Goal: Task Accomplishment & Management: Manage account settings

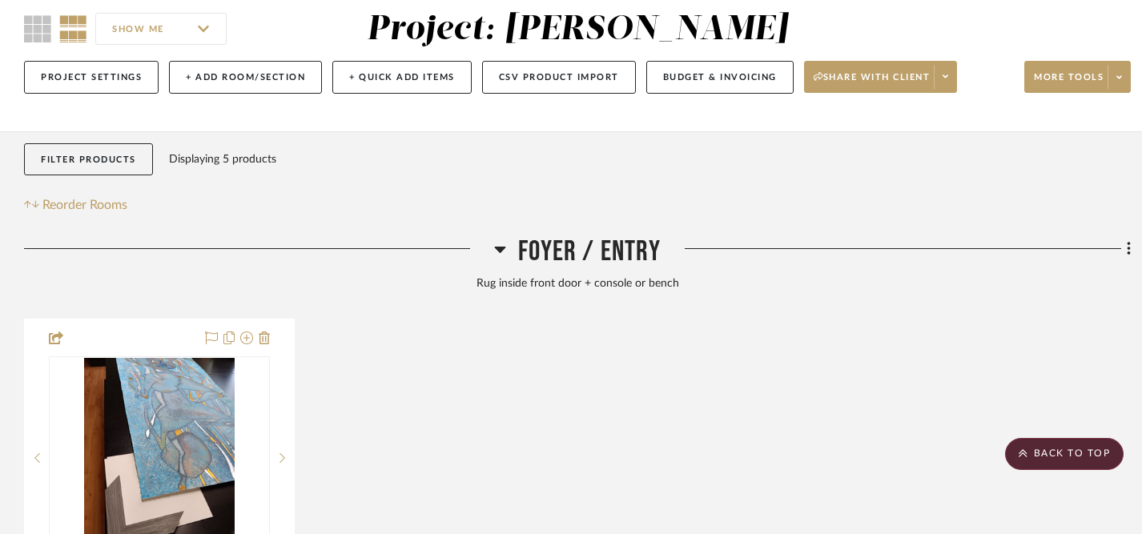
scroll to position [137, 0]
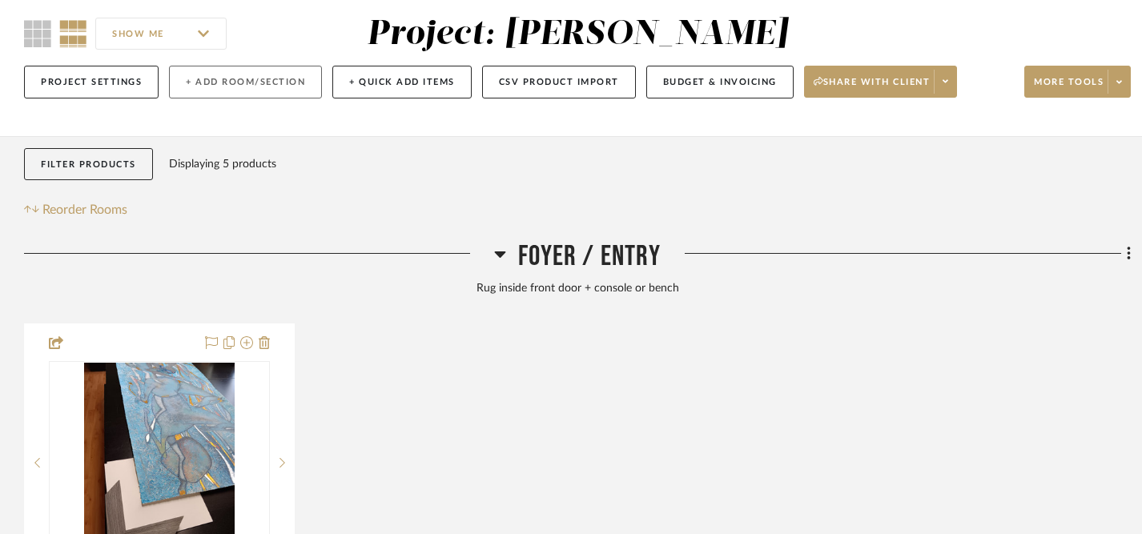
click at [239, 77] on button "+ Add Room/Section" at bounding box center [245, 82] width 153 height 33
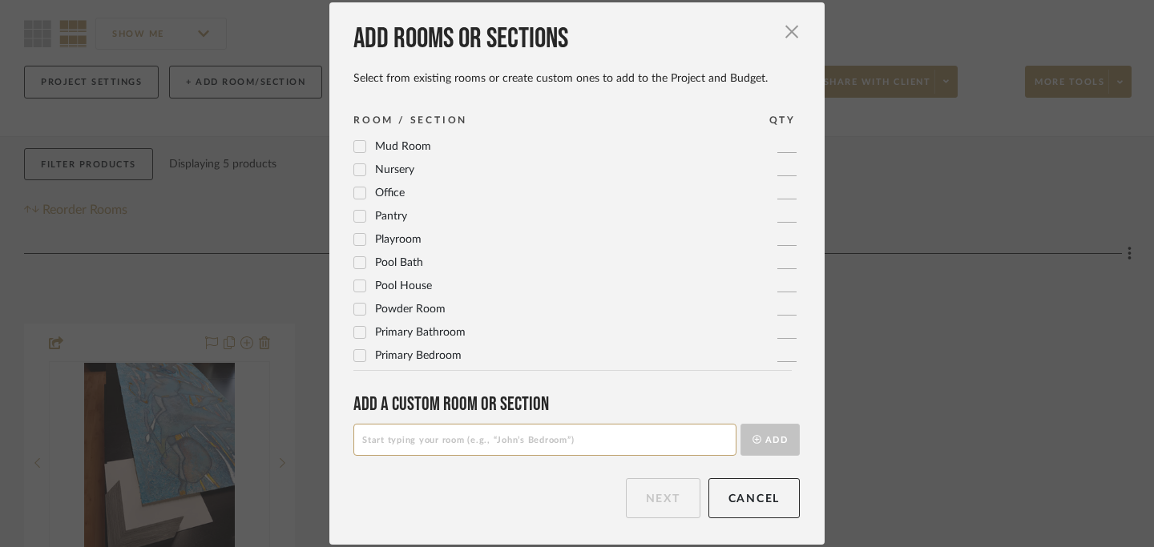
scroll to position [534, 0]
click at [382, 448] on input at bounding box center [544, 440] width 383 height 32
type input "Inspiration / Color Palette"
click at [769, 439] on button "Add" at bounding box center [769, 440] width 59 height 32
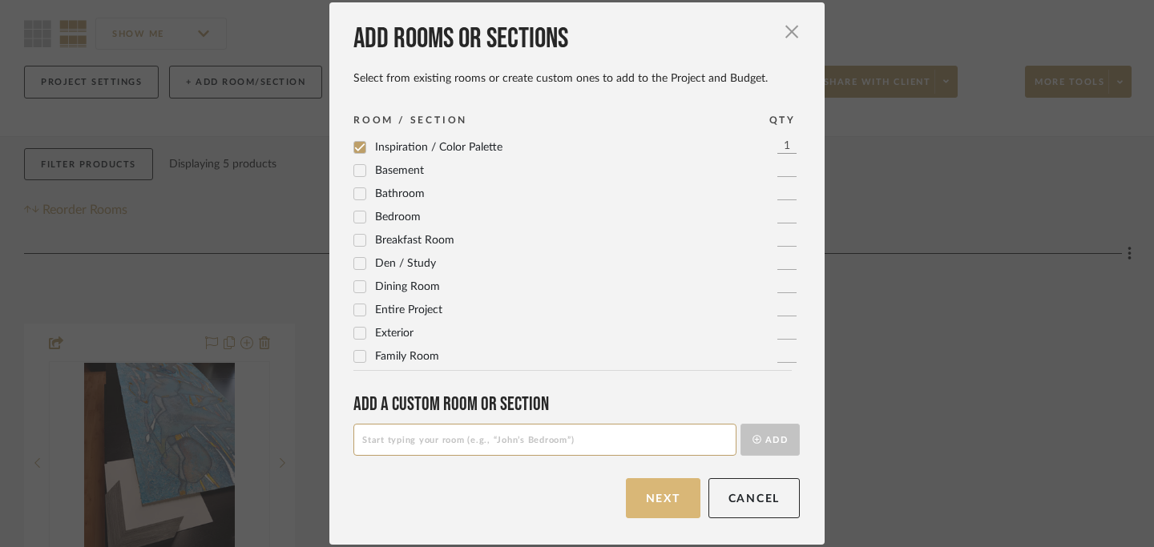
click at [667, 500] on button "Next" at bounding box center [663, 498] width 75 height 40
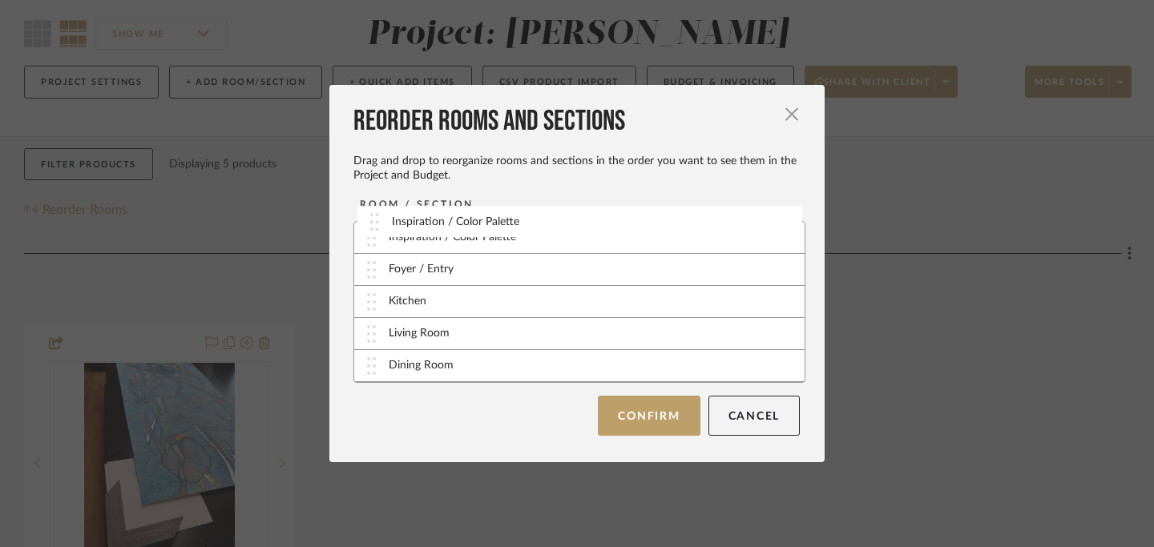
drag, startPoint x: 368, startPoint y: 370, endPoint x: 375, endPoint y: 231, distance: 139.6
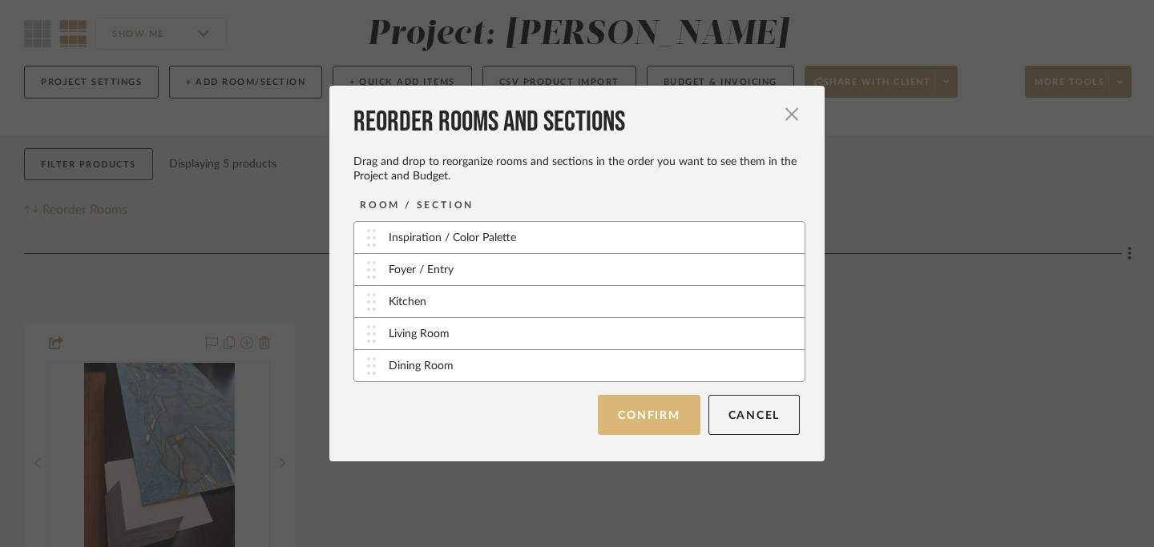
click at [637, 422] on button "Confirm" at bounding box center [649, 415] width 102 height 40
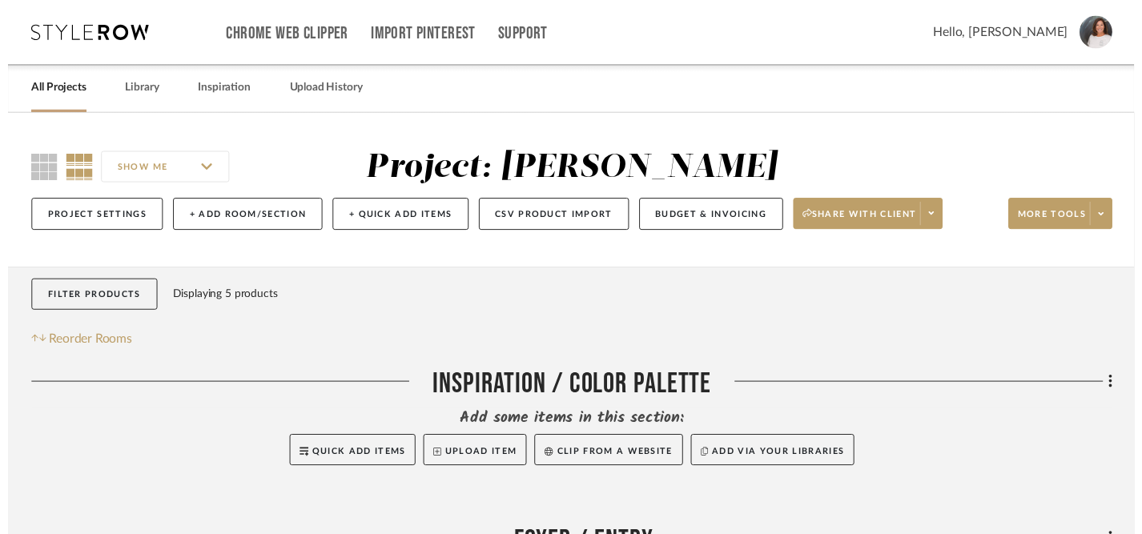
scroll to position [137, 0]
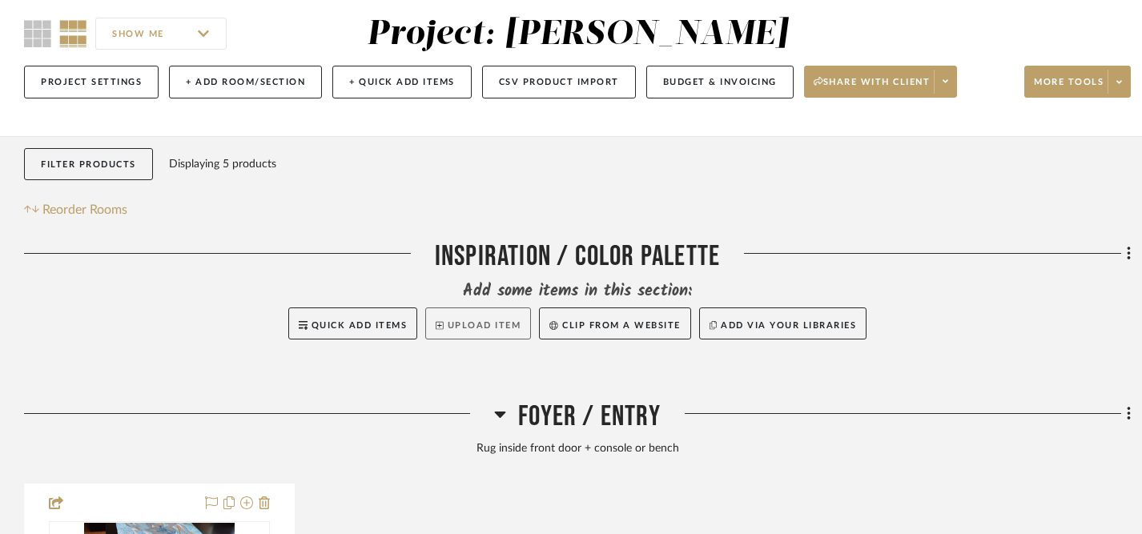
click at [478, 325] on button "Upload Item" at bounding box center [478, 324] width 106 height 32
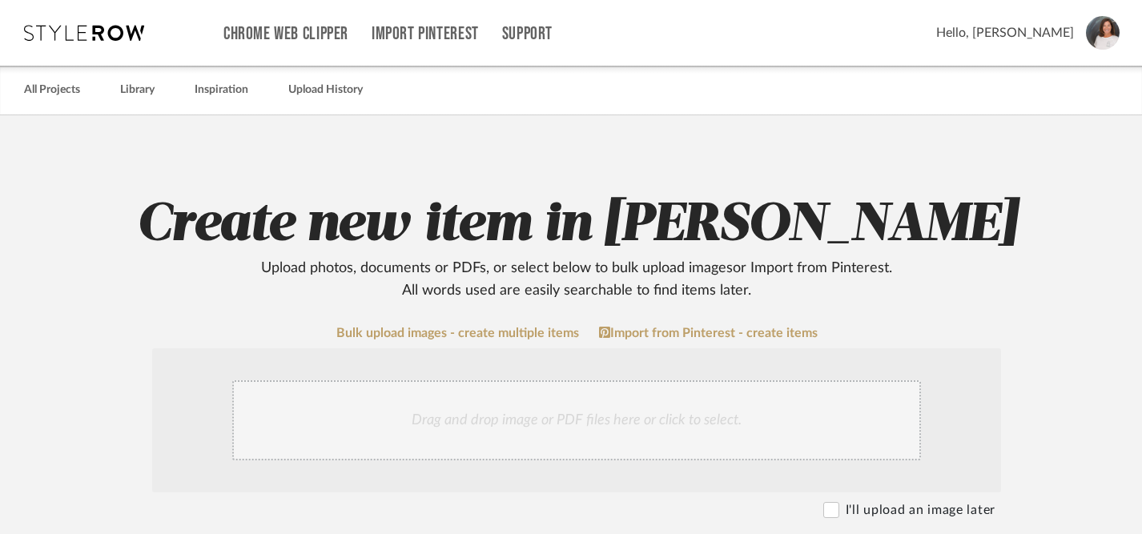
click at [570, 423] on div "Drag and drop image or PDF files here or click to select." at bounding box center [576, 421] width 689 height 80
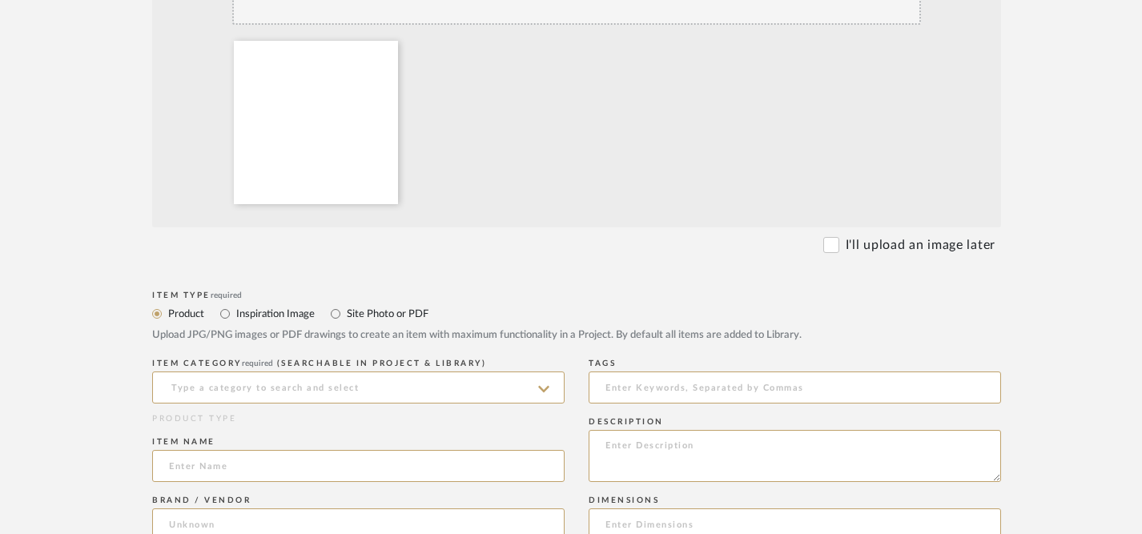
scroll to position [435, 0]
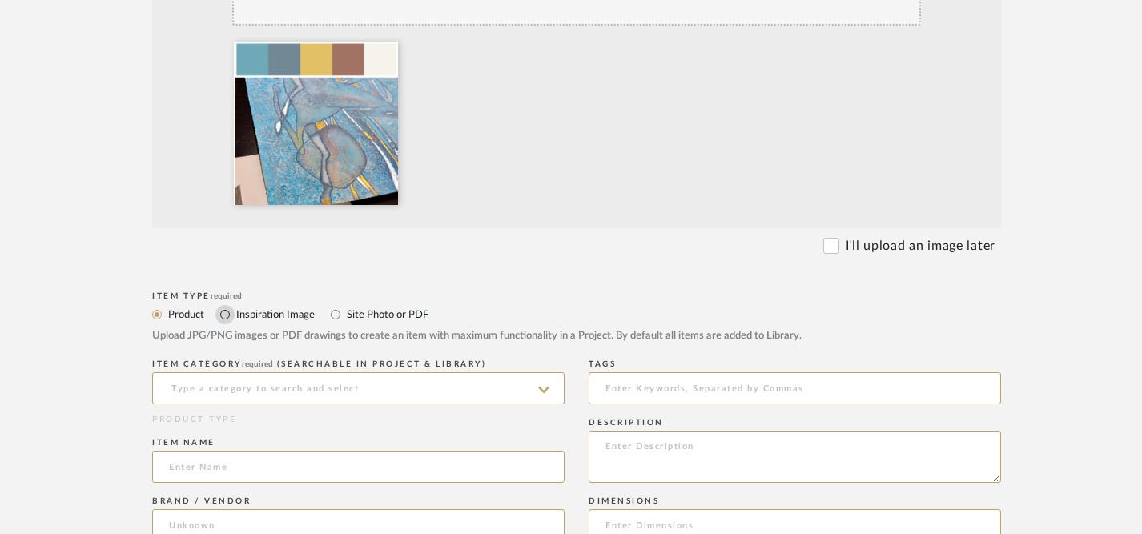
click at [225, 315] on input "Inspiration Image" at bounding box center [225, 314] width 19 height 19
radio input "true"
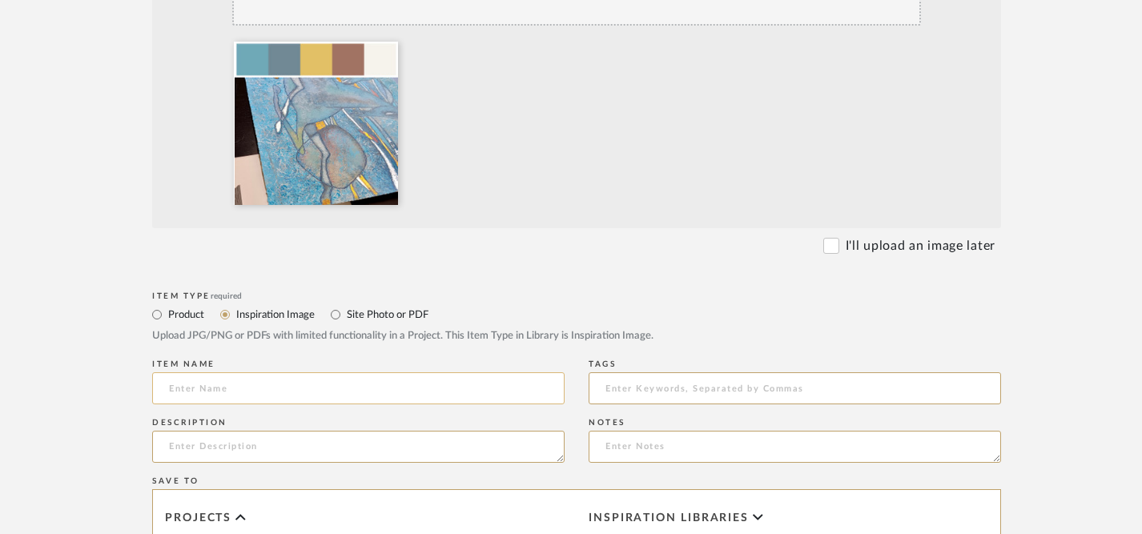
click at [261, 385] on input at bounding box center [358, 389] width 413 height 32
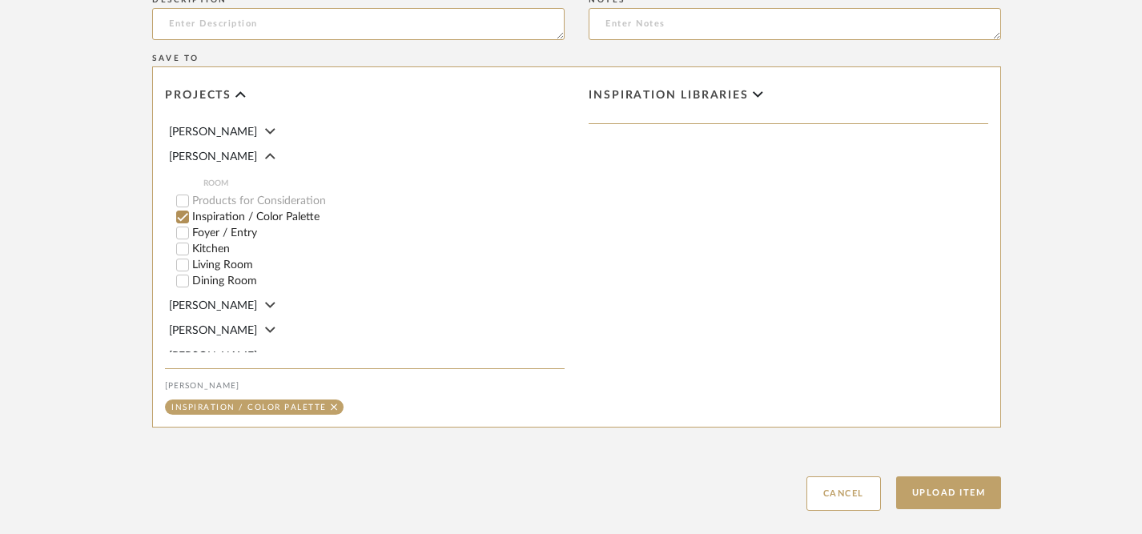
scroll to position [949, 0]
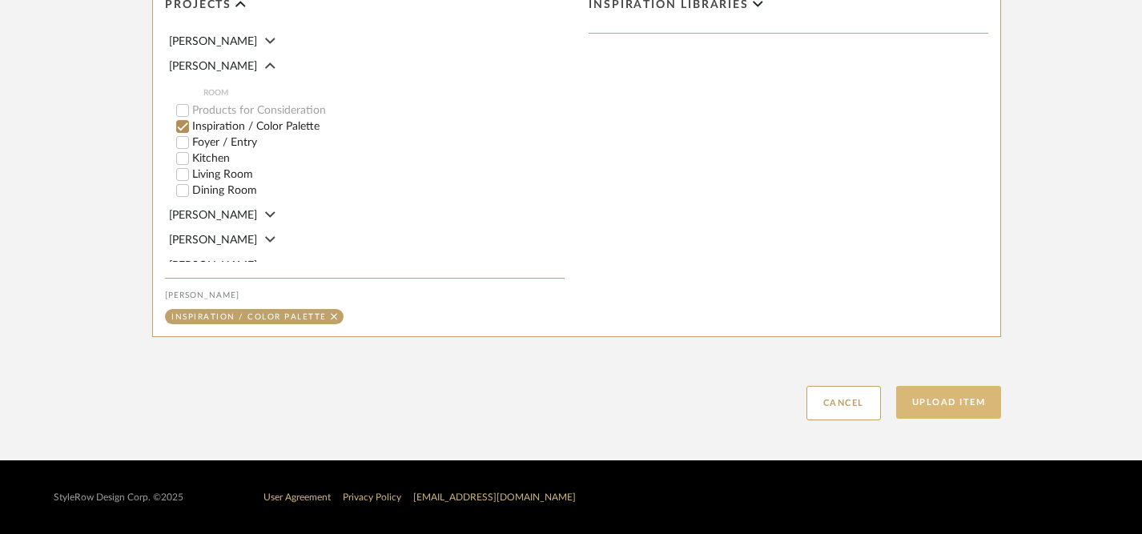
type input "Color Palette (muted)"
click at [937, 405] on button "Upload Item" at bounding box center [949, 402] width 106 height 33
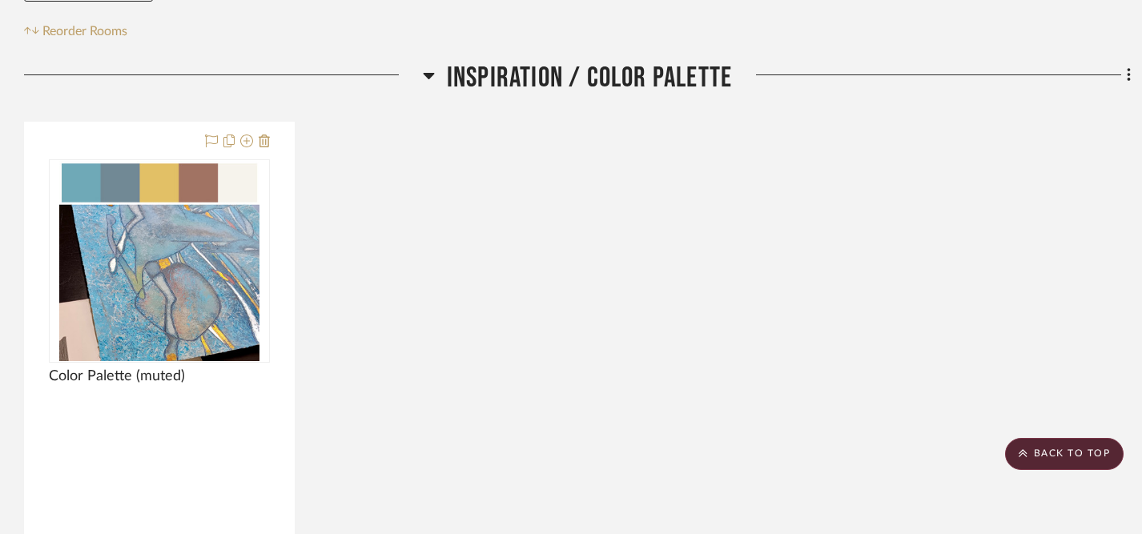
scroll to position [313, 0]
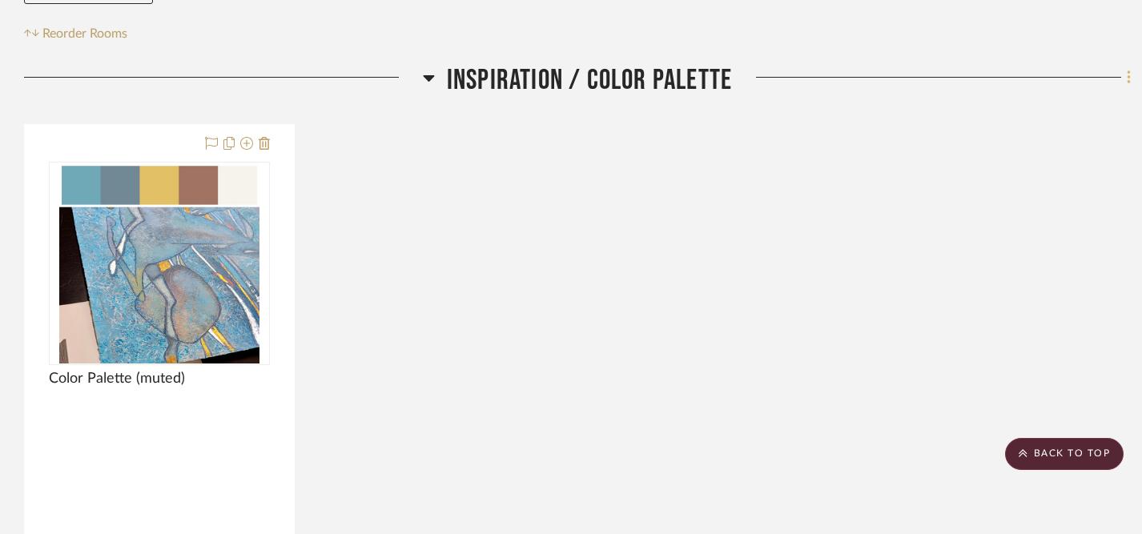
click at [1126, 75] on fa-icon at bounding box center [1127, 79] width 10 height 26
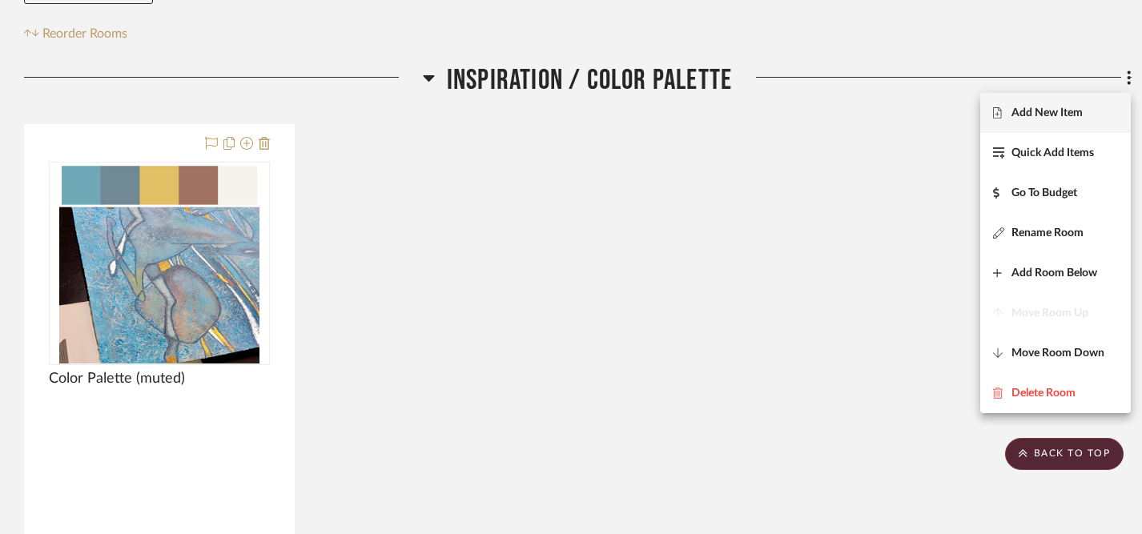
click at [1054, 111] on span "Add New Item" at bounding box center [1047, 114] width 71 height 14
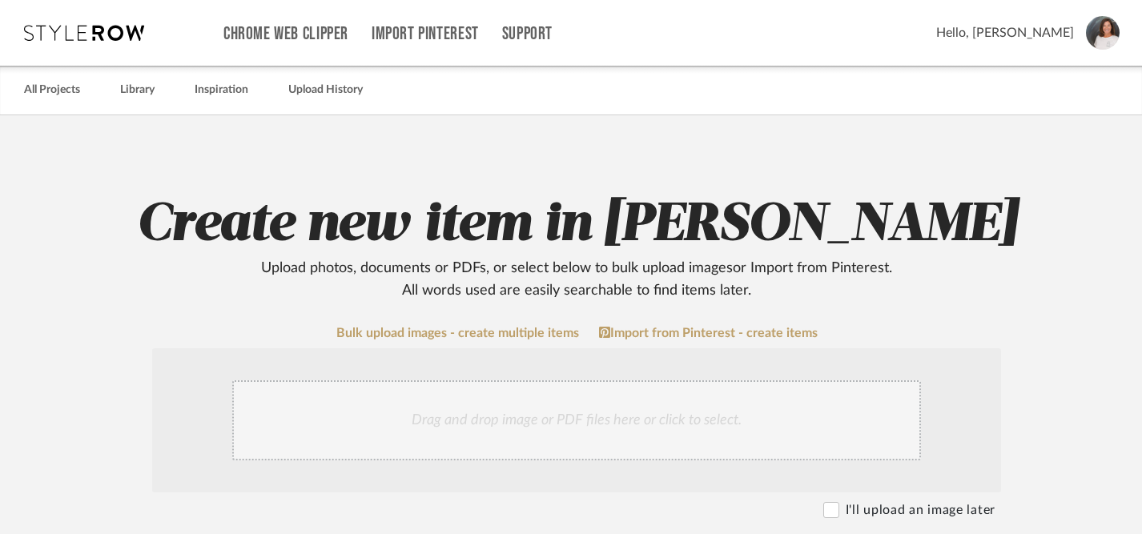
click at [586, 418] on div "Drag and drop image or PDF files here or click to select." at bounding box center [576, 421] width 689 height 80
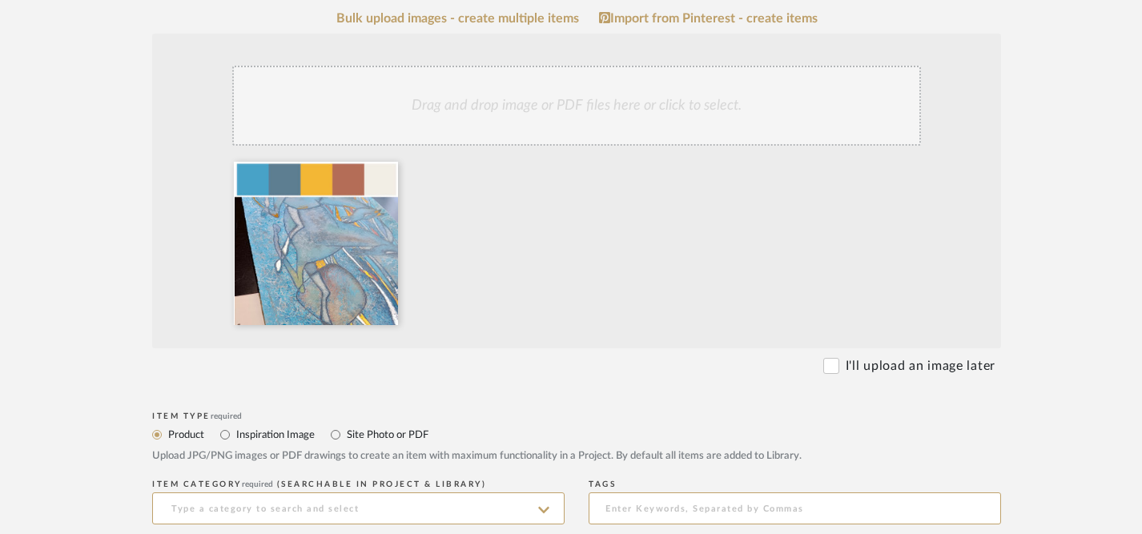
scroll to position [313, 0]
click at [225, 437] on input "Inspiration Image" at bounding box center [225, 436] width 19 height 19
radio input "true"
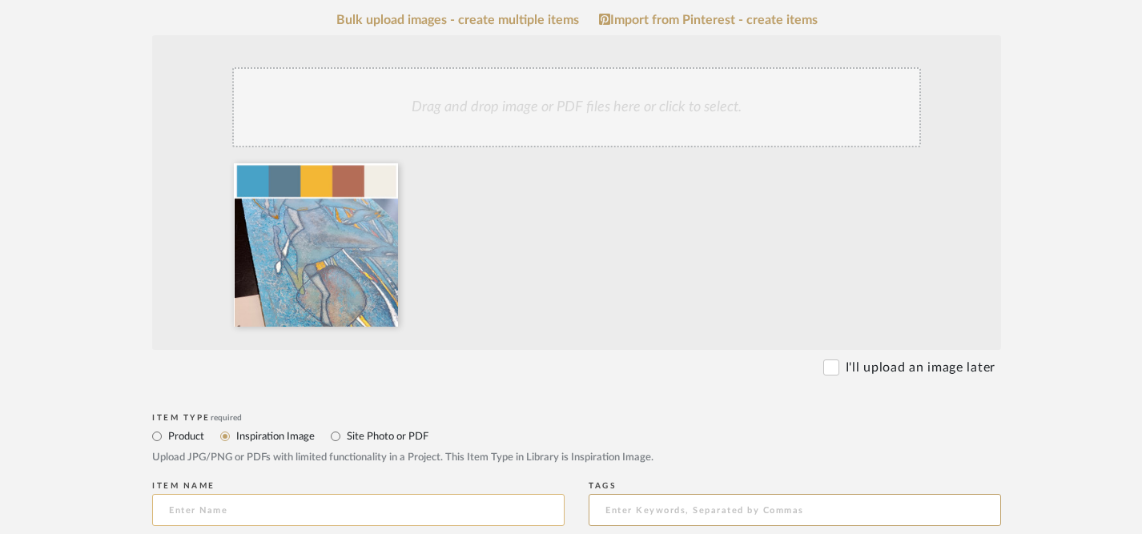
click at [245, 514] on input at bounding box center [358, 510] width 413 height 32
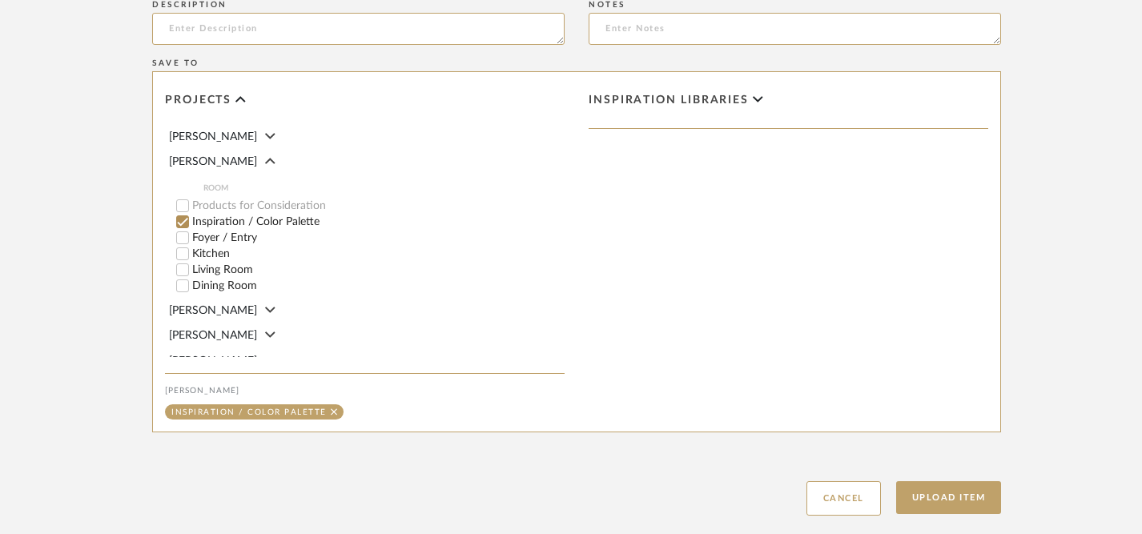
scroll to position [949, 0]
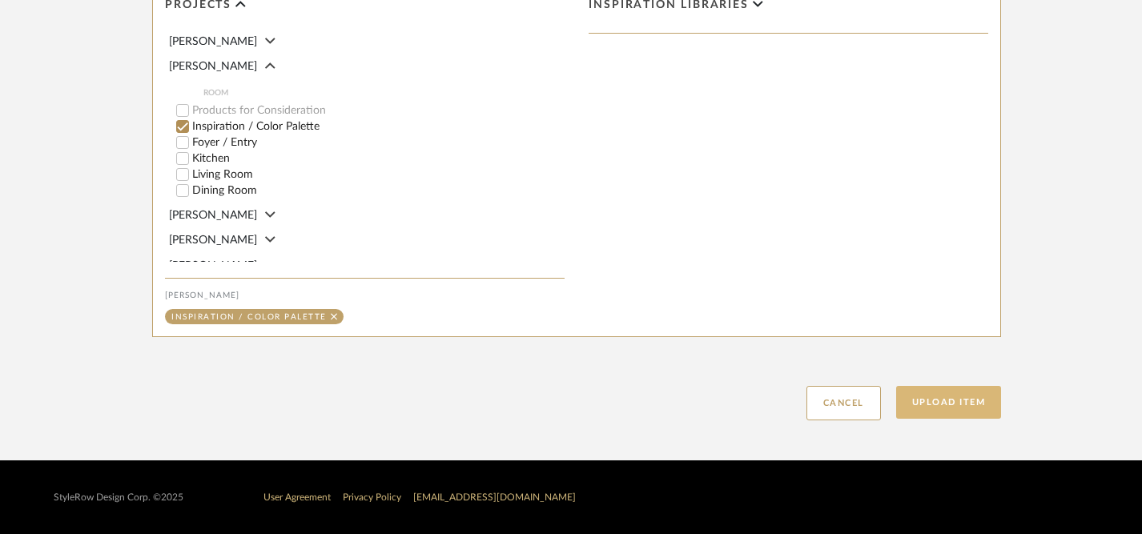
type input "Color Palette Option #1"
click at [952, 404] on button "Upload Item" at bounding box center [949, 402] width 106 height 33
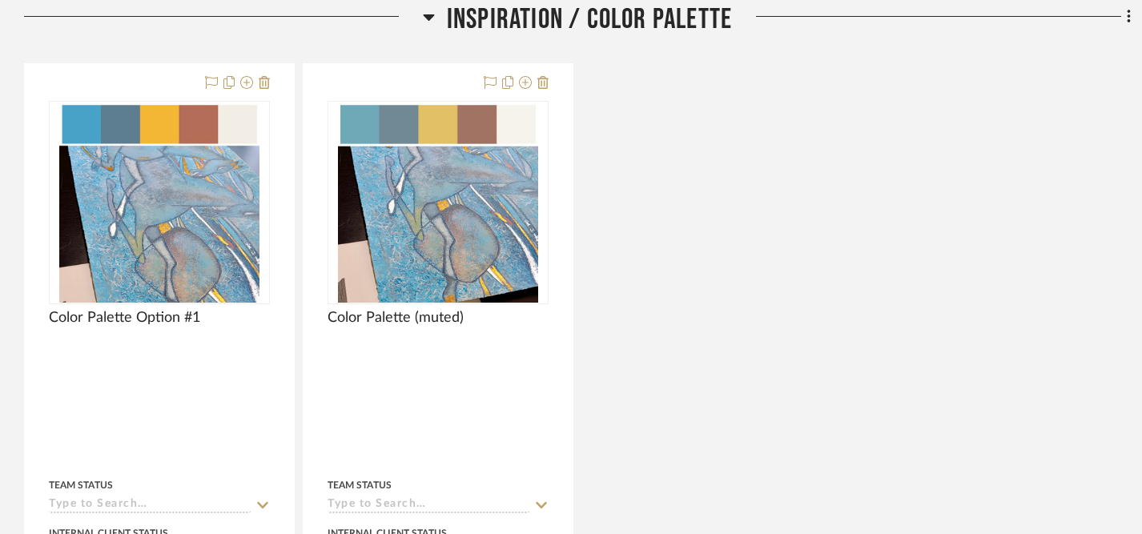
scroll to position [377, 0]
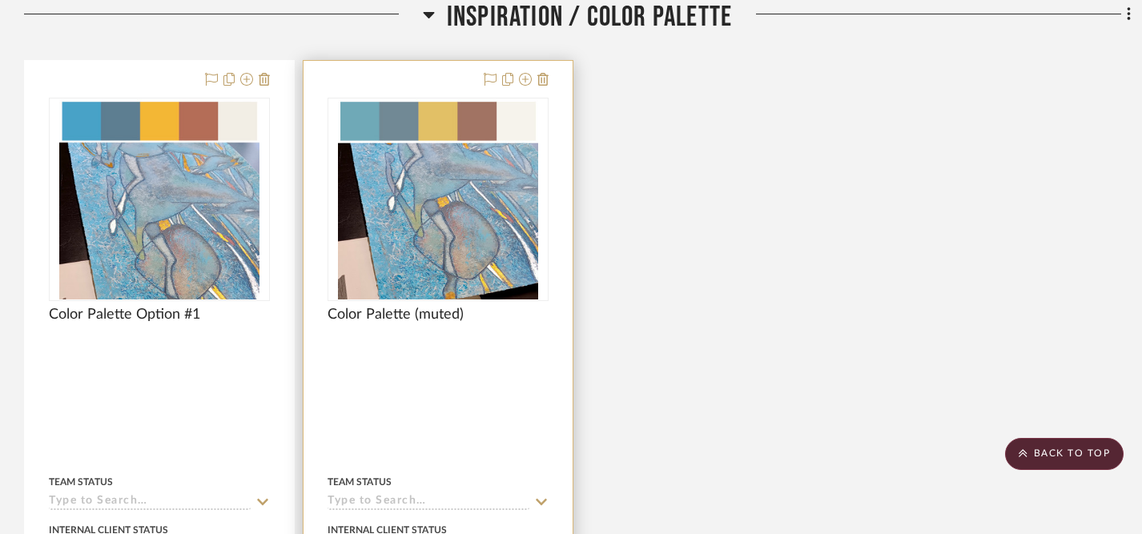
click at [469, 316] on div "Color Palette (muted)" at bounding box center [438, 323] width 221 height 35
click at [0, 0] on img at bounding box center [0, 0] width 0 height 0
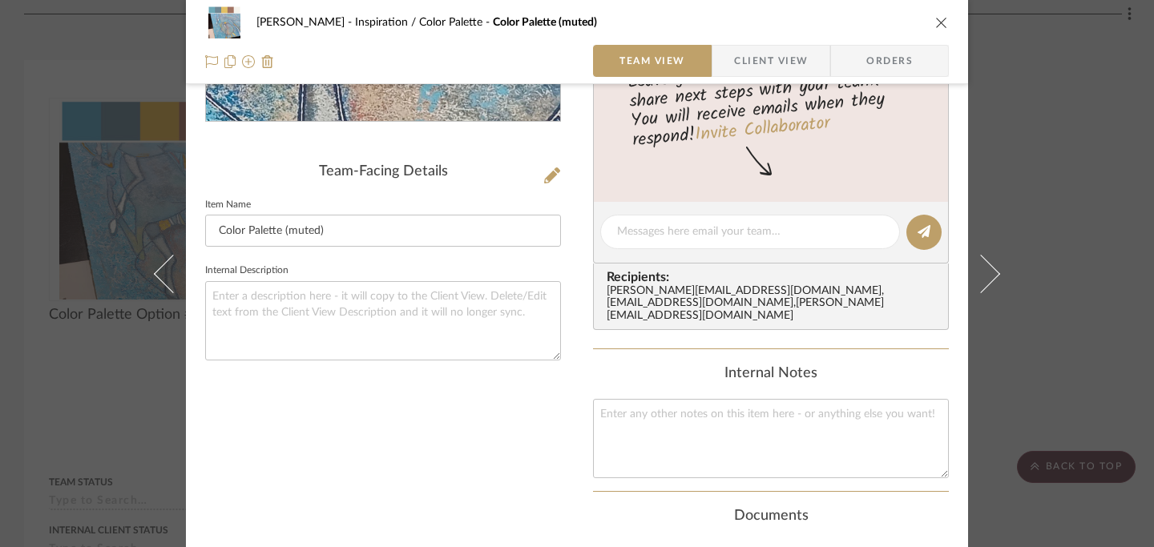
scroll to position [353, 0]
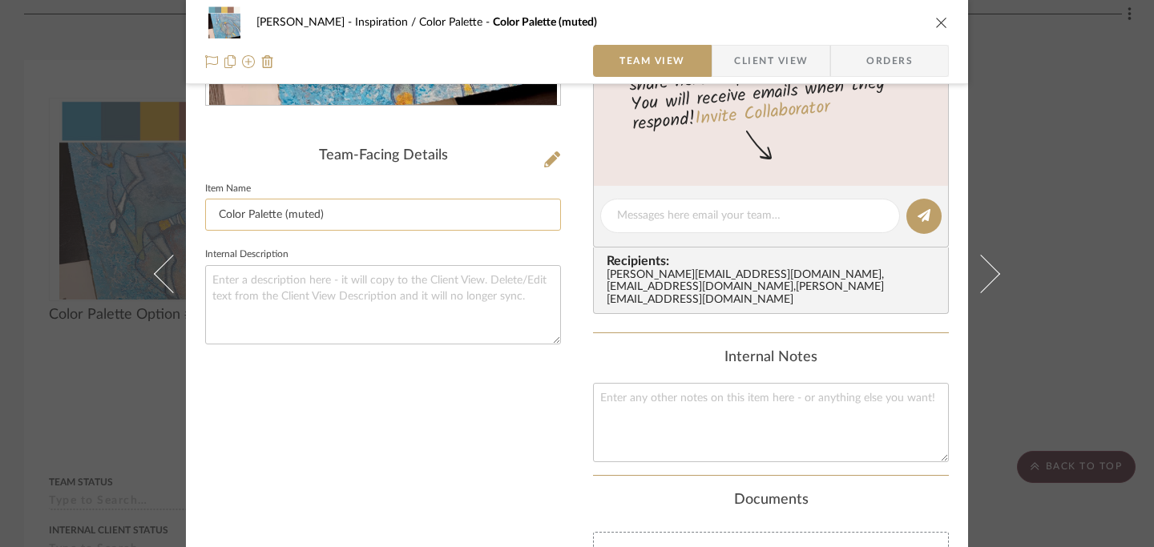
click at [278, 216] on input "Color Palette (muted)" at bounding box center [383, 215] width 356 height 32
type input "Color Palette Option #2 (muted)"
click at [935, 17] on icon "close" at bounding box center [941, 22] width 13 height 13
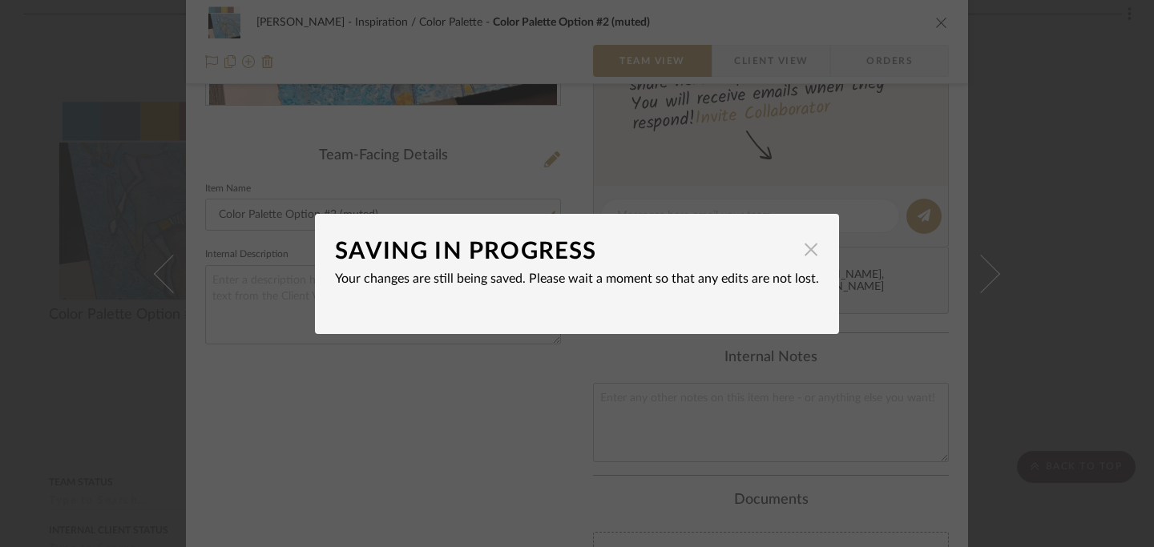
click at [809, 245] on span "button" at bounding box center [811, 250] width 32 height 32
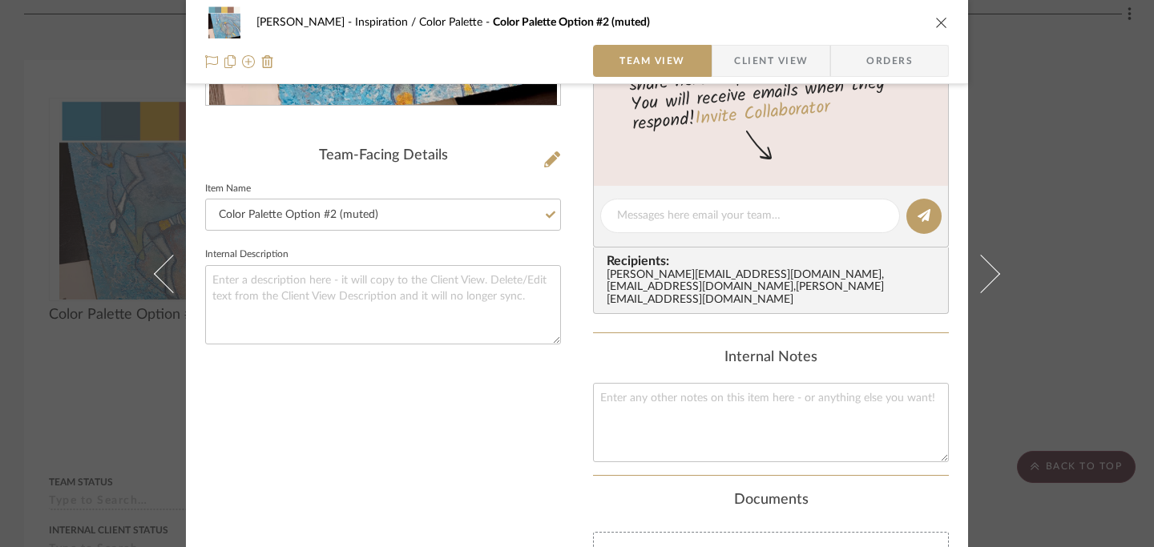
click at [937, 20] on icon "close" at bounding box center [941, 22] width 13 height 13
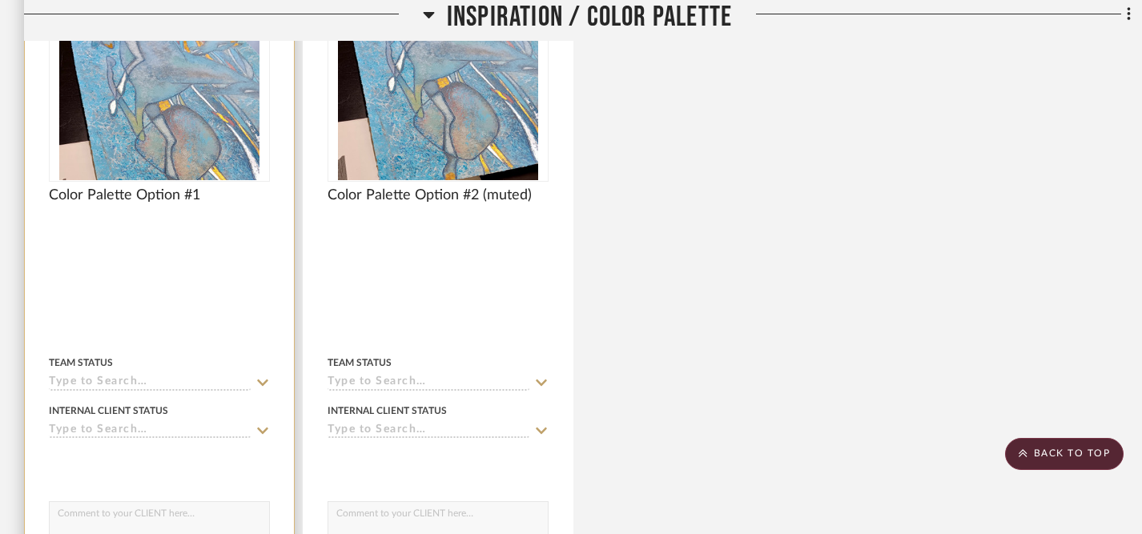
scroll to position [502, 0]
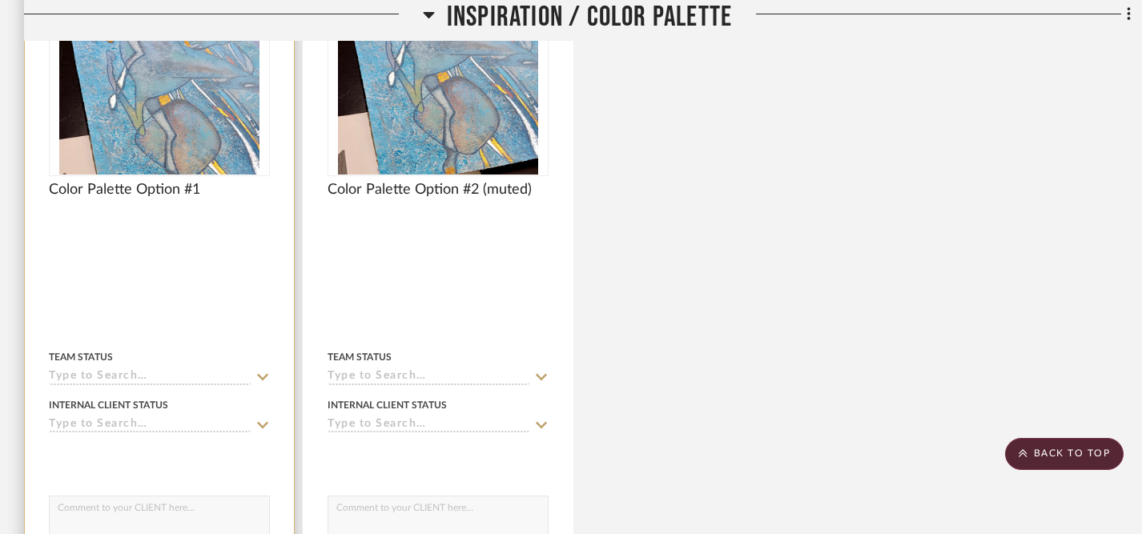
click at [223, 516] on textarea at bounding box center [160, 512] width 220 height 30
click at [126, 511] on textarea "Please let me know if you like this color palette using the artwork as my inspi…" at bounding box center [160, 512] width 220 height 30
click at [167, 519] on textarea "Please let me know if you like this color palette using your artwork as my insp…" at bounding box center [160, 512] width 220 height 30
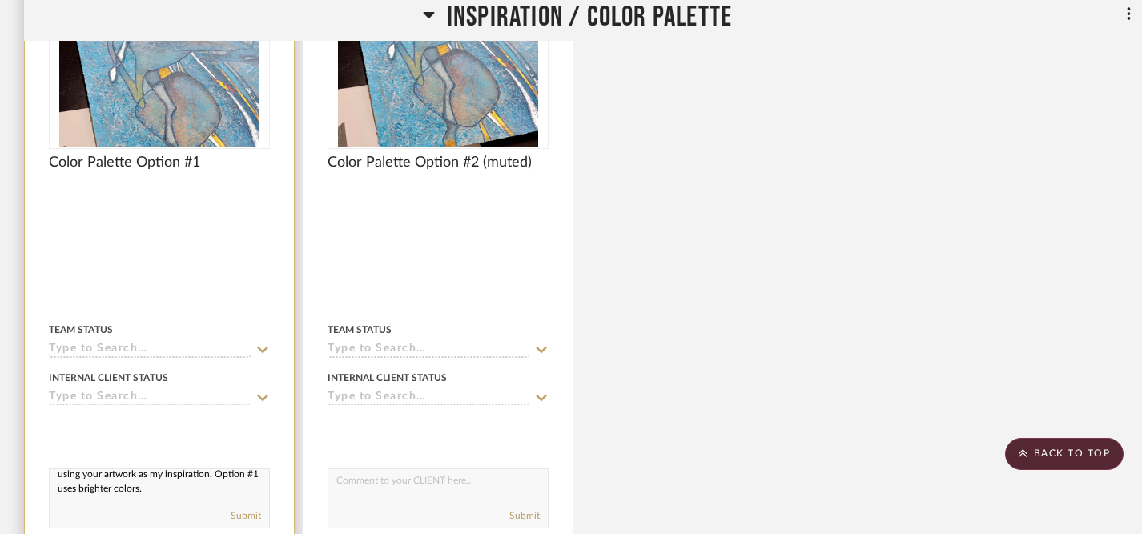
scroll to position [0, 0]
click at [59, 483] on textarea "Please let me know if you like this color palette using your artwork as my insp…" at bounding box center [160, 484] width 220 height 30
drag, startPoint x: 59, startPoint y: 483, endPoint x: 144, endPoint y: 518, distance: 91.9
click at [144, 518] on div "Please let me know if you like this color palette using your artwork as my insp…" at bounding box center [159, 499] width 221 height 60
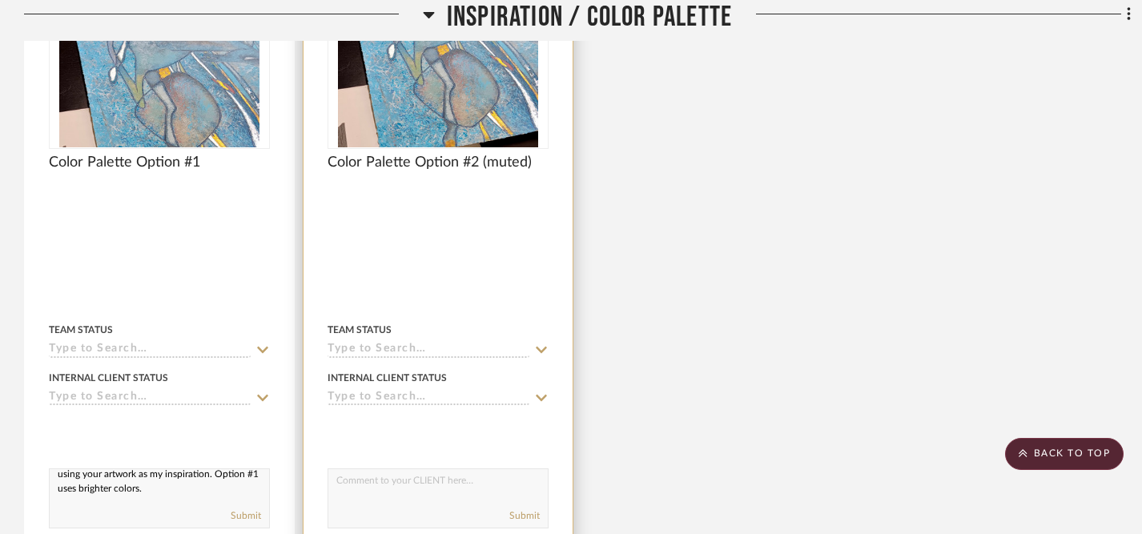
type textarea "Please let me know if you like this color palette using your artwork as my insp…"
click at [382, 486] on textarea at bounding box center [438, 484] width 220 height 30
paste textarea "Please let me know if you like this color palette using your artwork as my insp…"
click at [437, 497] on textarea "Please let me know if you like this color palette using your artwork as my insp…" at bounding box center [438, 484] width 220 height 30
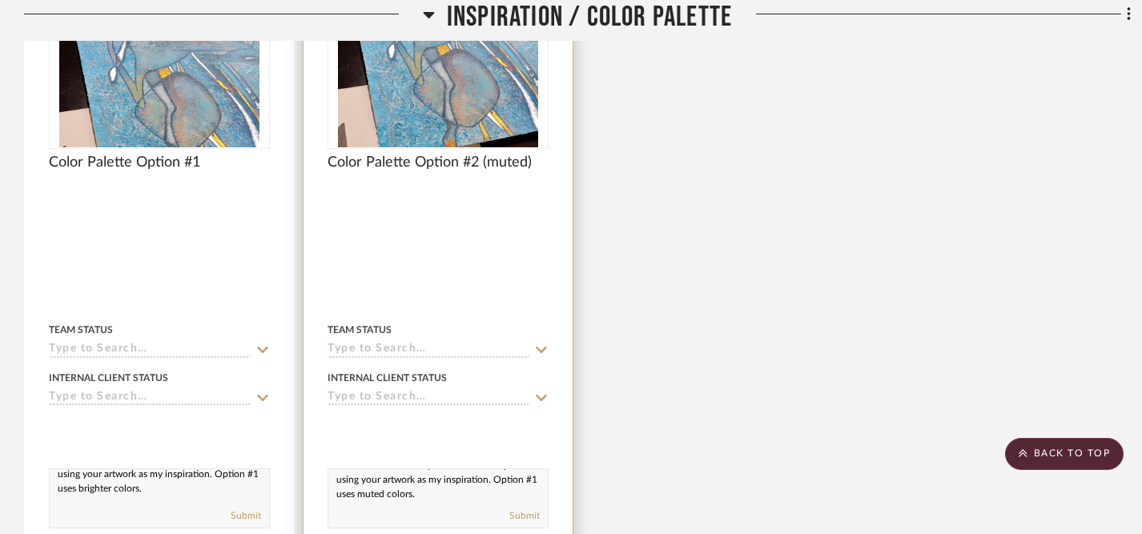
click at [487, 499] on textarea "Please let me know if you like this color palette using your artwork as my insp…" at bounding box center [438, 484] width 220 height 30
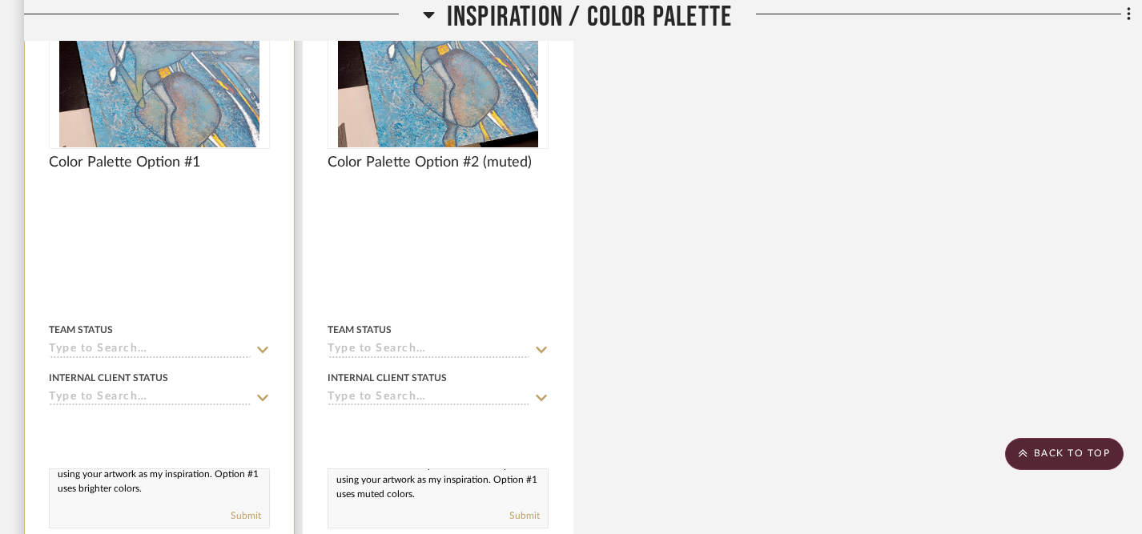
click at [202, 498] on textarea "Please let me know if you like this color palette using your artwork as my insp…" at bounding box center [160, 484] width 220 height 30
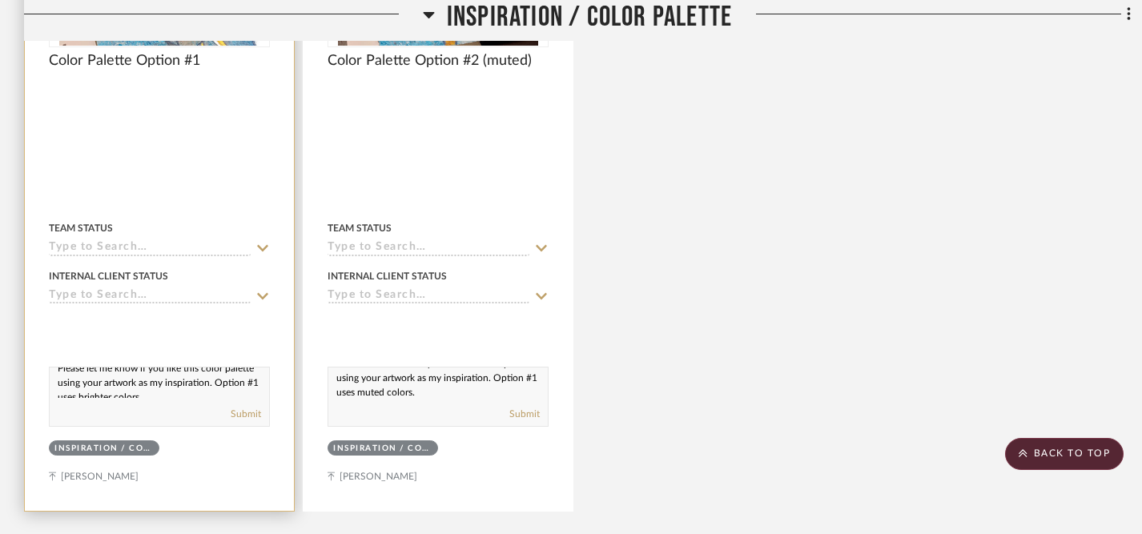
scroll to position [18, 0]
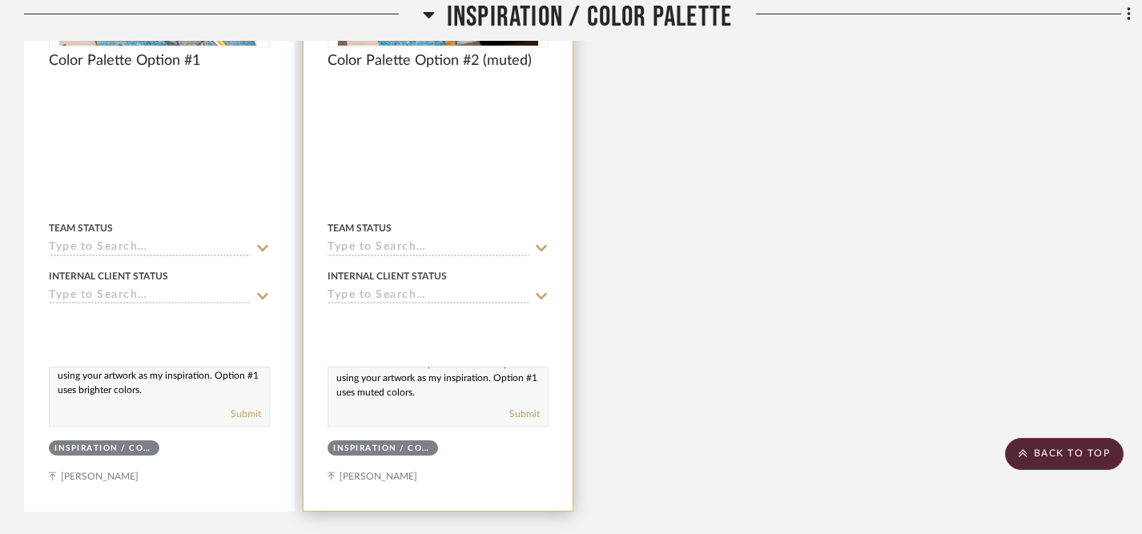
click at [379, 395] on textarea "Please let me know if you like this color palette using your artwork as my insp…" at bounding box center [438, 383] width 220 height 30
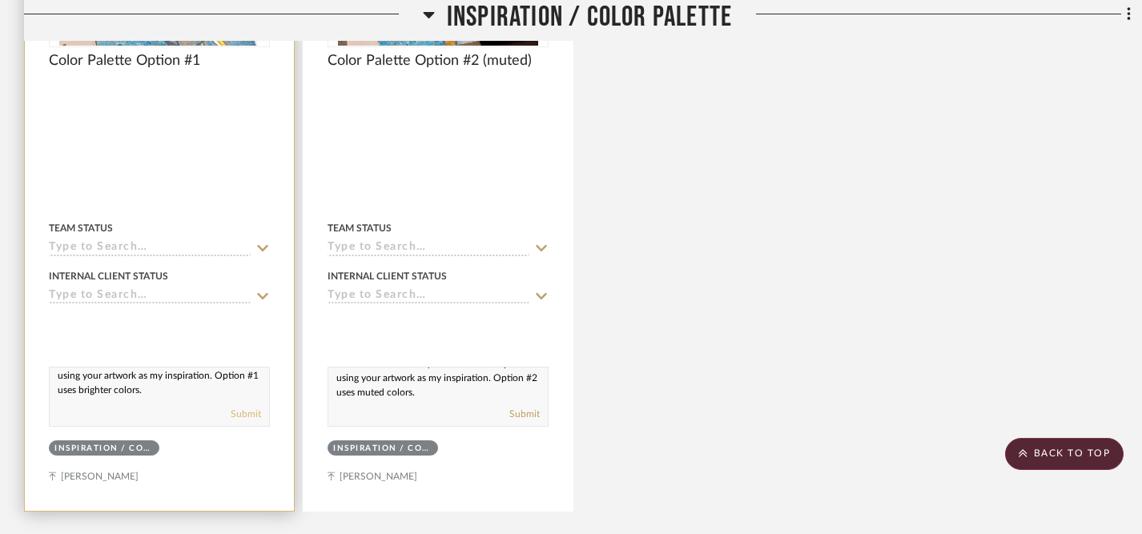
type textarea "Please let me know if you like this color palette using your artwork as my insp…"
click at [246, 419] on button "Submit" at bounding box center [246, 414] width 30 height 14
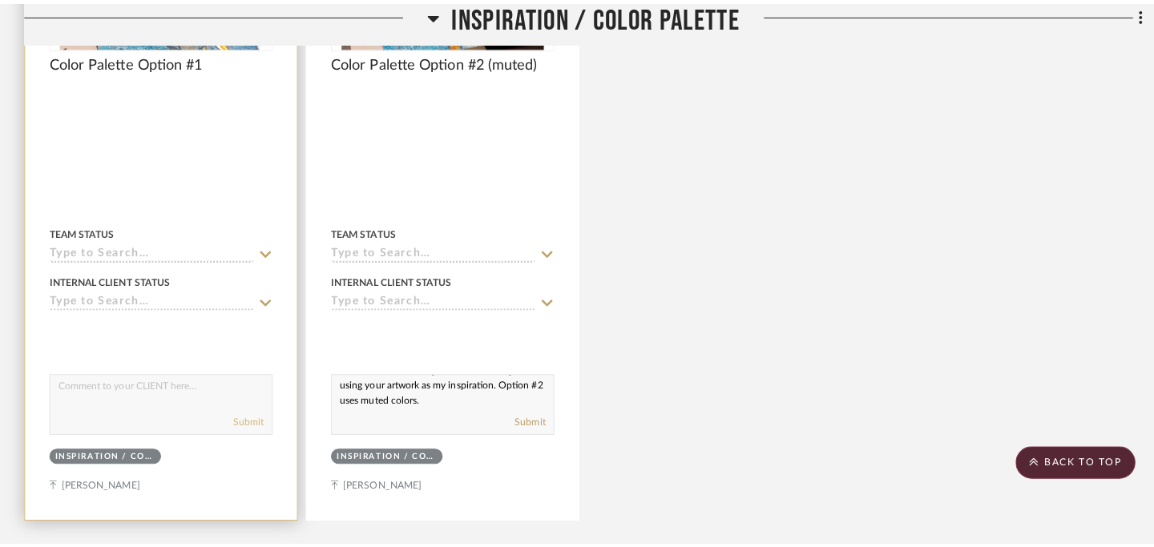
scroll to position [0, 0]
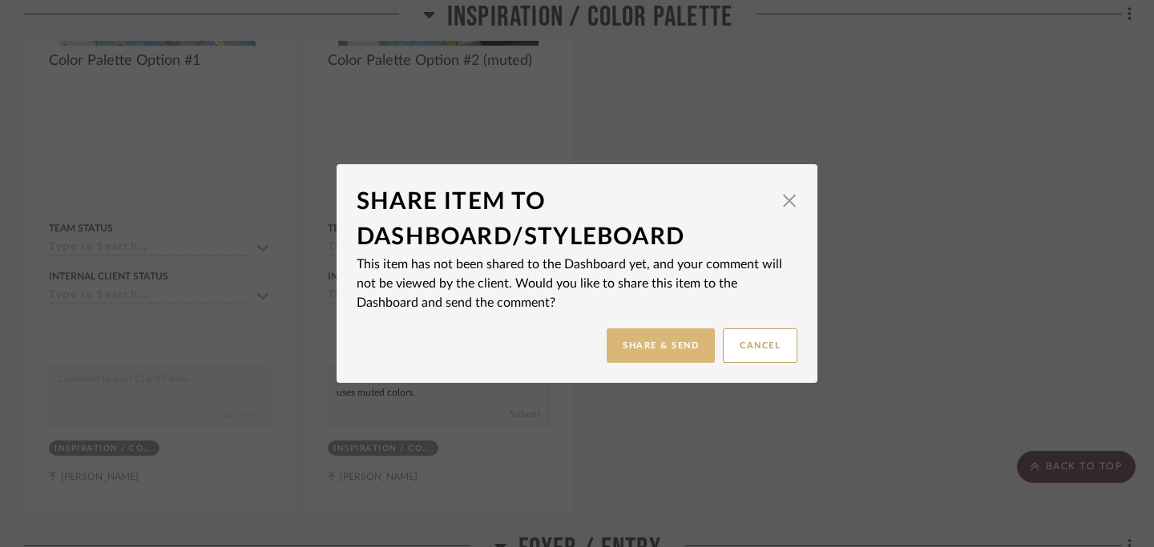
click at [638, 342] on button "Share & Send" at bounding box center [660, 345] width 108 height 34
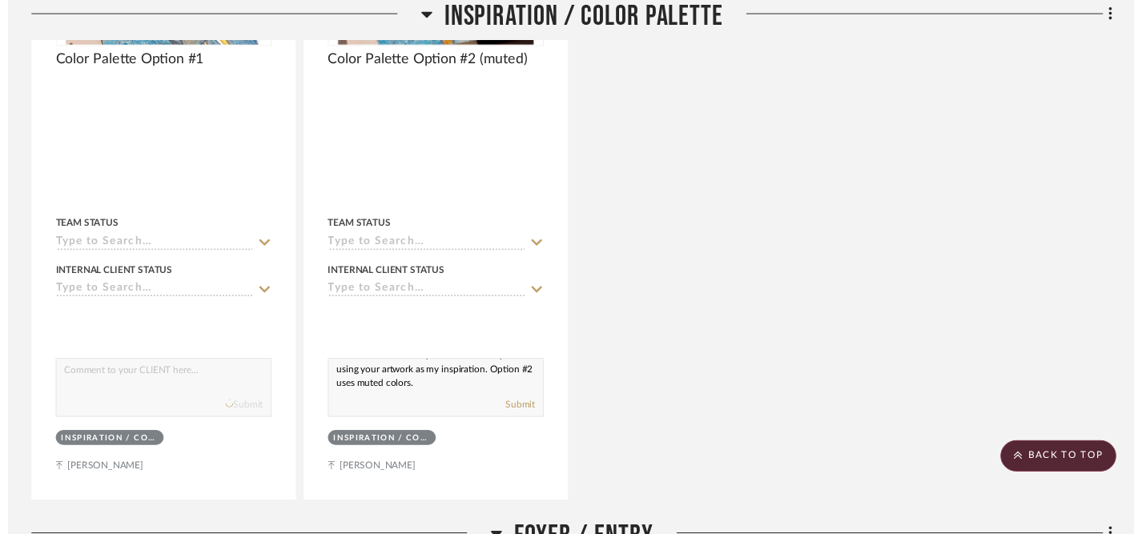
scroll to position [631, 0]
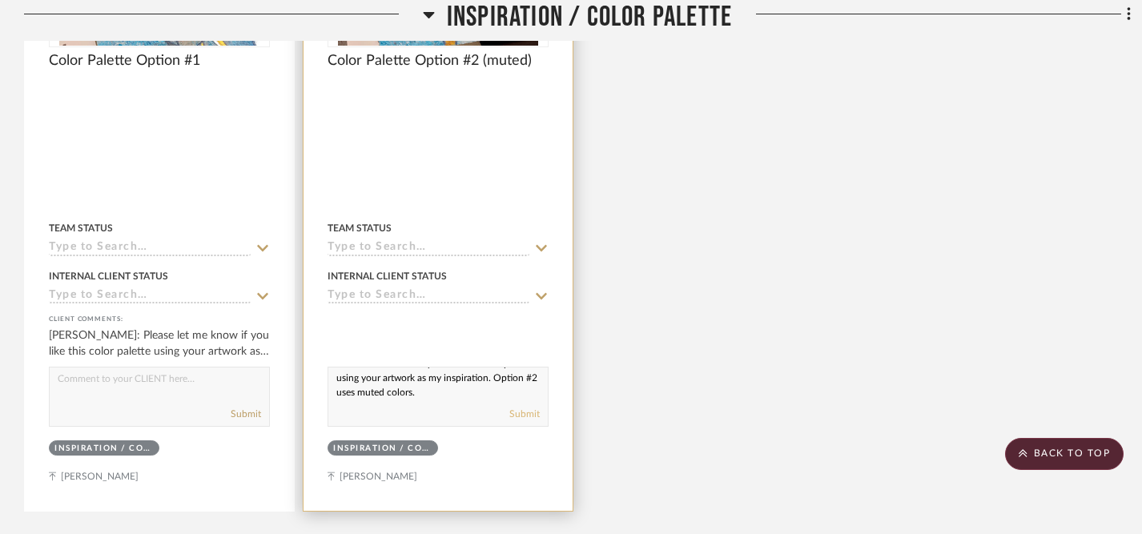
click at [523, 413] on button "Submit" at bounding box center [525, 414] width 30 height 14
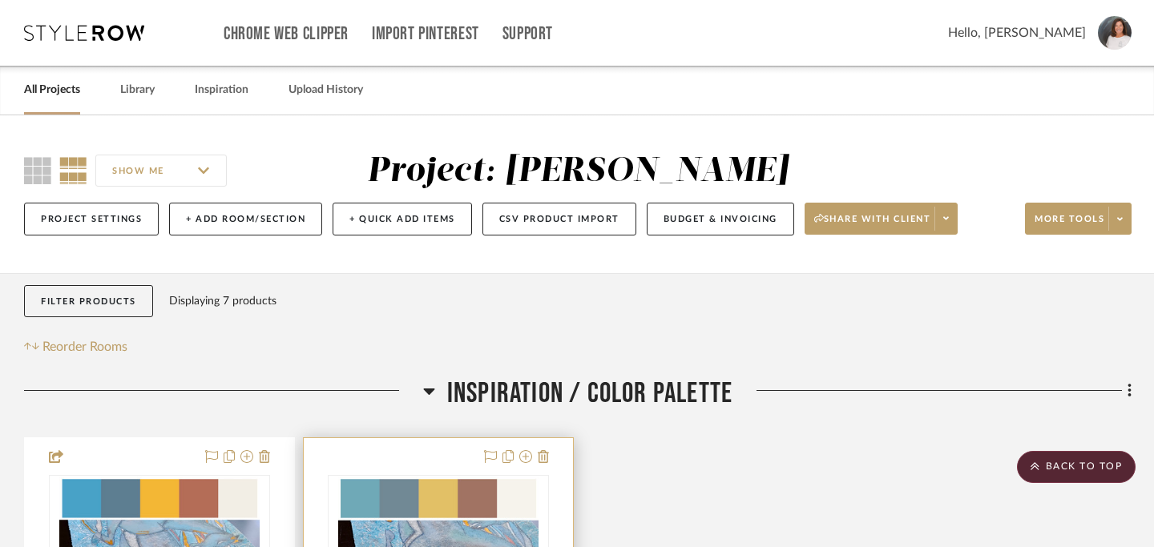
scroll to position [0, 0]
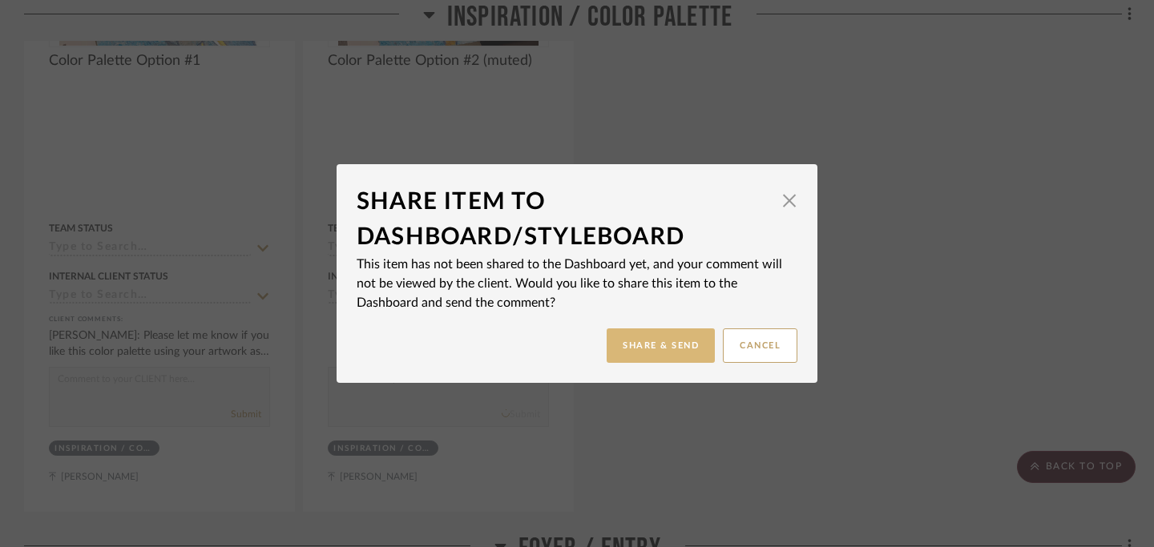
click at [654, 346] on button "Share & Send" at bounding box center [660, 345] width 108 height 34
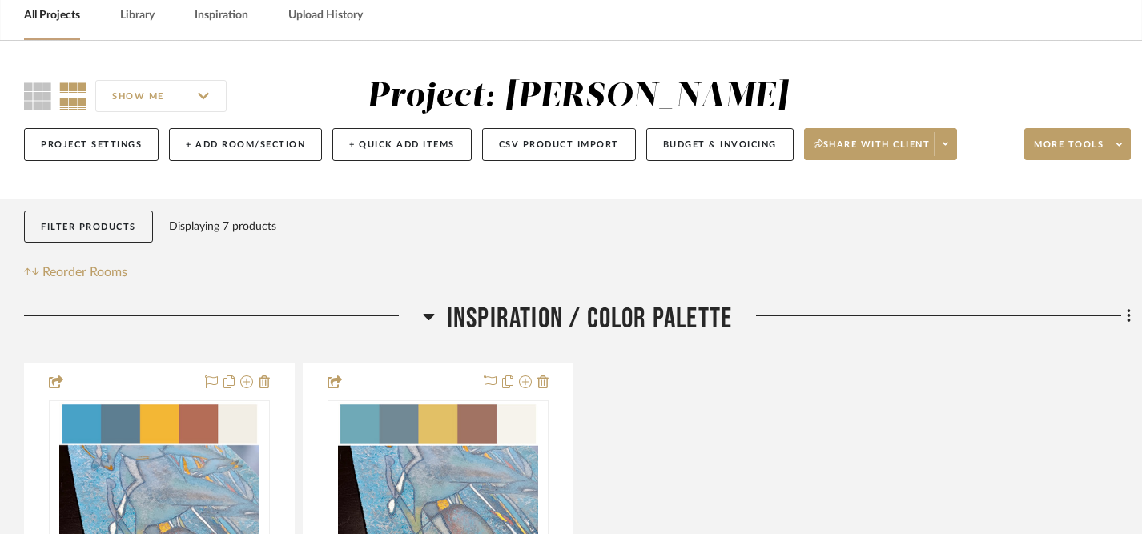
scroll to position [66, 0]
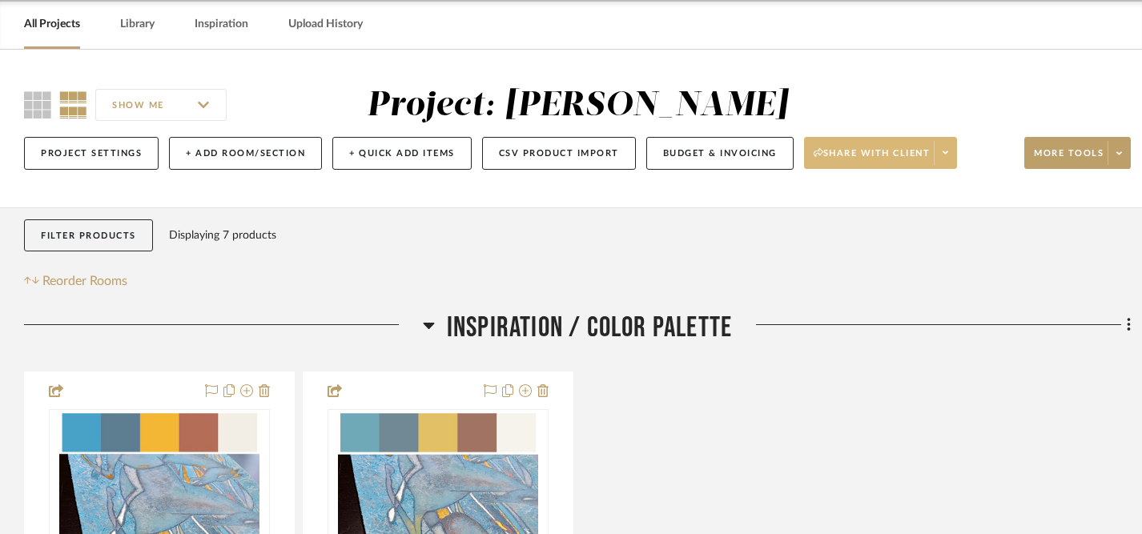
click at [848, 159] on span "Share with client" at bounding box center [872, 159] width 117 height 24
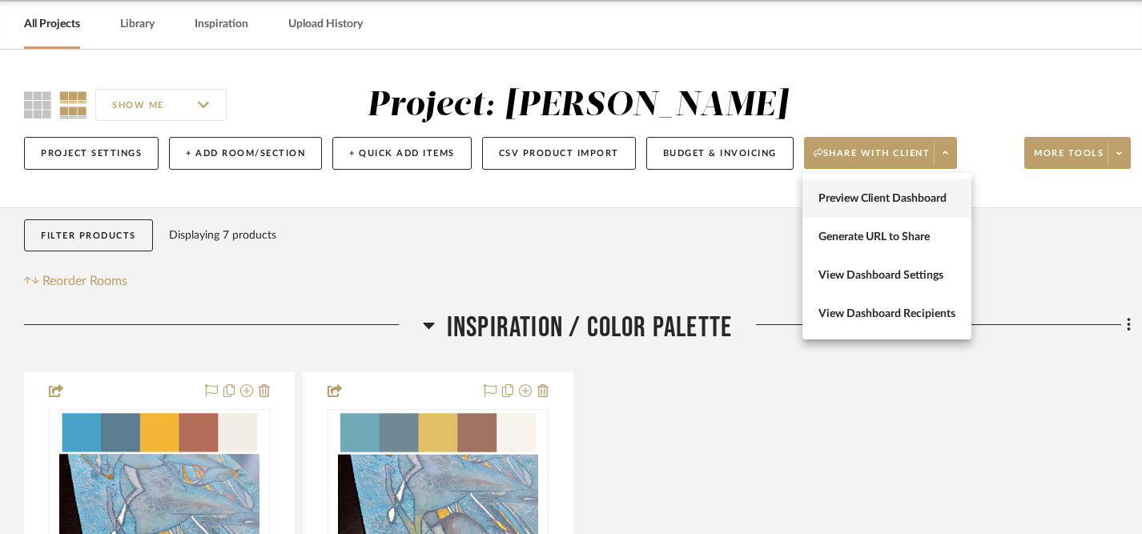
click at [843, 199] on span "Preview Client Dashboard" at bounding box center [887, 199] width 137 height 14
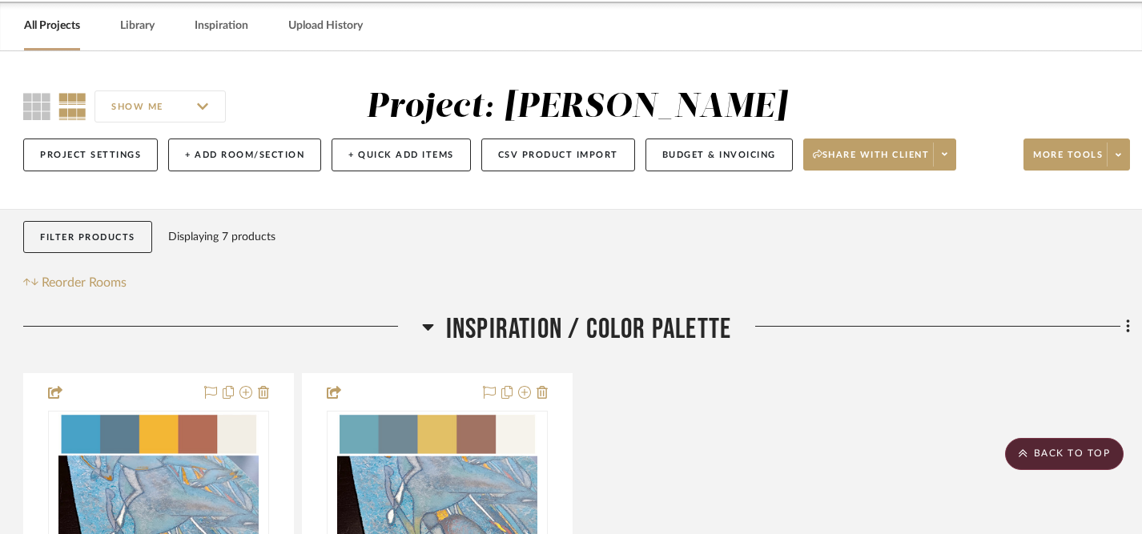
scroll to position [41, 1]
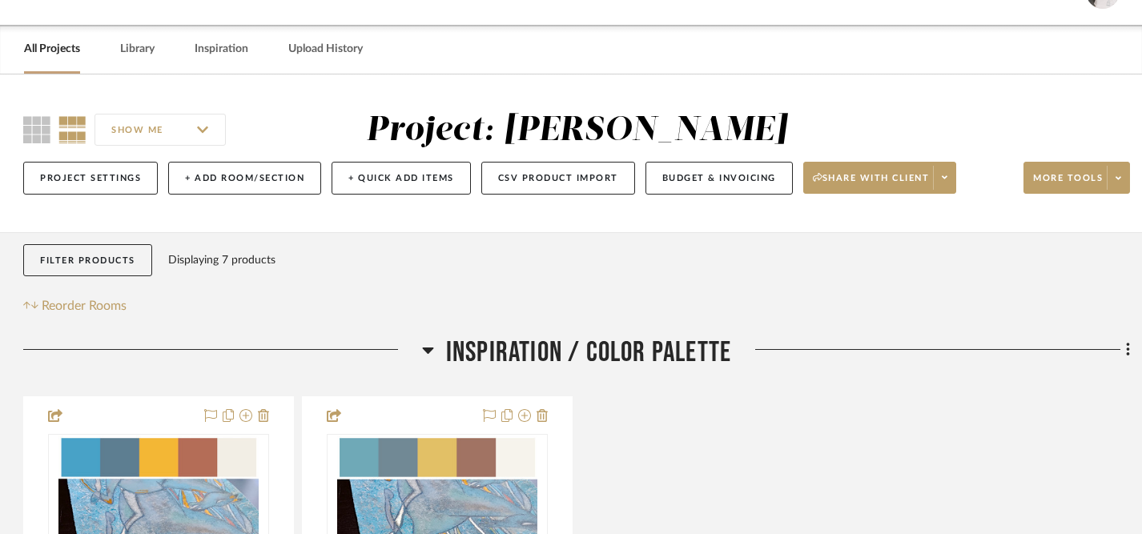
click at [66, 57] on link "All Projects" at bounding box center [52, 49] width 56 height 22
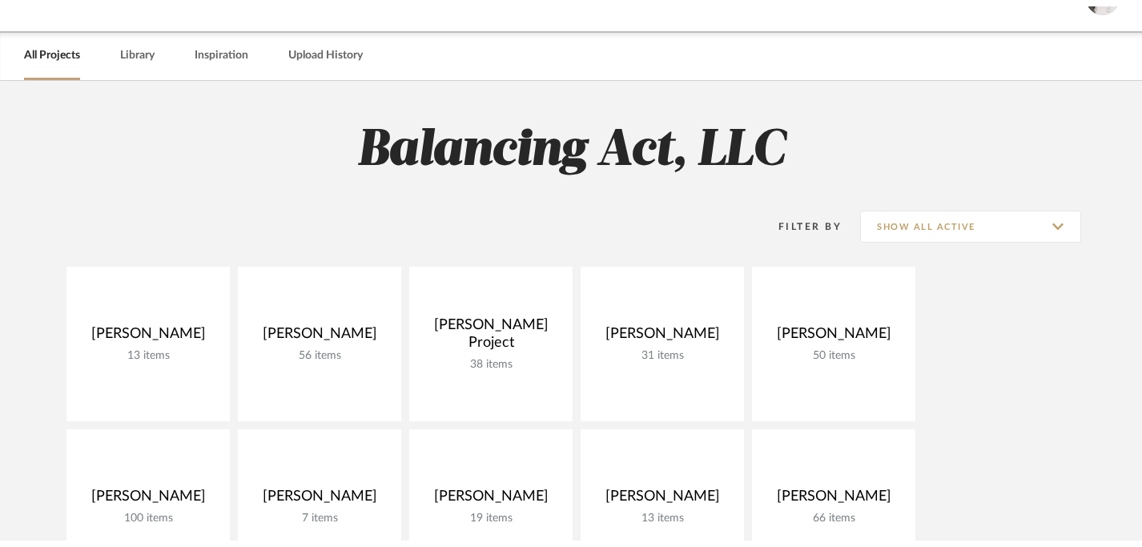
scroll to position [41, 0]
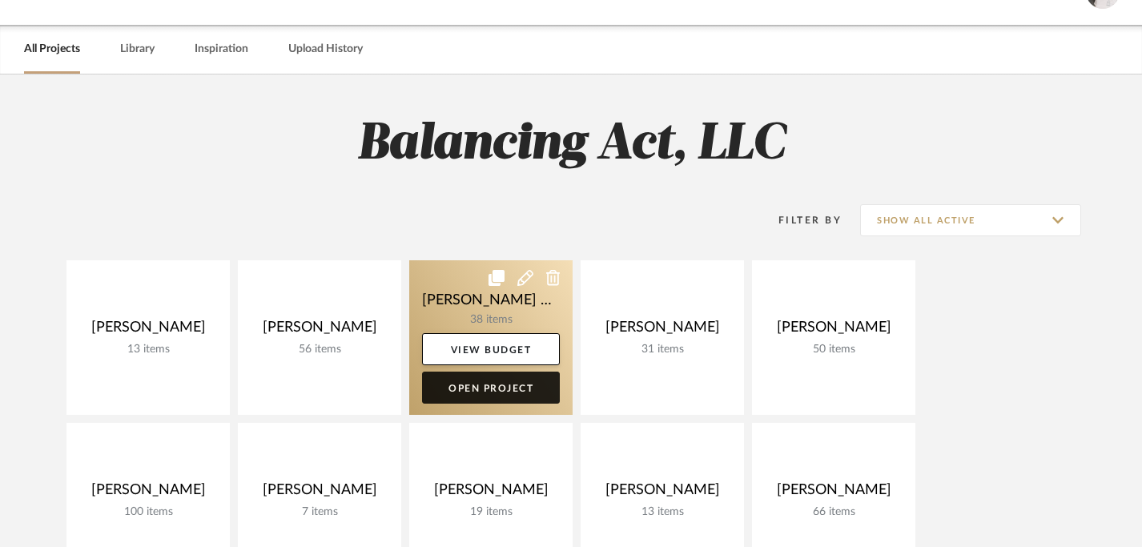
click at [464, 396] on link "Open Project" at bounding box center [491, 388] width 138 height 32
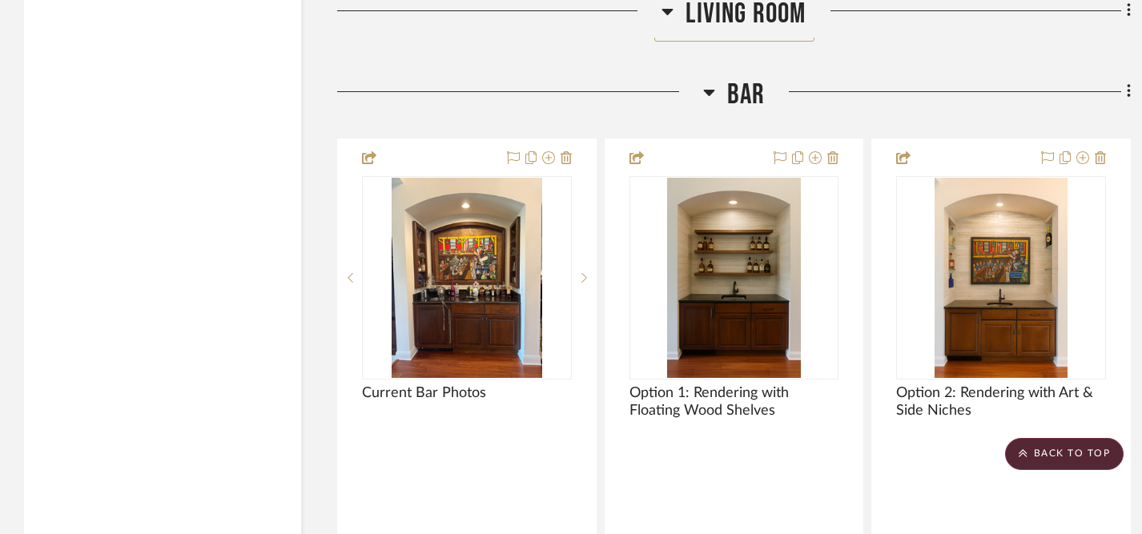
scroll to position [2629, 0]
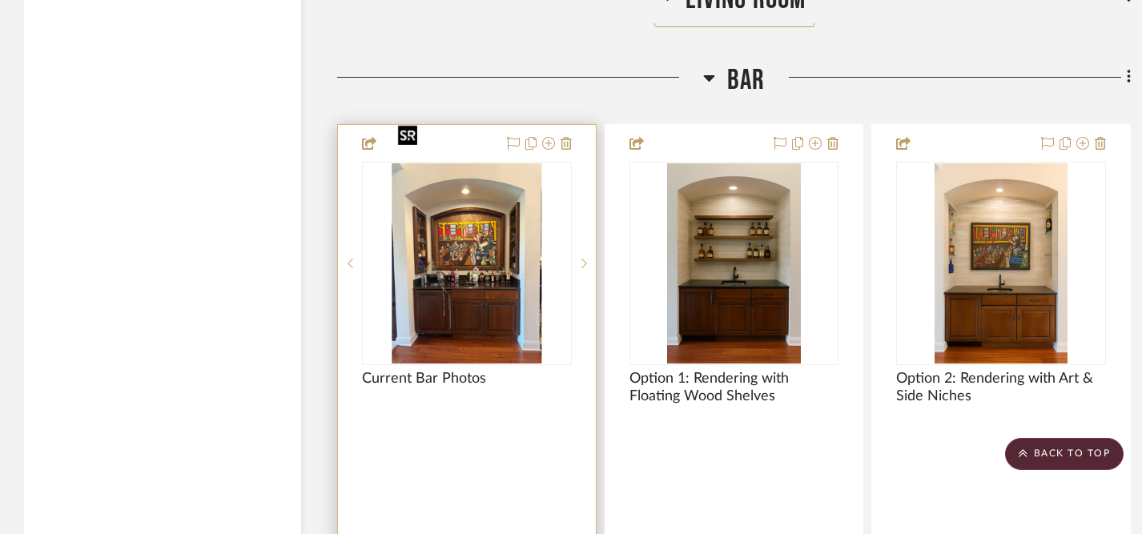
click at [482, 235] on img "0" at bounding box center [467, 263] width 151 height 200
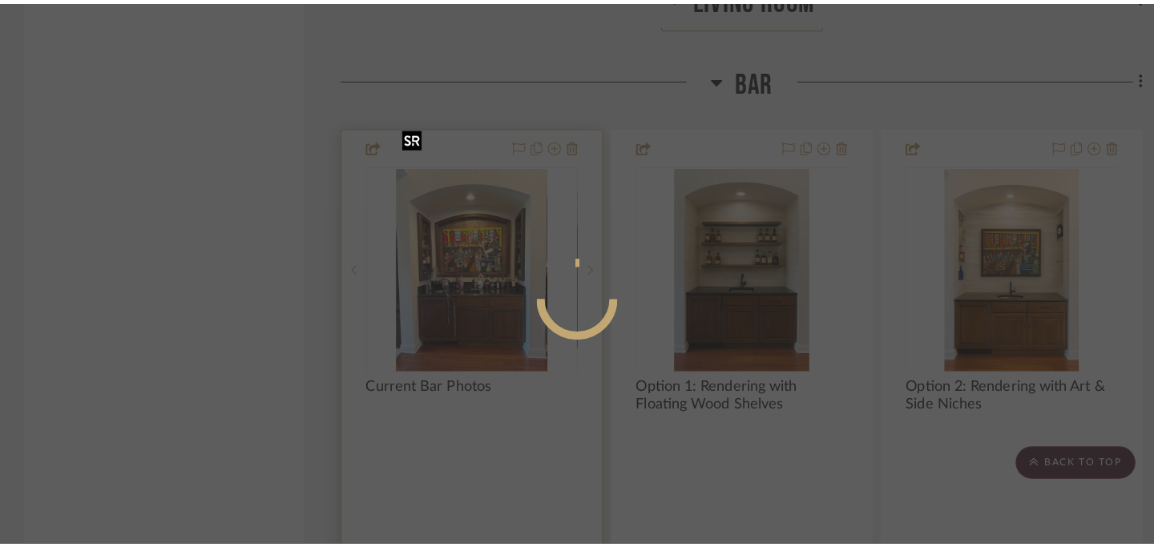
scroll to position [0, 0]
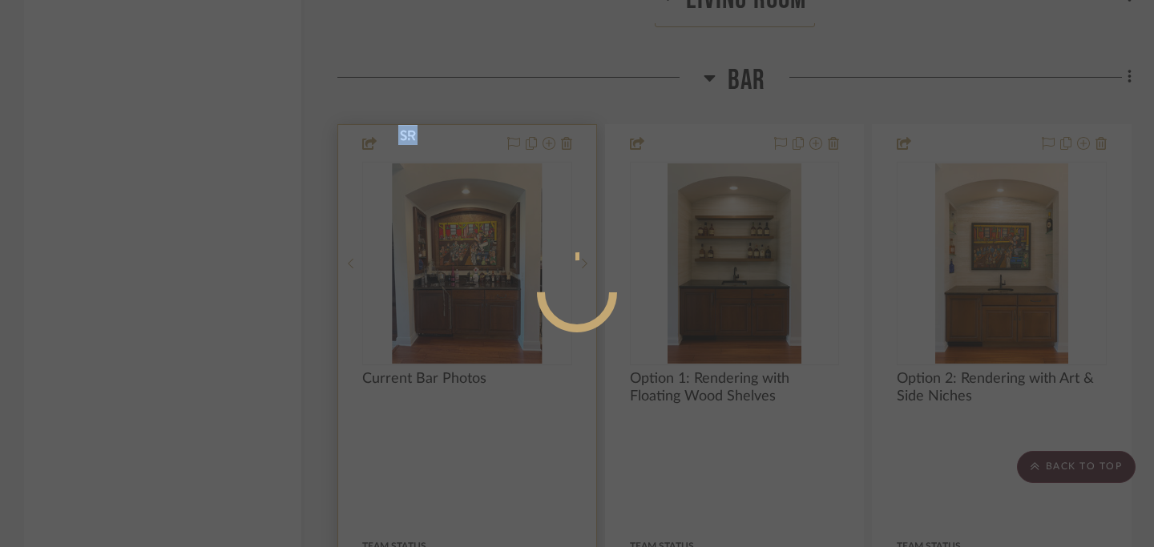
click at [482, 235] on mat-dialog-content at bounding box center [577, 357] width 240 height 690
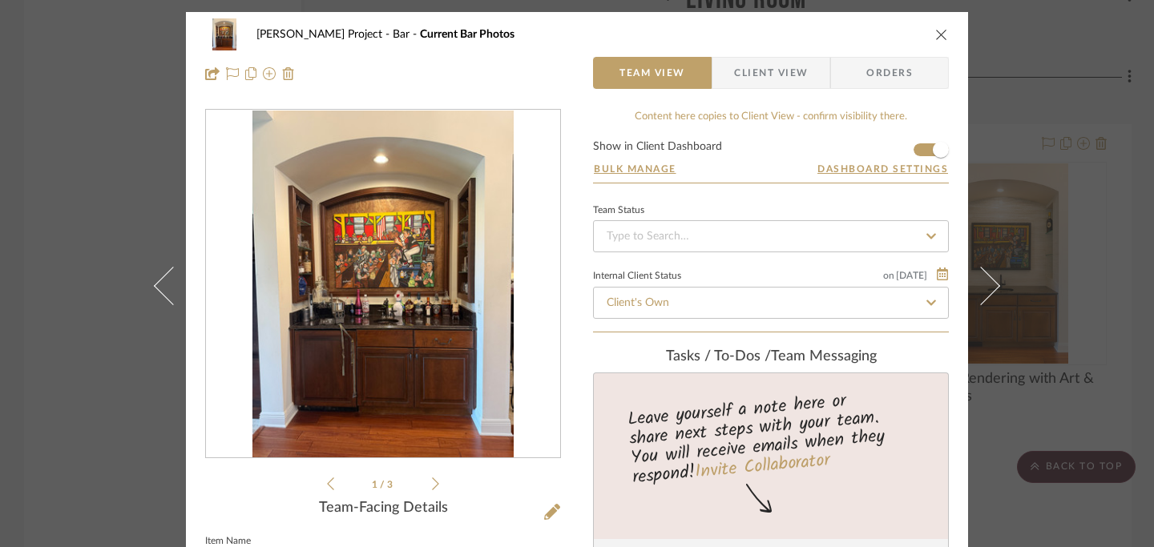
click at [936, 34] on icon "close" at bounding box center [941, 34] width 13 height 13
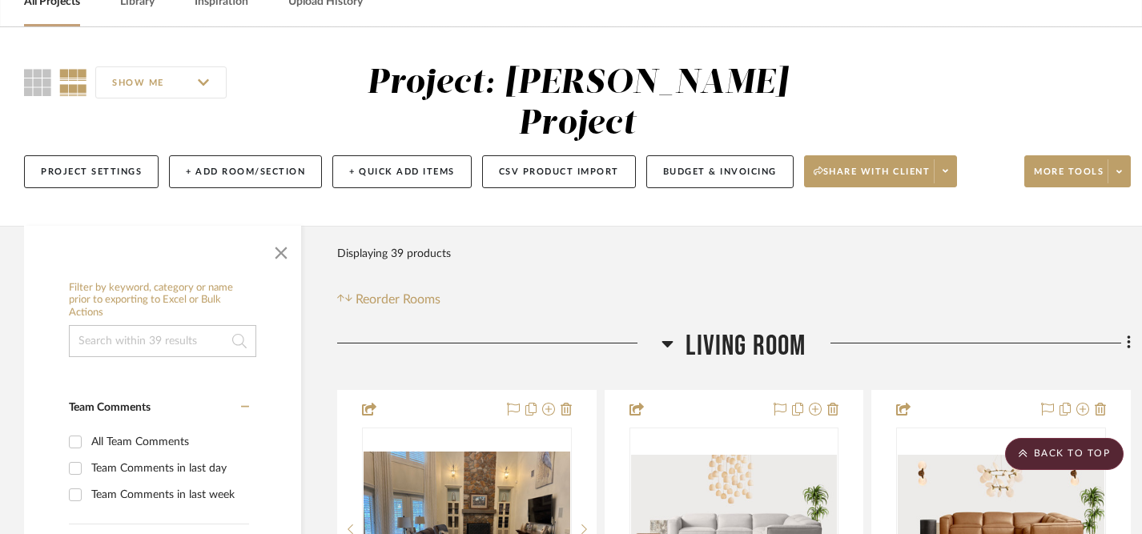
scroll to position [87, 0]
click at [1130, 337] on icon at bounding box center [1128, 344] width 3 height 14
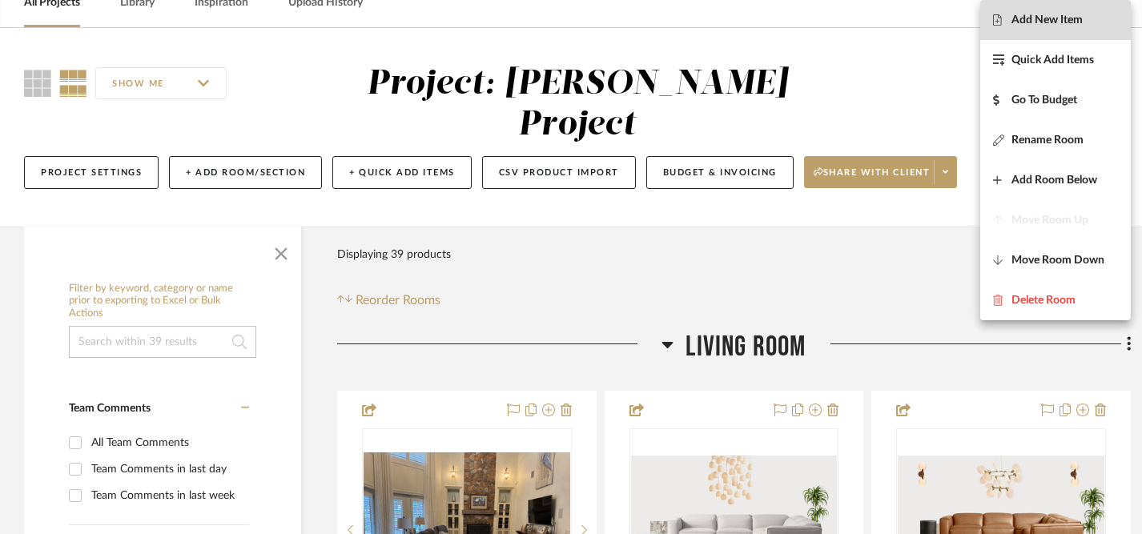
click at [1048, 25] on span "Add New Item" at bounding box center [1047, 21] width 71 height 14
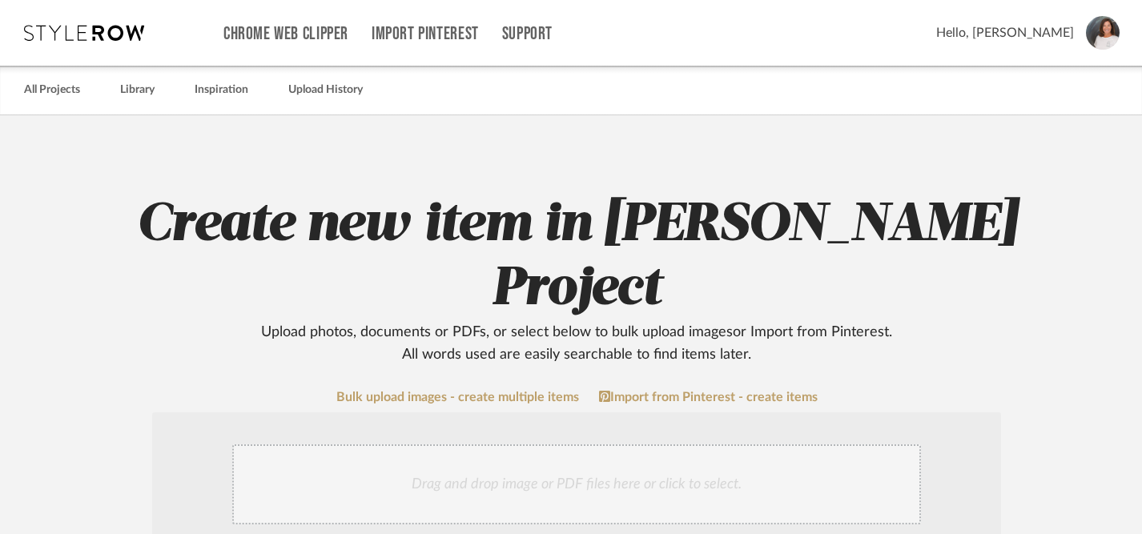
click at [604, 445] on div "Drag and drop image or PDF files here or click to select." at bounding box center [576, 485] width 689 height 80
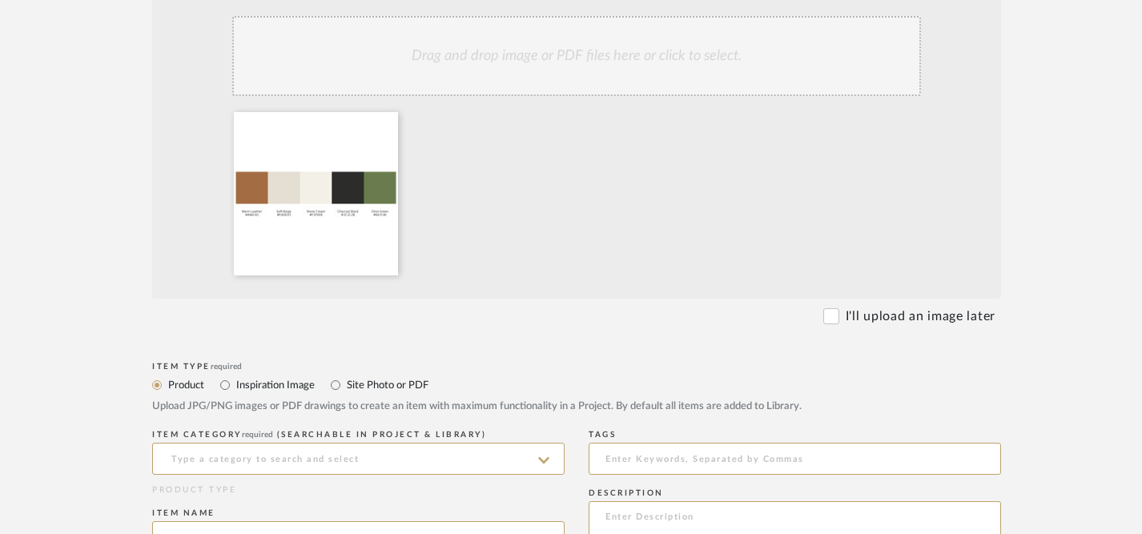
scroll to position [430, 0]
click at [228, 374] on input "Inspiration Image" at bounding box center [225, 383] width 19 height 19
radio input "true"
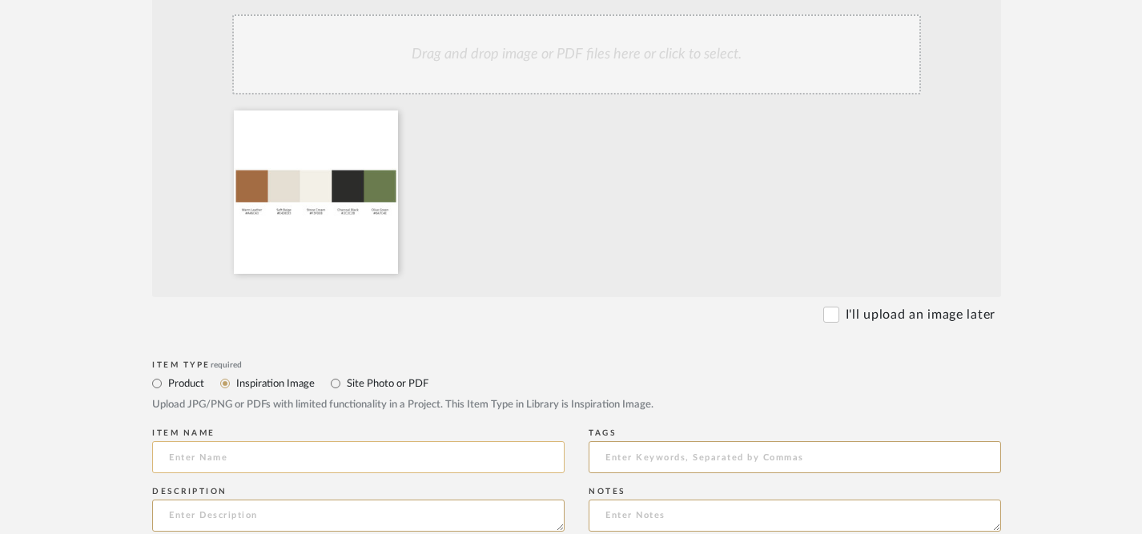
click at [273, 441] on input at bounding box center [358, 457] width 413 height 32
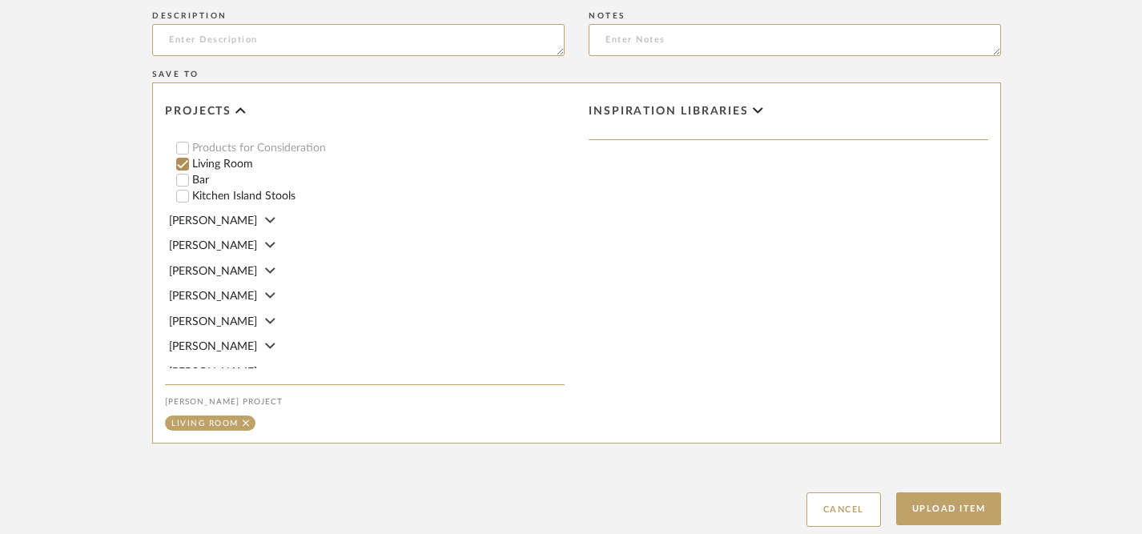
scroll to position [949, 0]
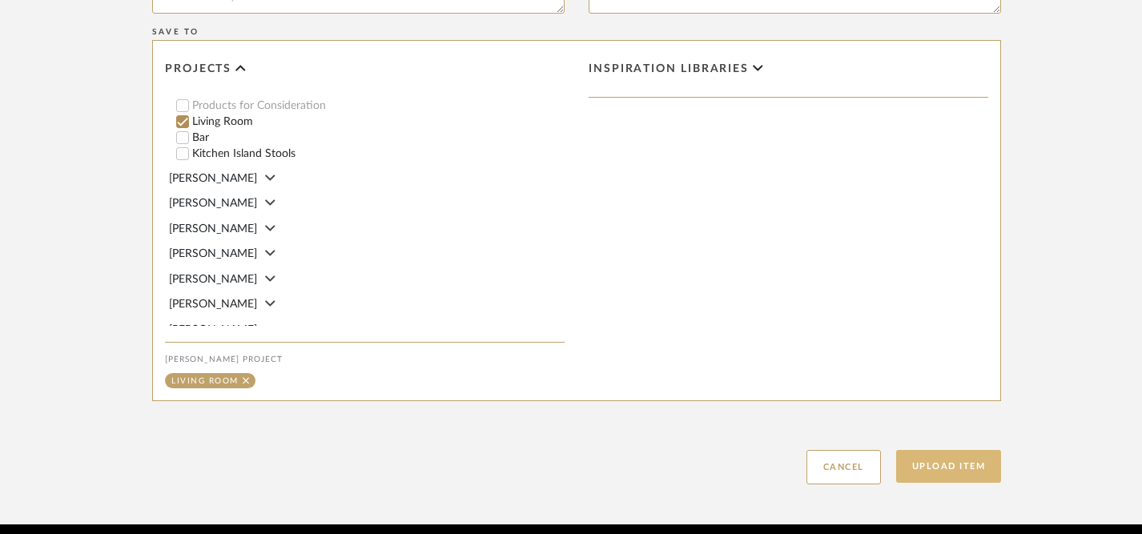
type input "Color Palette"
click at [932, 450] on button "Upload Item" at bounding box center [949, 466] width 106 height 33
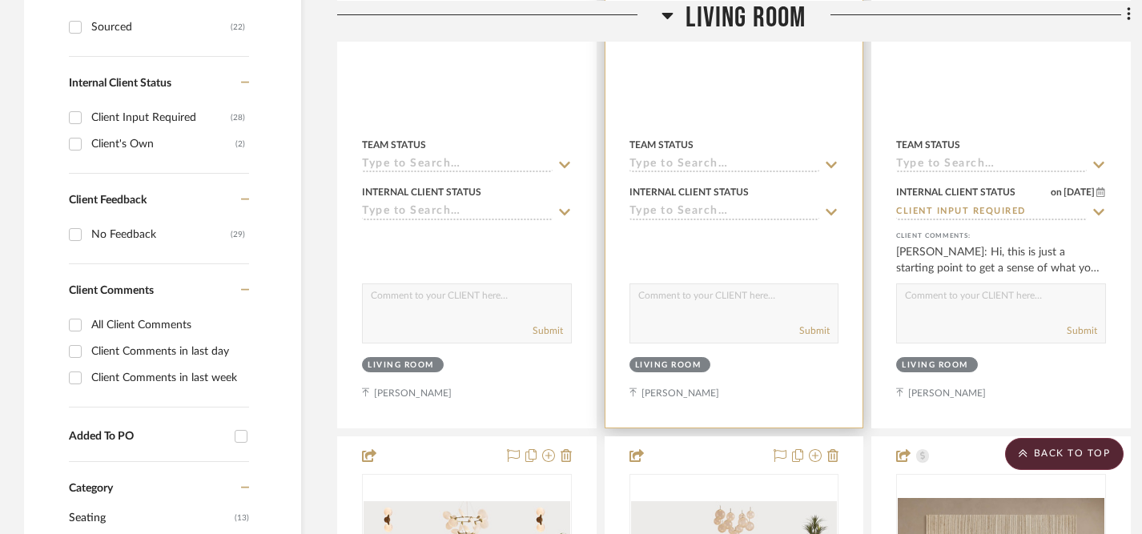
scroll to position [759, 0]
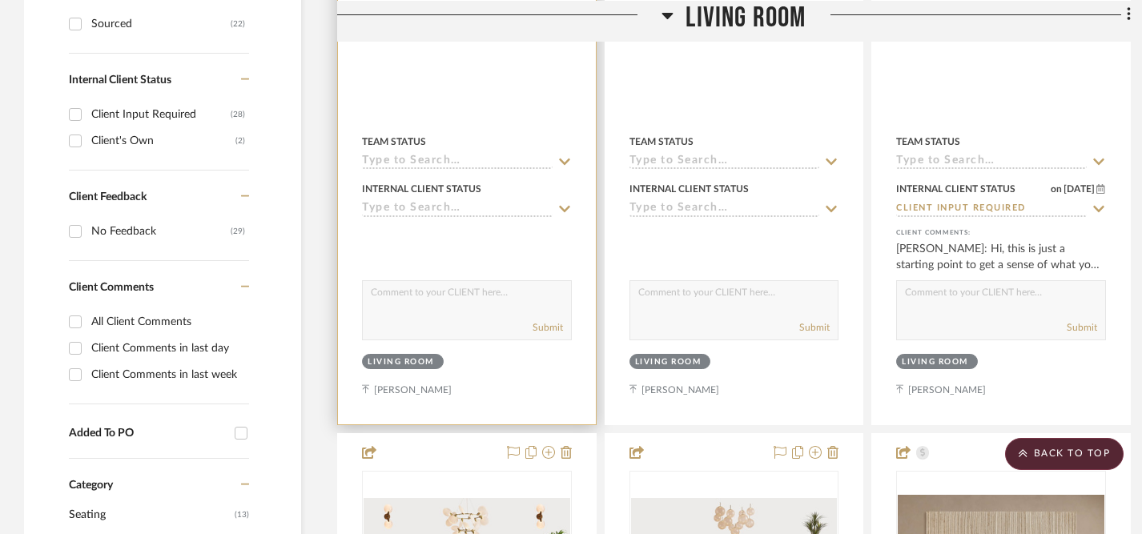
click at [397, 281] on textarea at bounding box center [467, 296] width 208 height 30
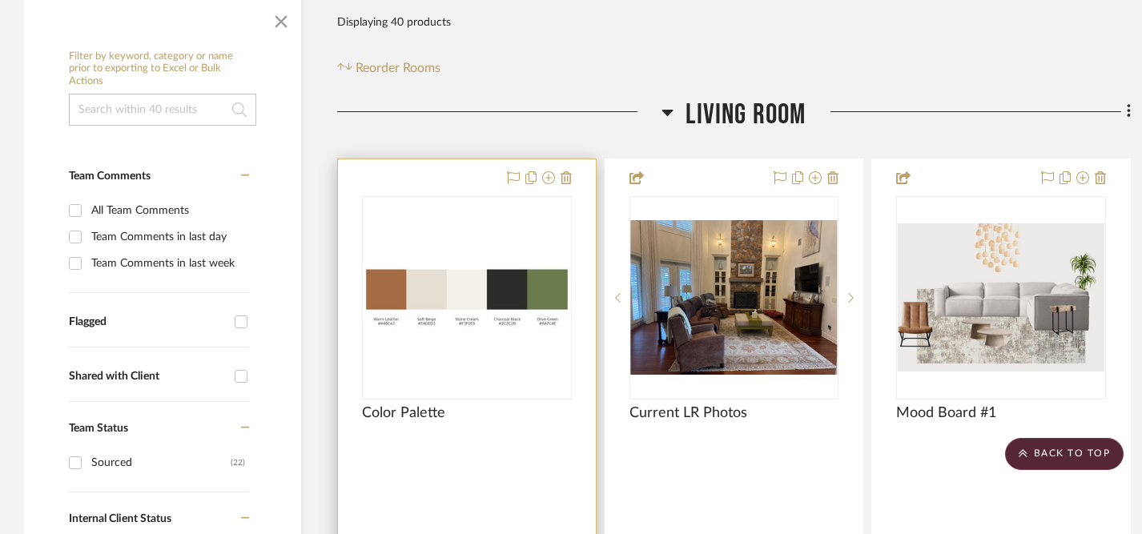
scroll to position [313, 0]
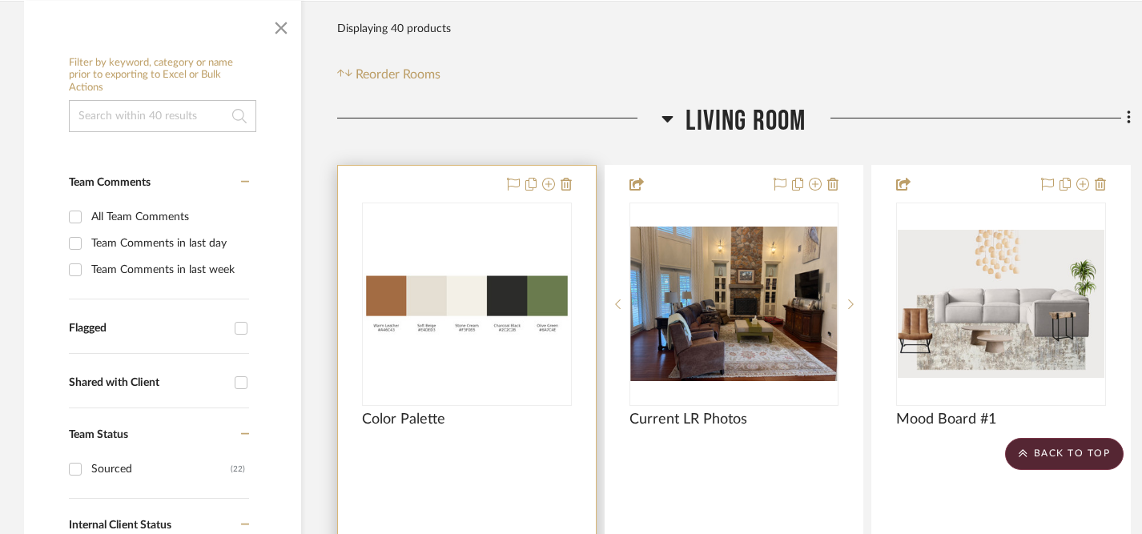
type textarea "Proposed color palette."
click at [474, 207] on div "0" at bounding box center [467, 304] width 208 height 202
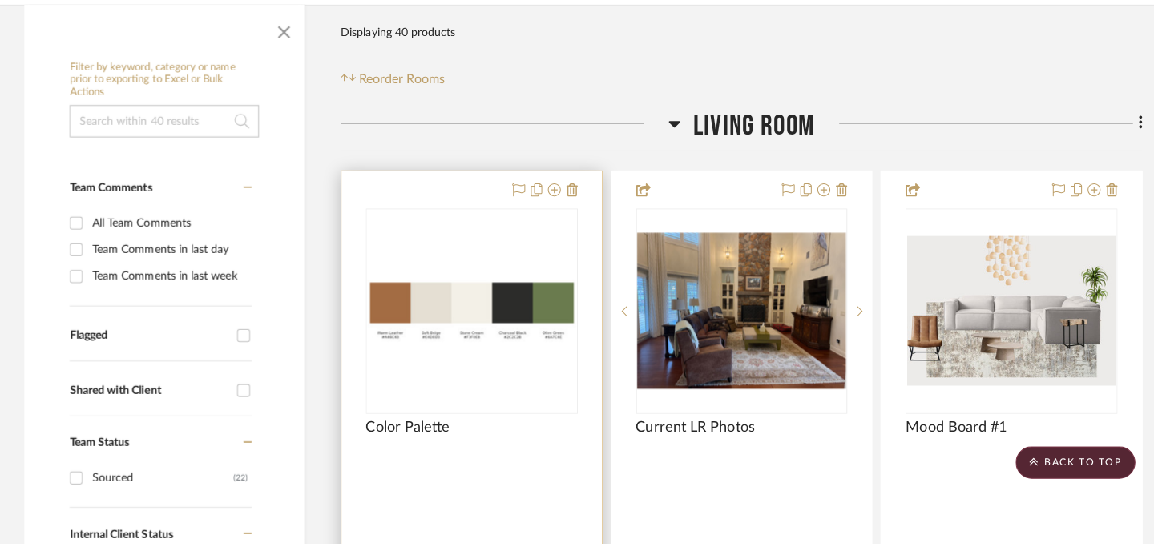
scroll to position [0, 0]
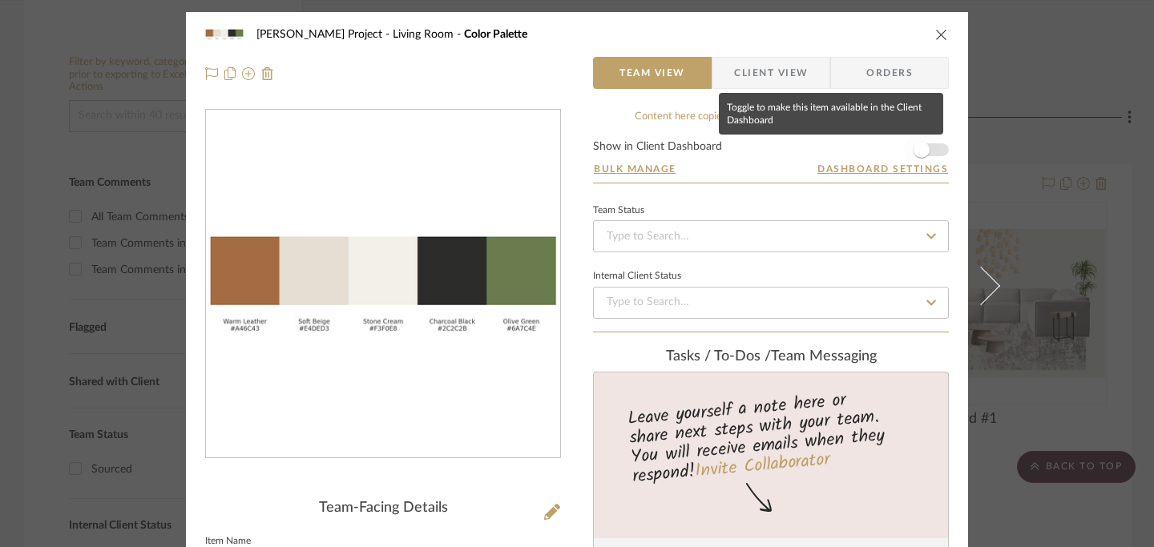
click at [919, 148] on span "button" at bounding box center [921, 150] width 16 height 16
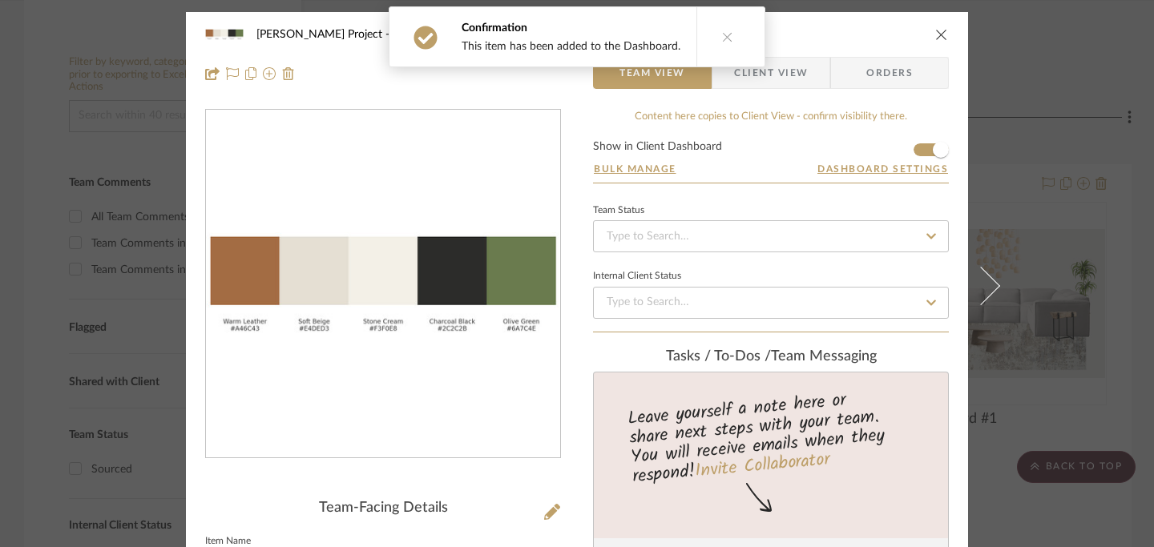
click at [937, 36] on icon "close" at bounding box center [941, 34] width 13 height 13
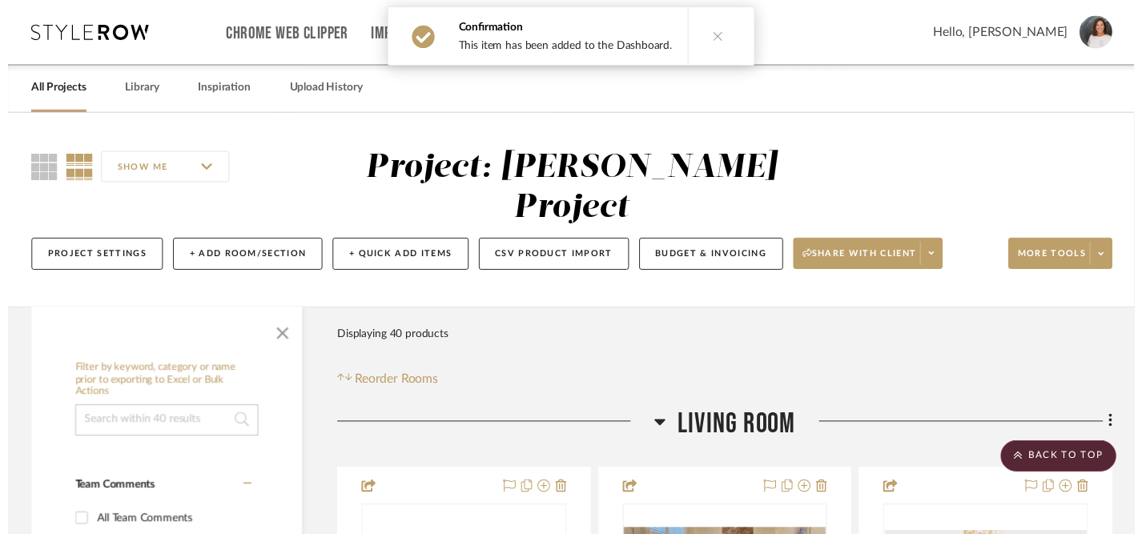
scroll to position [313, 0]
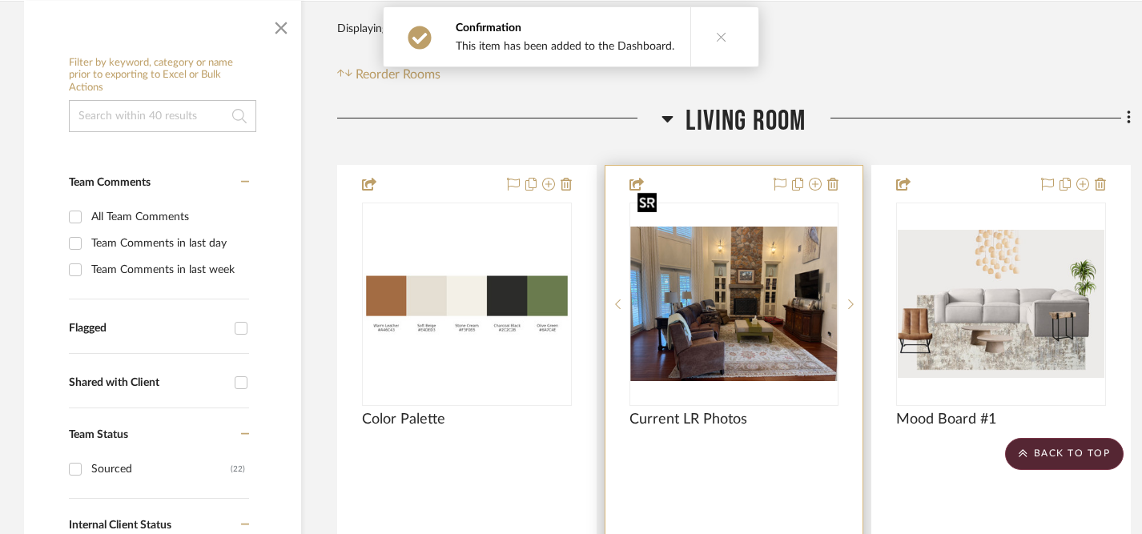
click at [788, 257] on img "0" at bounding box center [734, 304] width 207 height 155
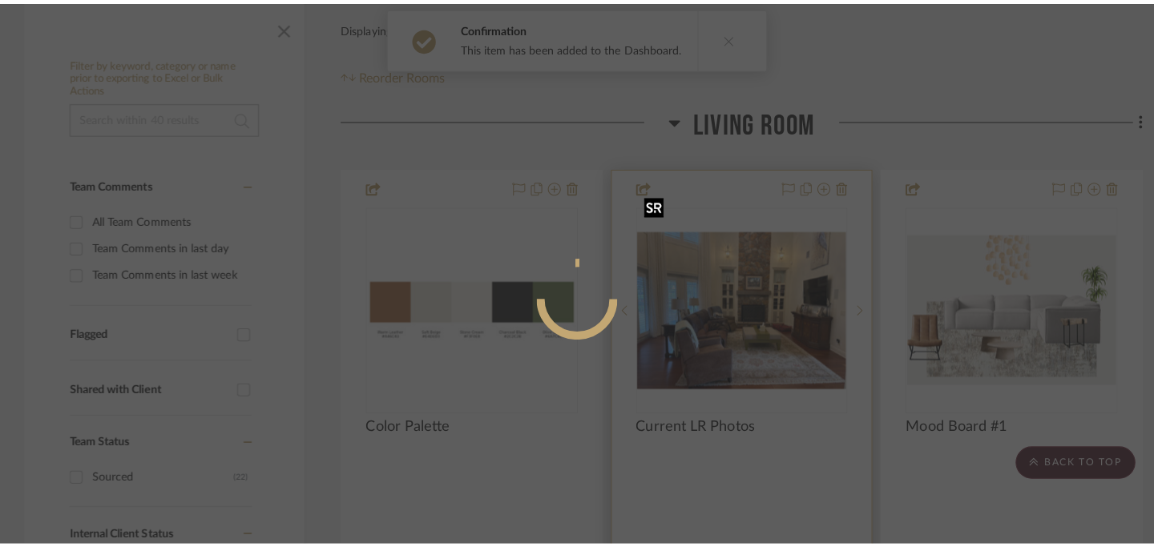
scroll to position [0, 0]
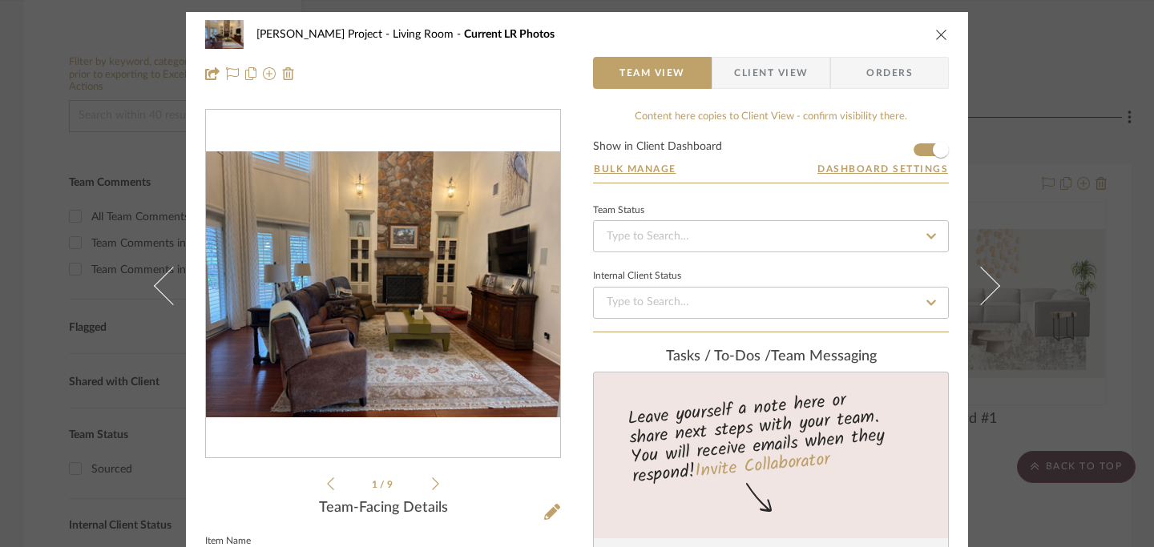
click at [937, 32] on icon "close" at bounding box center [941, 34] width 13 height 13
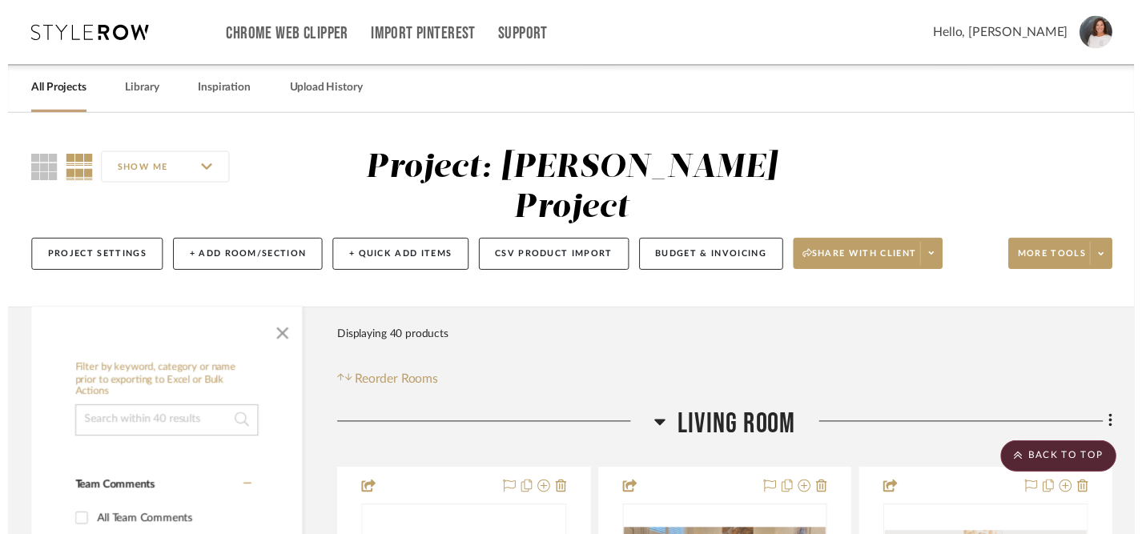
scroll to position [313, 0]
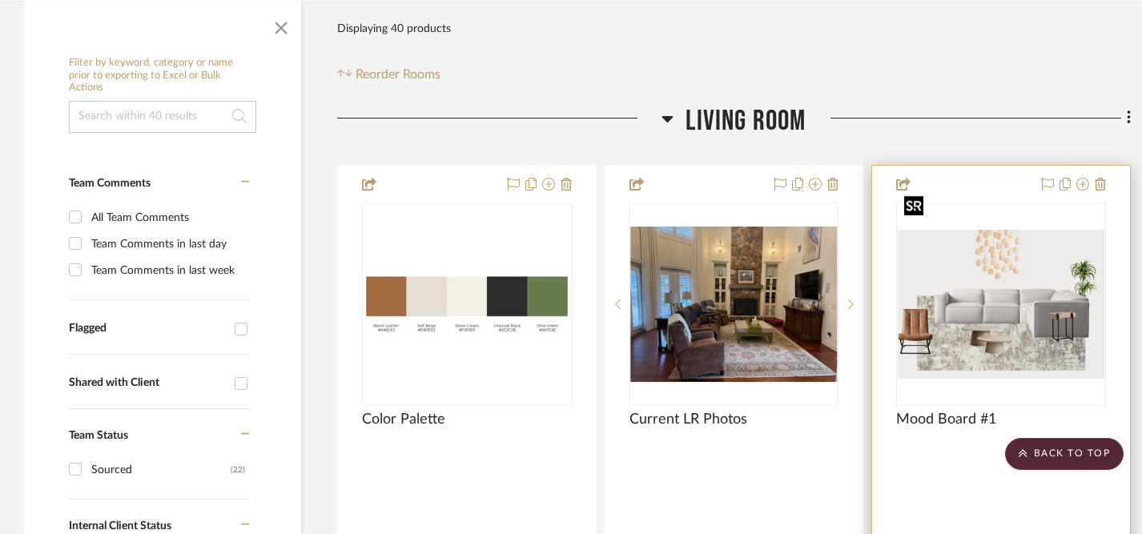
click at [1008, 278] on img "0" at bounding box center [1001, 304] width 207 height 149
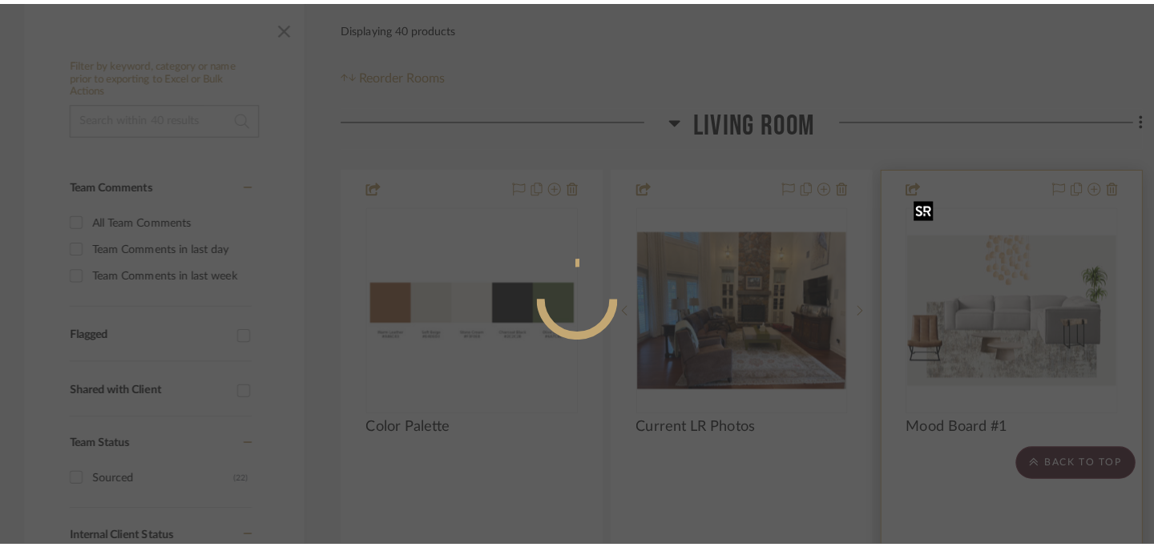
scroll to position [0, 0]
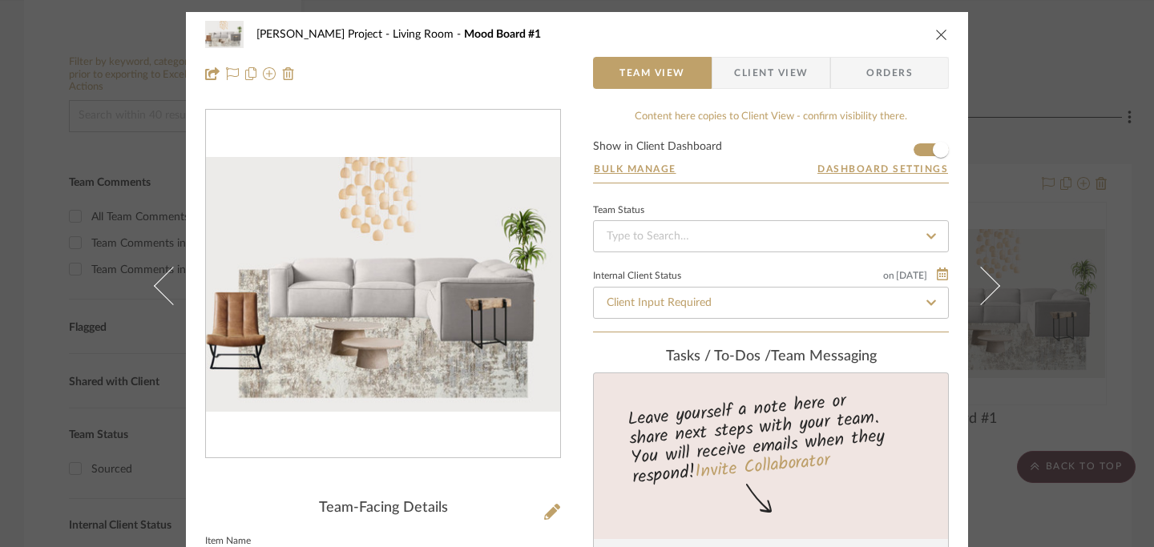
click at [938, 34] on icon "close" at bounding box center [941, 34] width 13 height 13
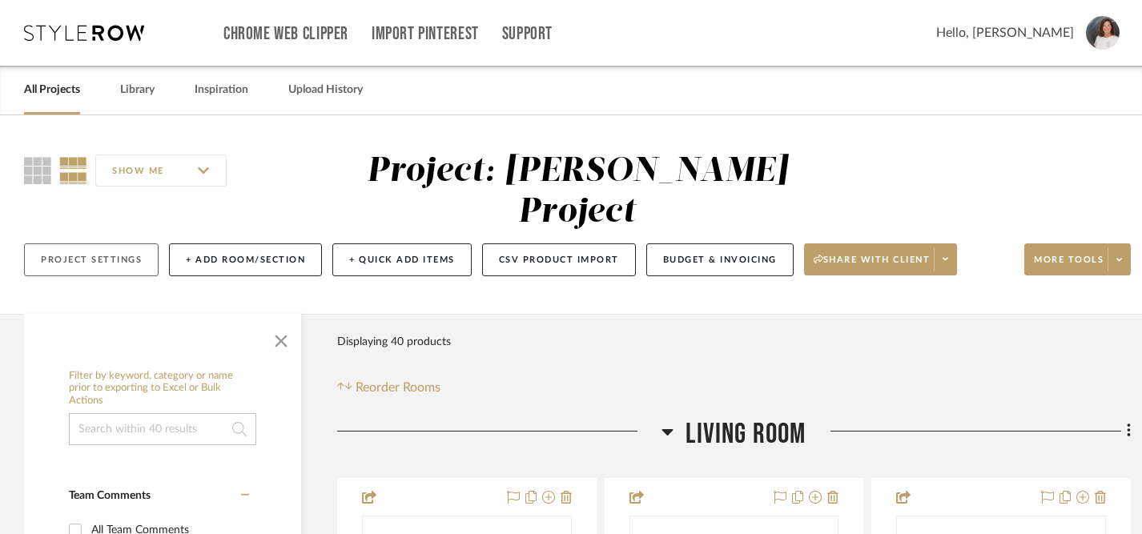
click at [99, 244] on button "Project Settings" at bounding box center [91, 260] width 135 height 33
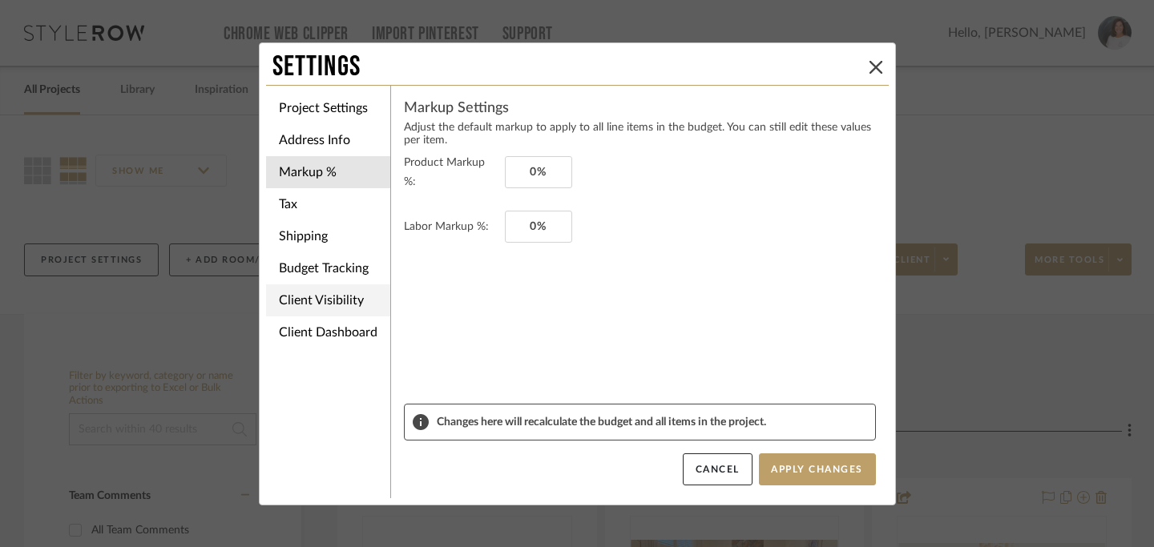
click at [318, 302] on li "Client Visibility" at bounding box center [328, 300] width 124 height 32
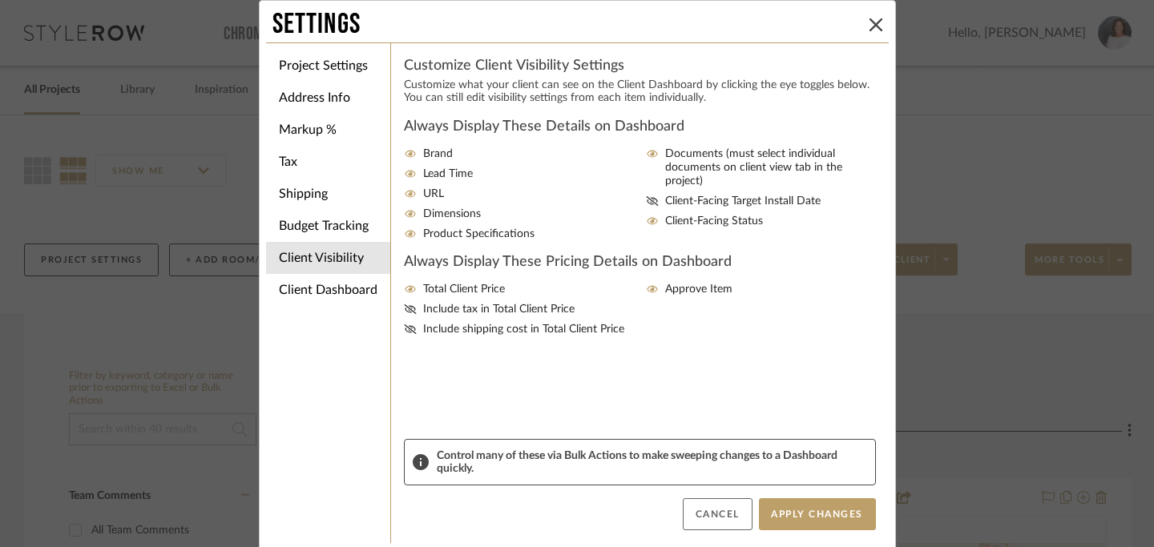
click at [696, 515] on button "Cancel" at bounding box center [718, 514] width 70 height 32
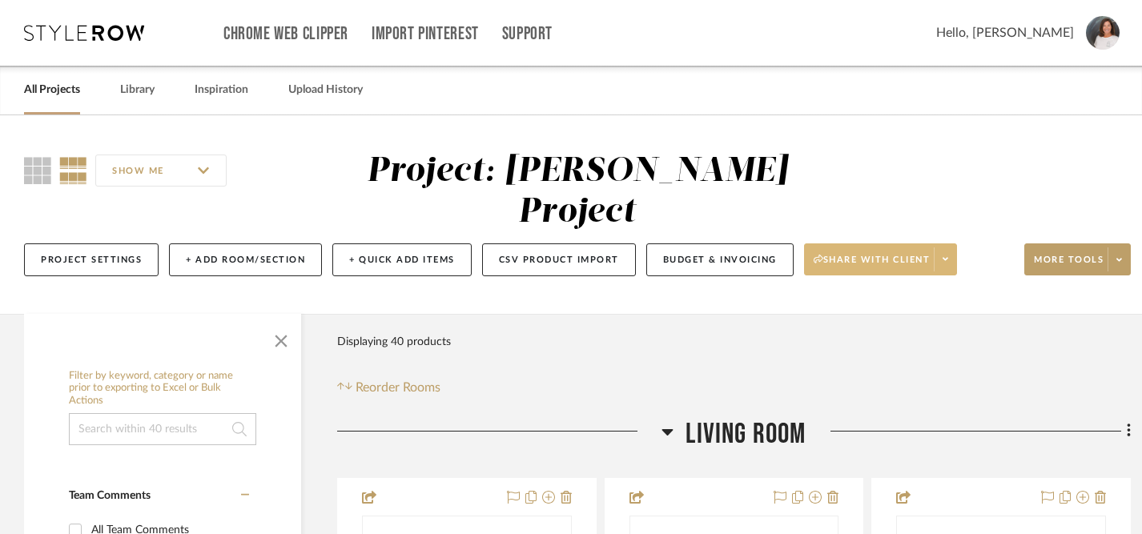
click at [922, 254] on span "Share with client" at bounding box center [872, 266] width 117 height 24
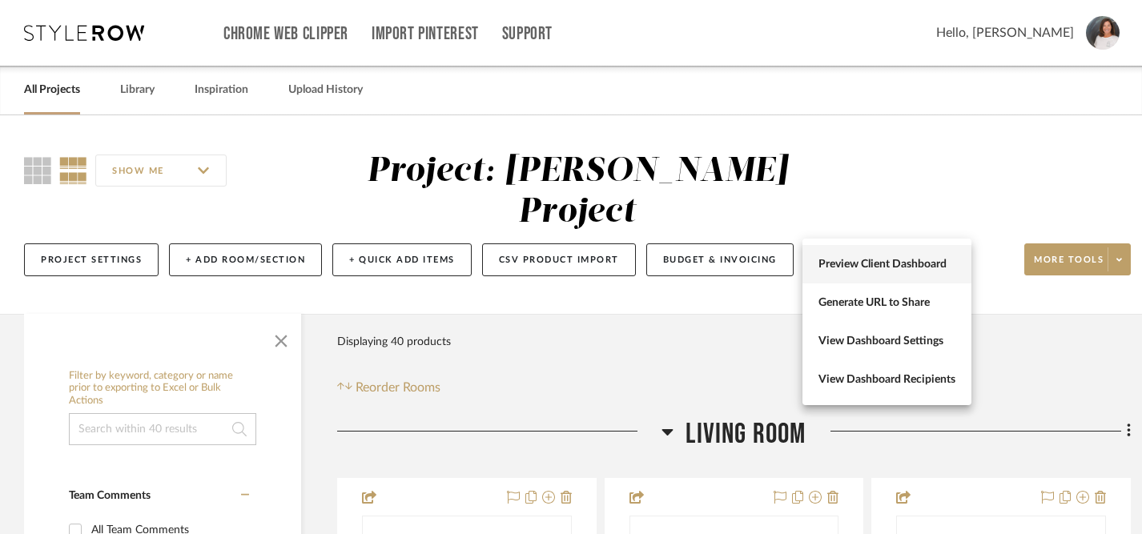
click at [896, 266] on span "Preview Client Dashboard" at bounding box center [887, 265] width 137 height 14
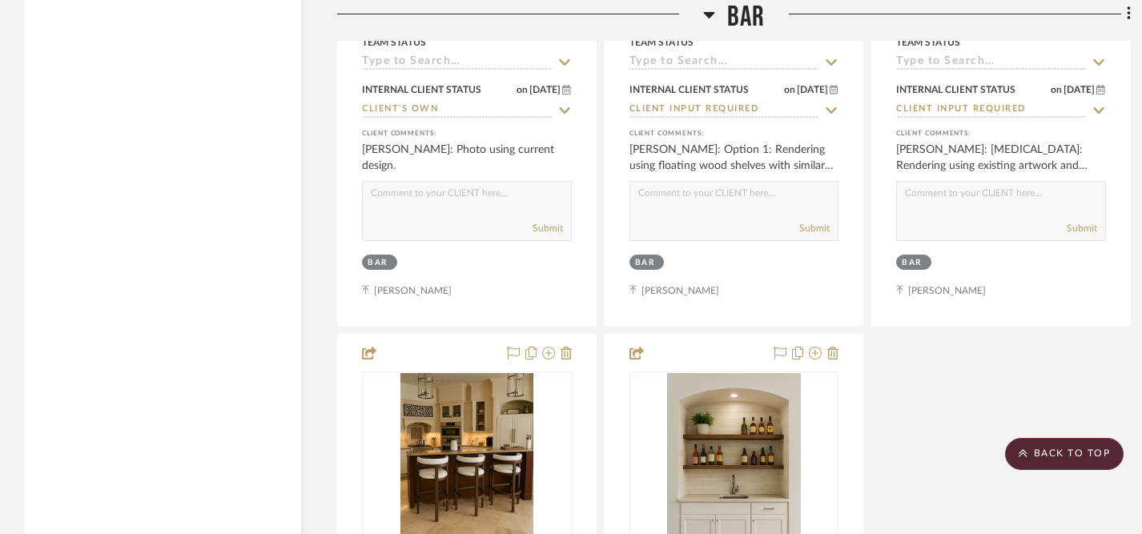
scroll to position [8109, 0]
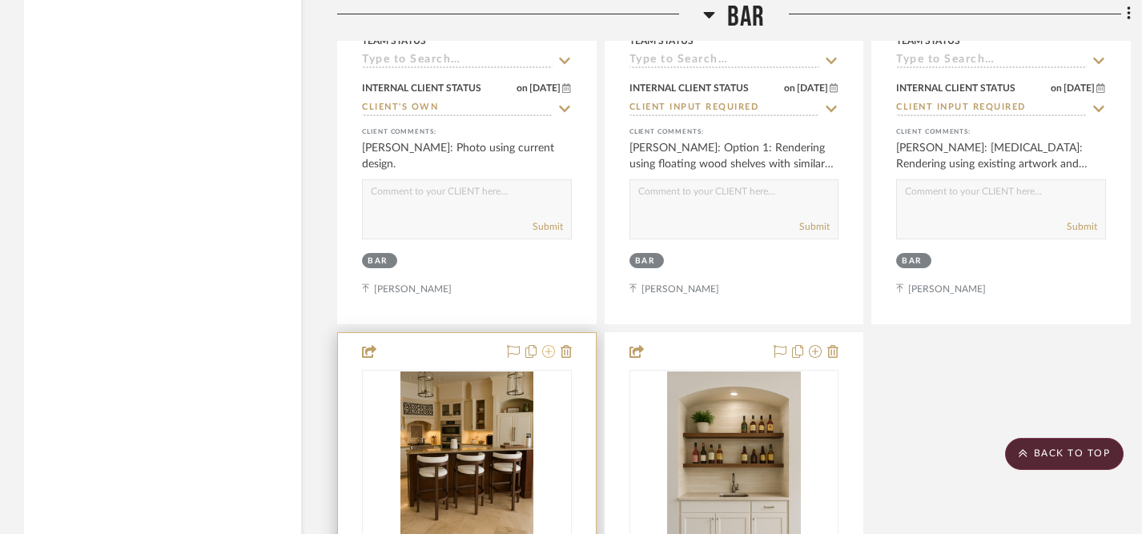
click at [546, 345] on icon at bounding box center [548, 351] width 13 height 13
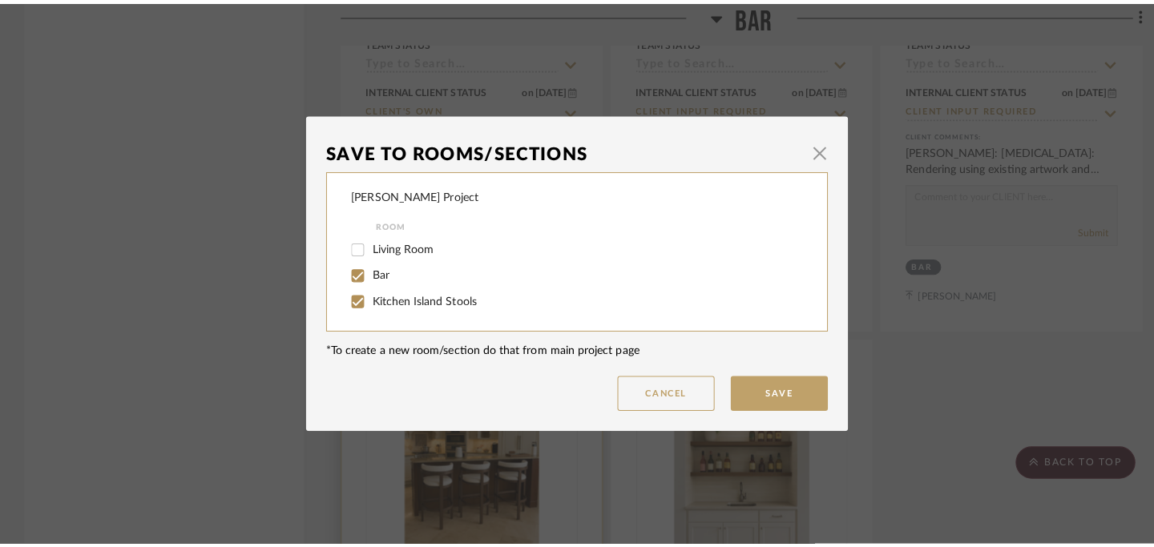
scroll to position [0, 0]
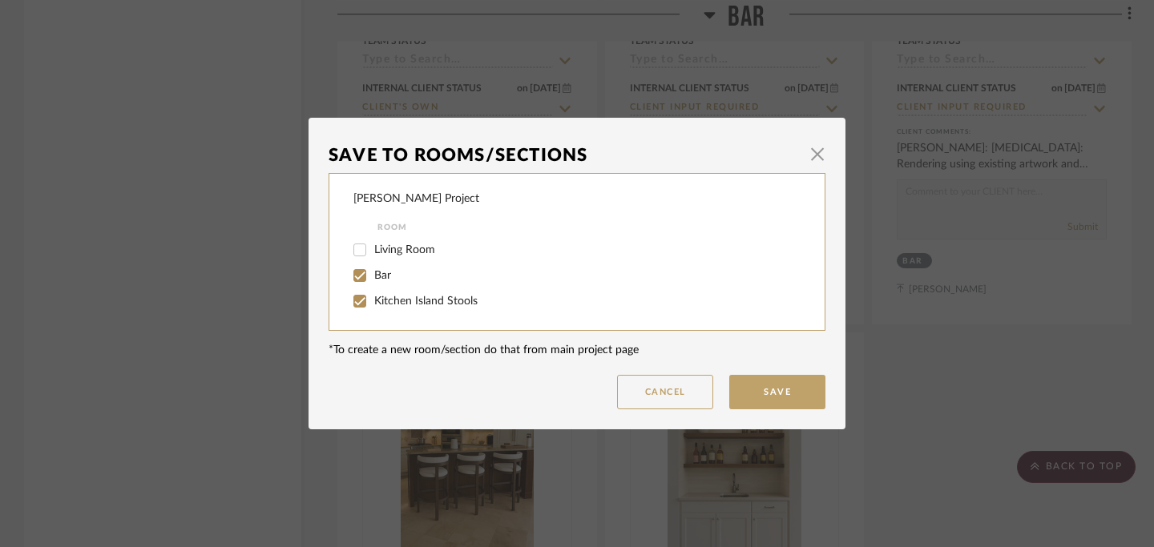
click at [355, 278] on input "Bar" at bounding box center [360, 276] width 26 height 26
checkbox input "false"
click at [774, 396] on button "Save" at bounding box center [777, 392] width 96 height 34
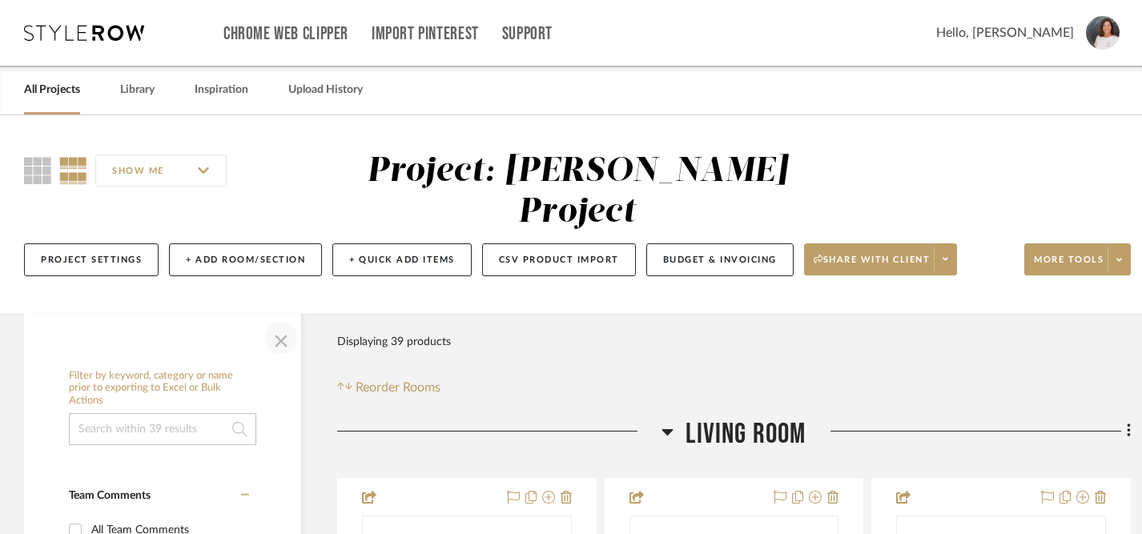
click at [283, 319] on span "button" at bounding box center [281, 338] width 38 height 38
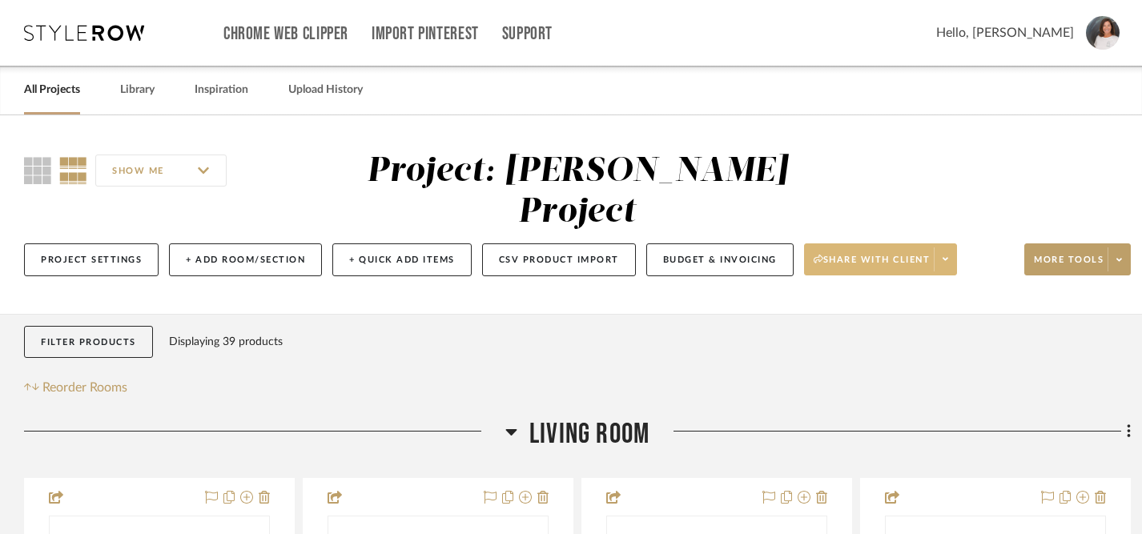
click at [871, 254] on span "Share with client" at bounding box center [872, 266] width 117 height 24
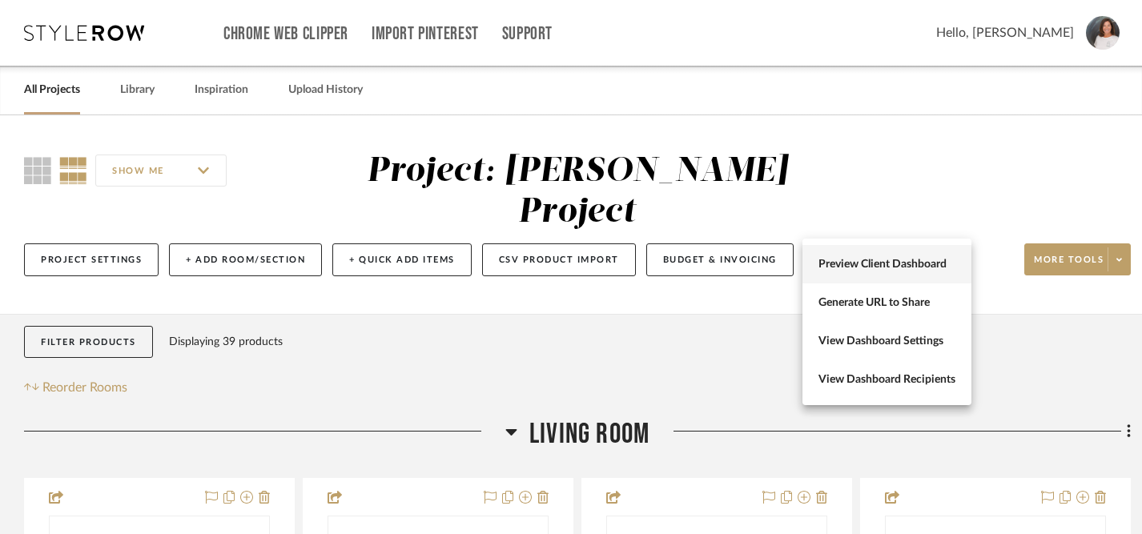
click at [869, 260] on span "Preview Client Dashboard" at bounding box center [887, 265] width 137 height 14
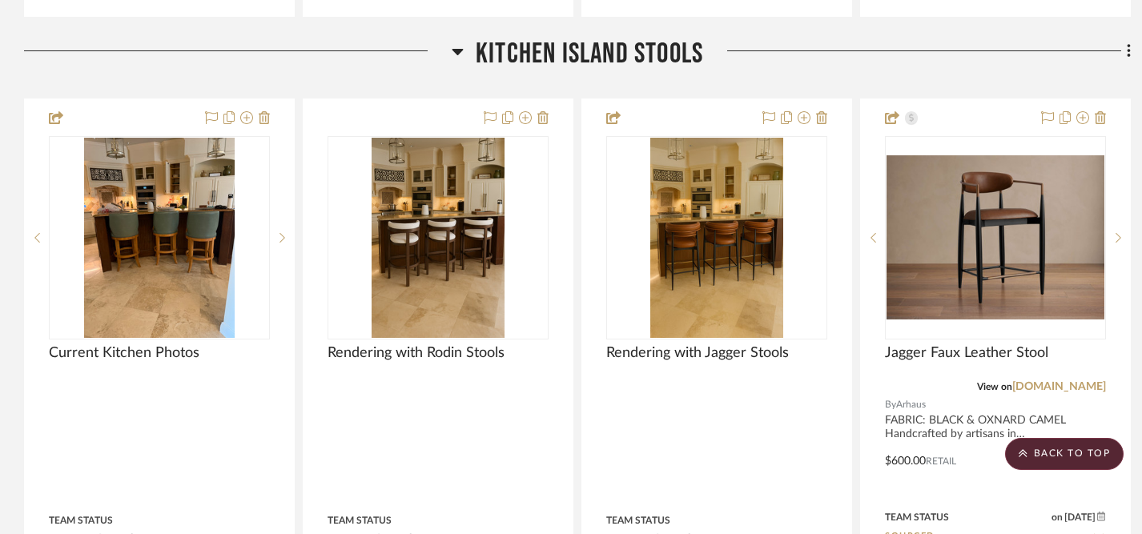
scroll to position [6275, 0]
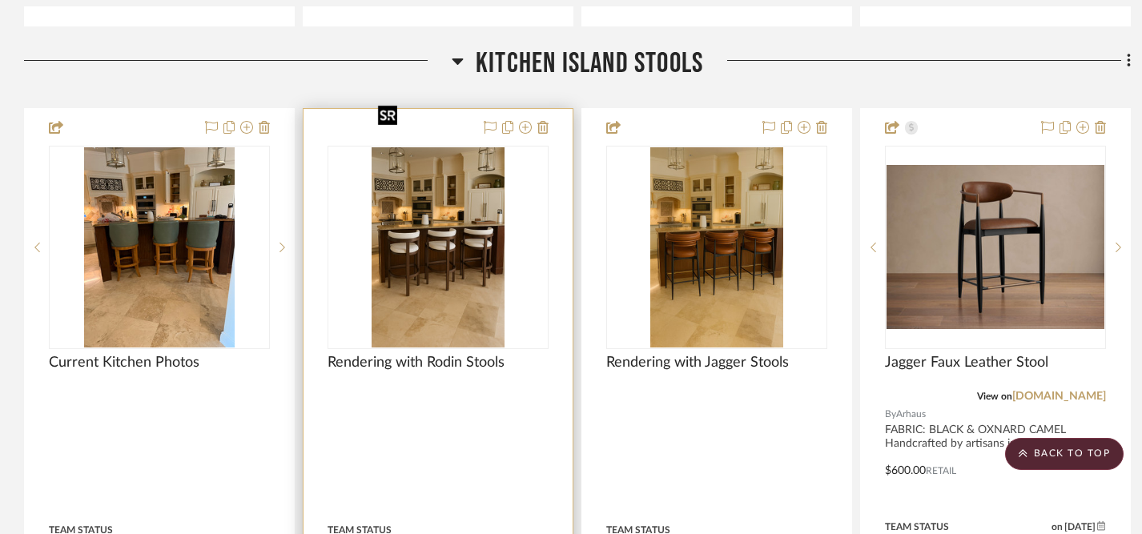
click at [478, 220] on img "0" at bounding box center [438, 247] width 133 height 200
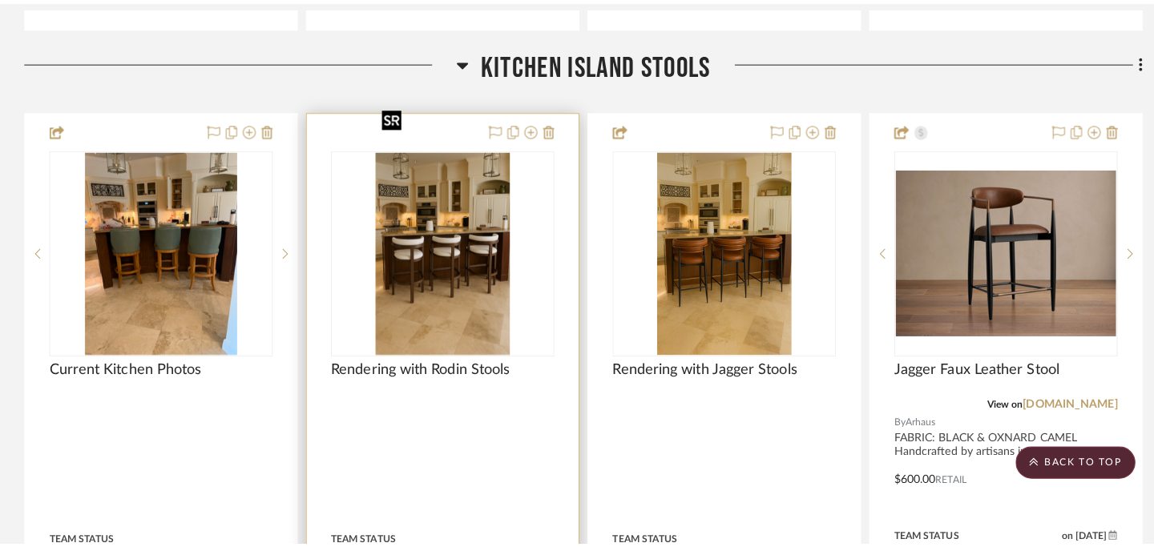
scroll to position [0, 0]
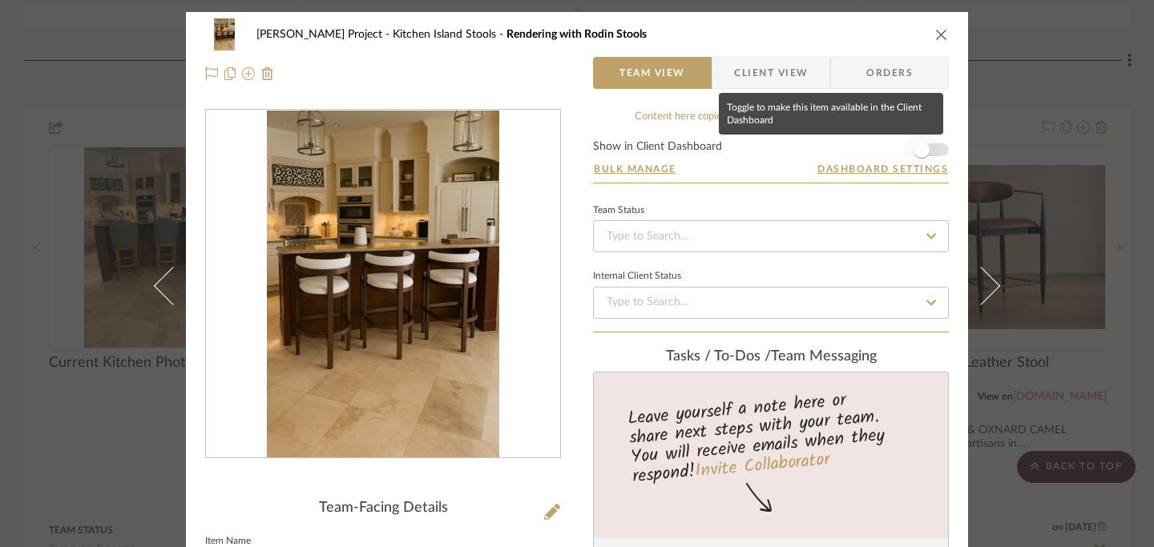
click at [914, 149] on span "button" at bounding box center [921, 150] width 16 height 16
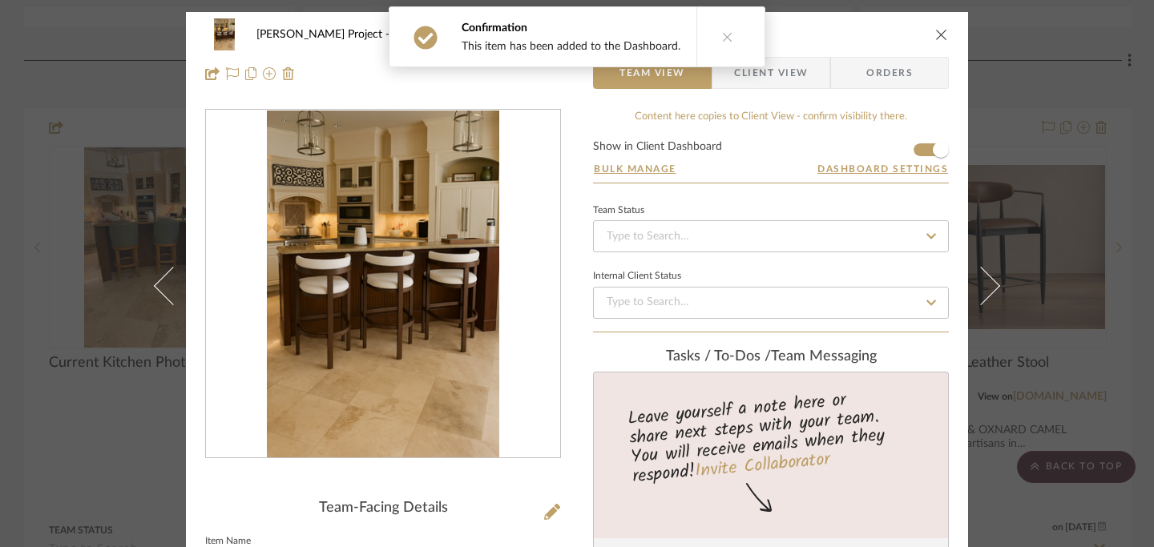
click at [939, 29] on icon "close" at bounding box center [941, 34] width 13 height 13
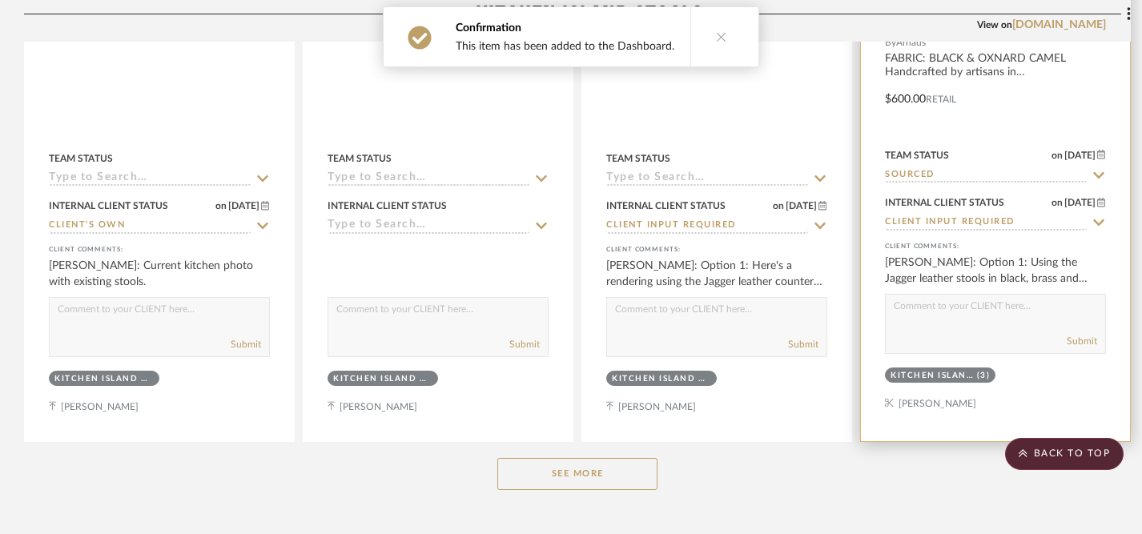
scroll to position [6674, 0]
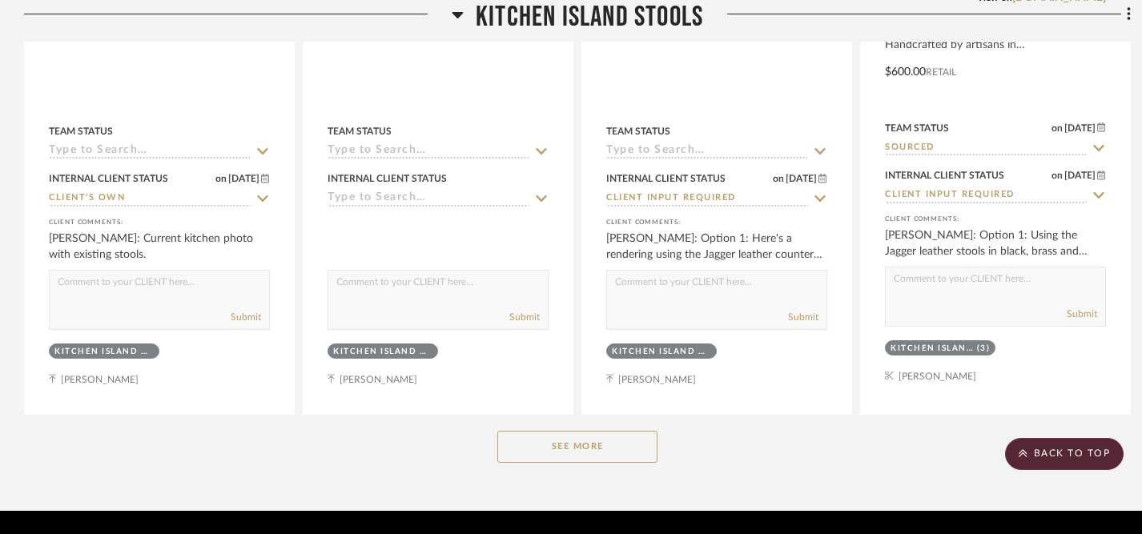
click at [614, 431] on button "See More" at bounding box center [578, 447] width 160 height 32
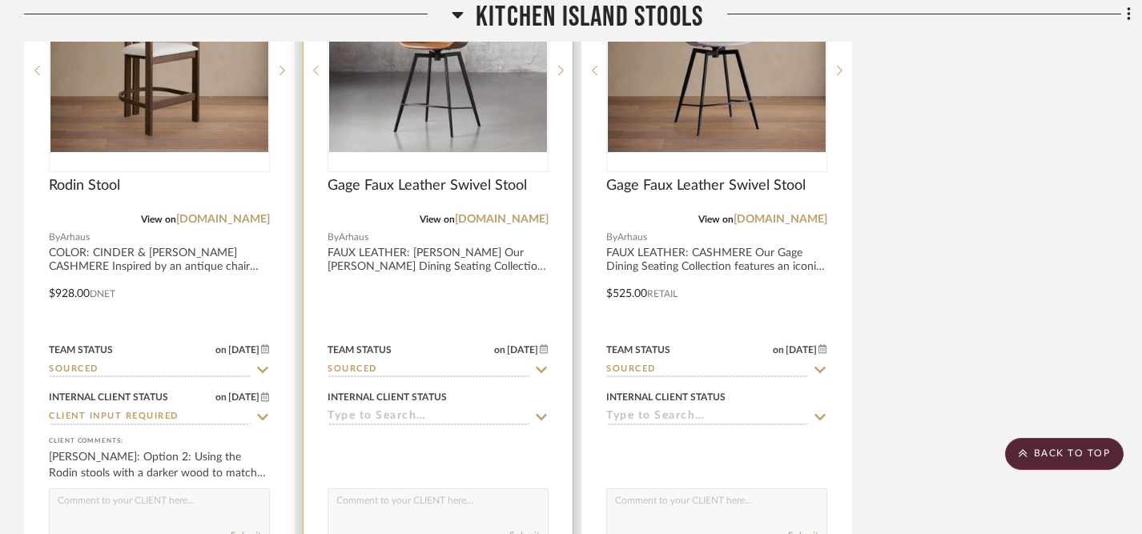
scroll to position [7168, 0]
click at [540, 413] on icon at bounding box center [541, 416] width 11 height 6
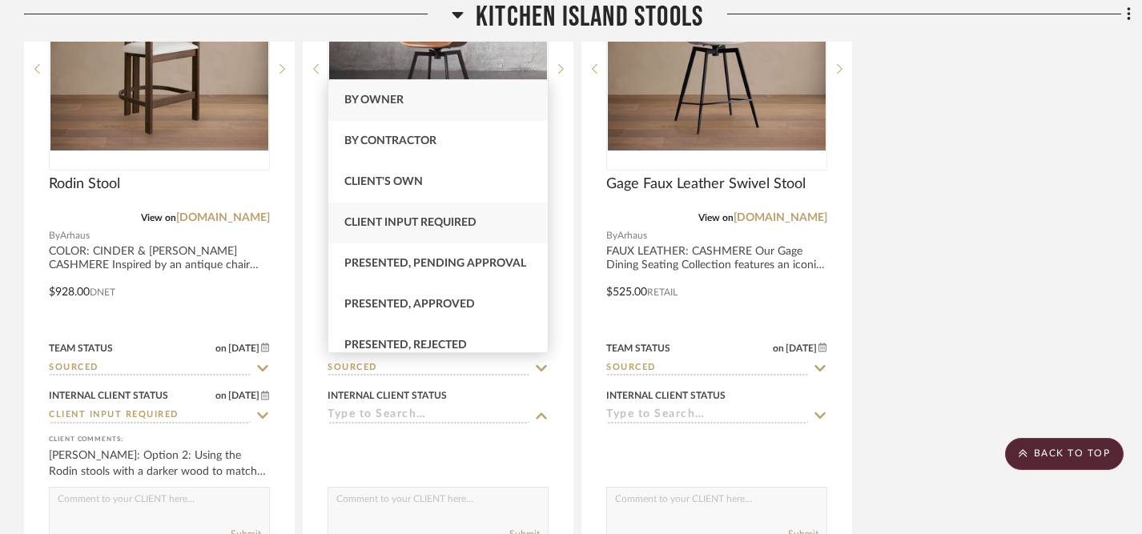
click at [460, 220] on span "Client Input Required" at bounding box center [410, 222] width 132 height 11
type input "[DATE]"
type input "Client Input Required"
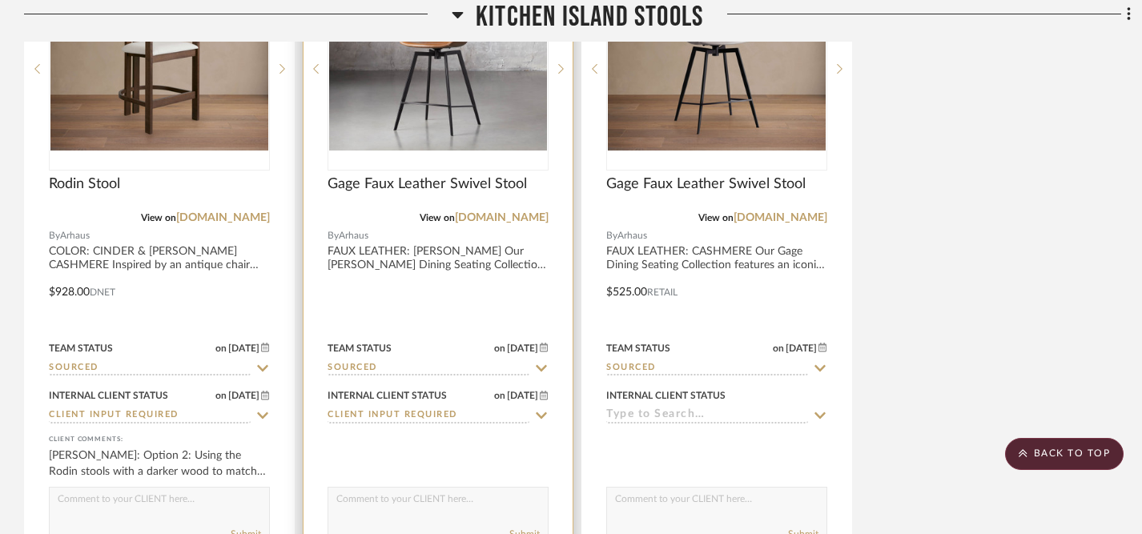
click at [468, 488] on textarea at bounding box center [438, 503] width 220 height 30
click at [389, 488] on textarea "Here's a 3rd option in either tanner or cashmere colors." at bounding box center [438, 503] width 220 height 30
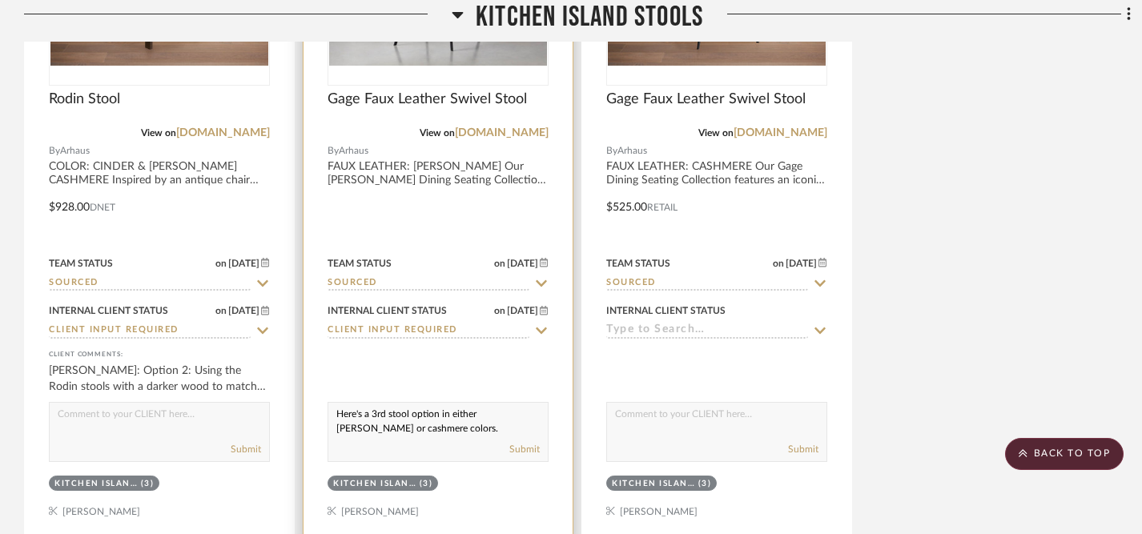
scroll to position [6, 0]
drag, startPoint x: 336, startPoint y: 359, endPoint x: 437, endPoint y: 379, distance: 102.9
click at [437, 403] on textarea "Here's a 3rd stool option in either [PERSON_NAME] or cashmere colors." at bounding box center [438, 418] width 220 height 30
type textarea "Here's a 3rd stool option in either [PERSON_NAME] or cashmere colors."
click at [527, 442] on button "Submit" at bounding box center [525, 449] width 30 height 14
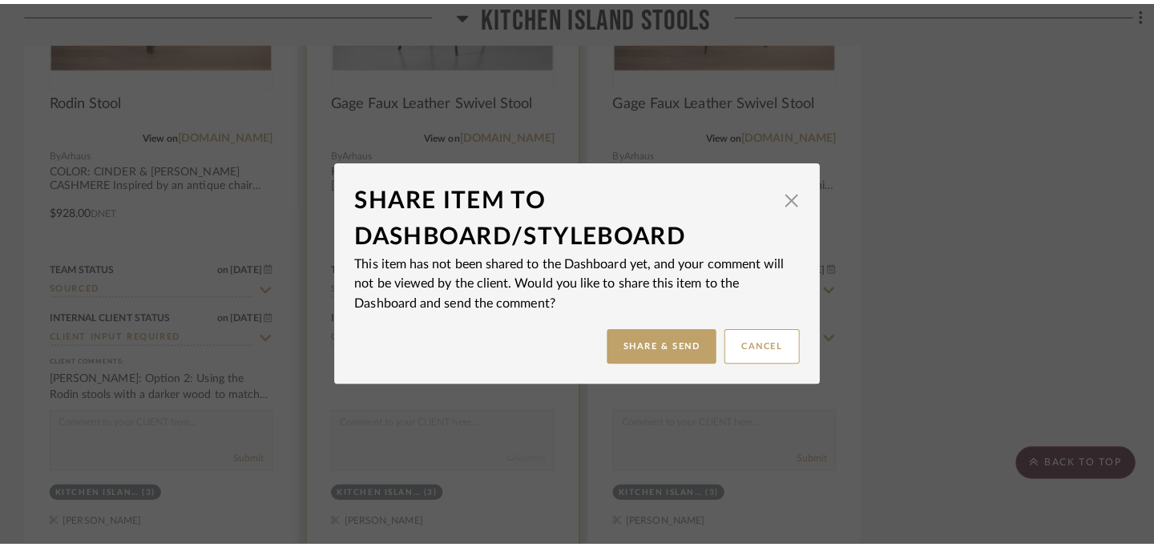
scroll to position [0, 0]
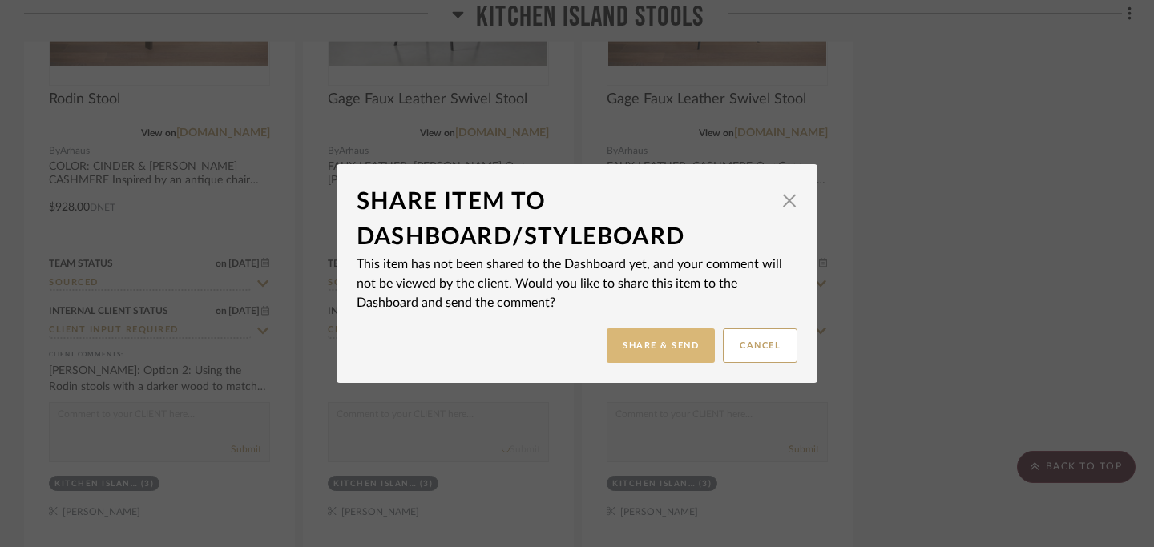
click at [662, 355] on button "Share & Send" at bounding box center [660, 345] width 108 height 34
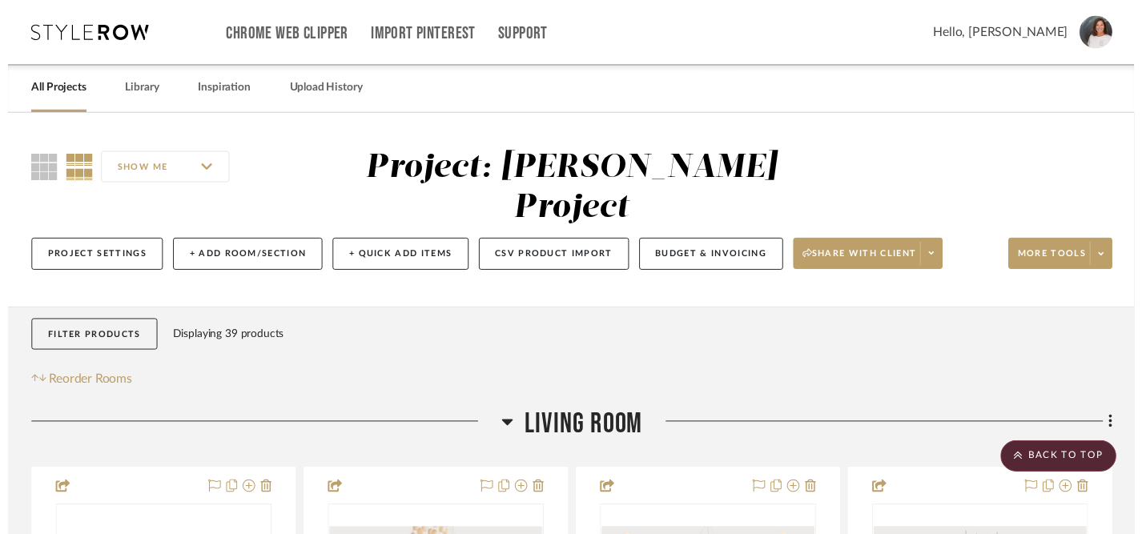
scroll to position [7253, 0]
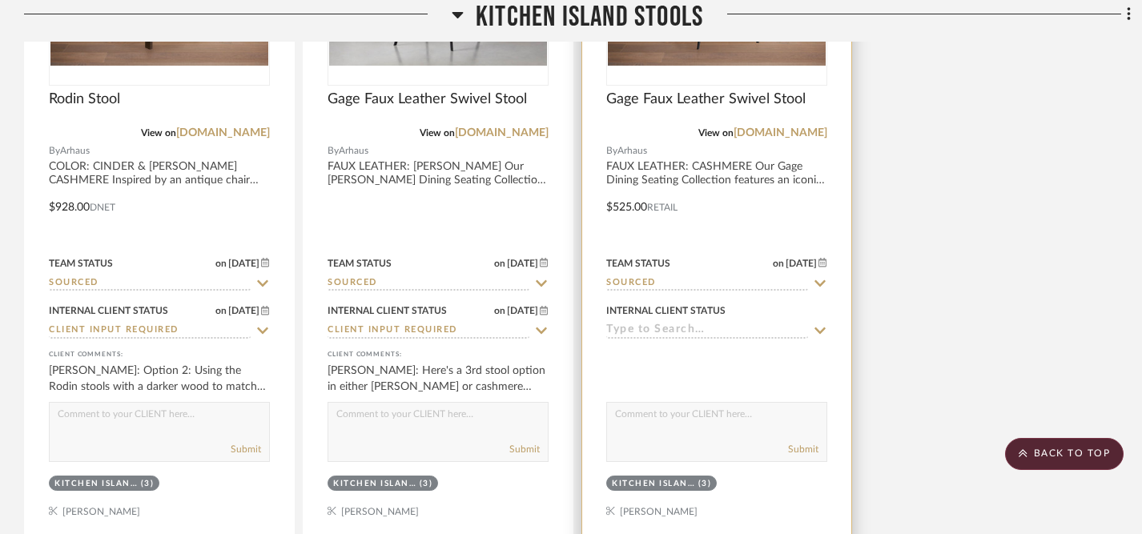
click at [665, 403] on textarea at bounding box center [717, 418] width 220 height 30
paste textarea "Here's a 3rd stool option in either [PERSON_NAME] or cashmere colors."
type textarea "Here's a 3rd stool option in either [PERSON_NAME] or cashmere colors."
click at [812, 442] on button "Submit" at bounding box center [803, 449] width 30 height 14
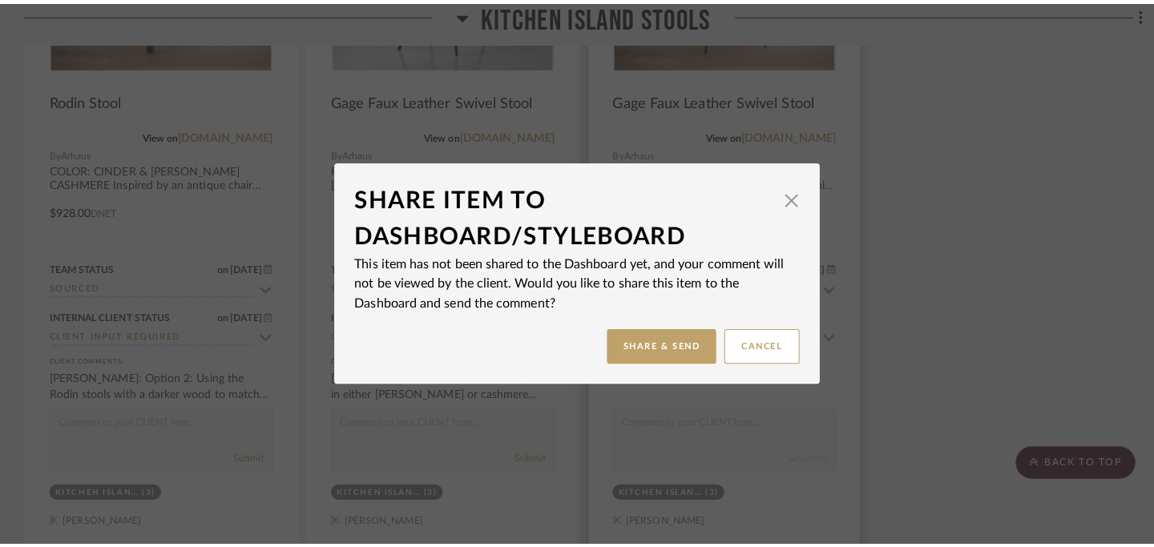
scroll to position [0, 0]
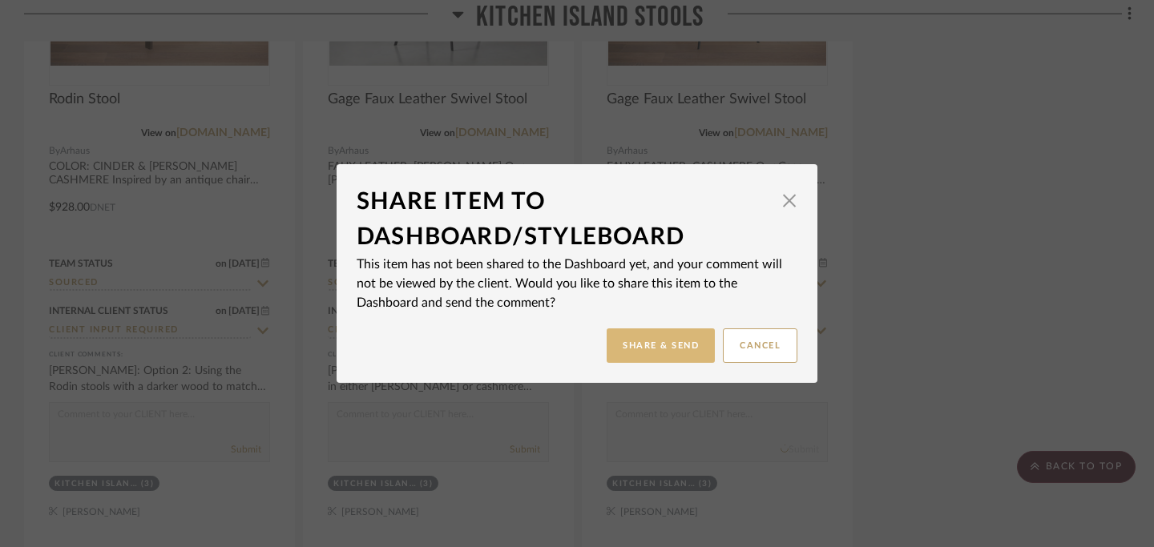
click at [652, 355] on button "Share & Send" at bounding box center [660, 345] width 108 height 34
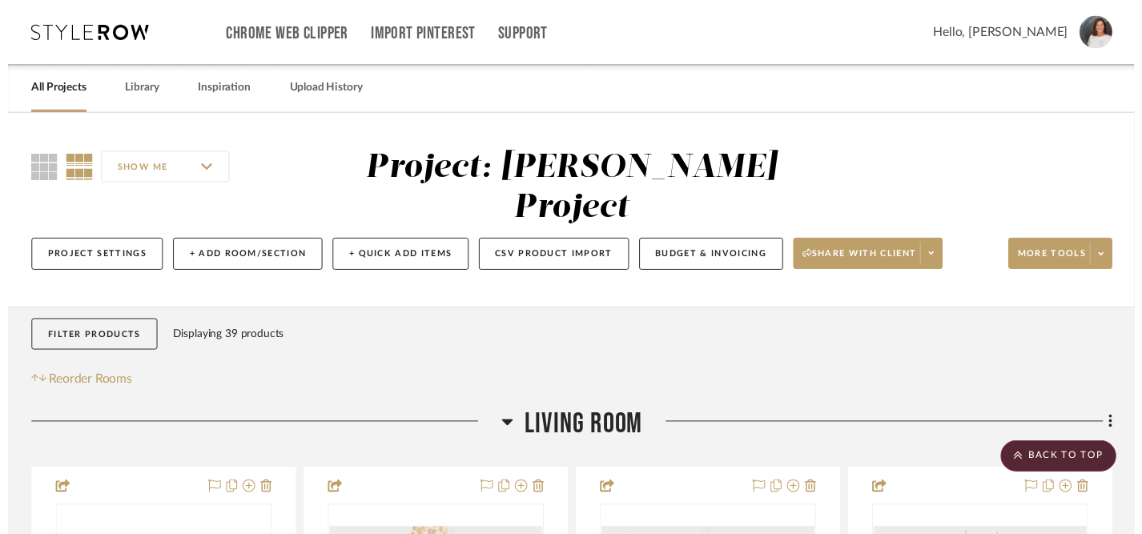
scroll to position [7253, 0]
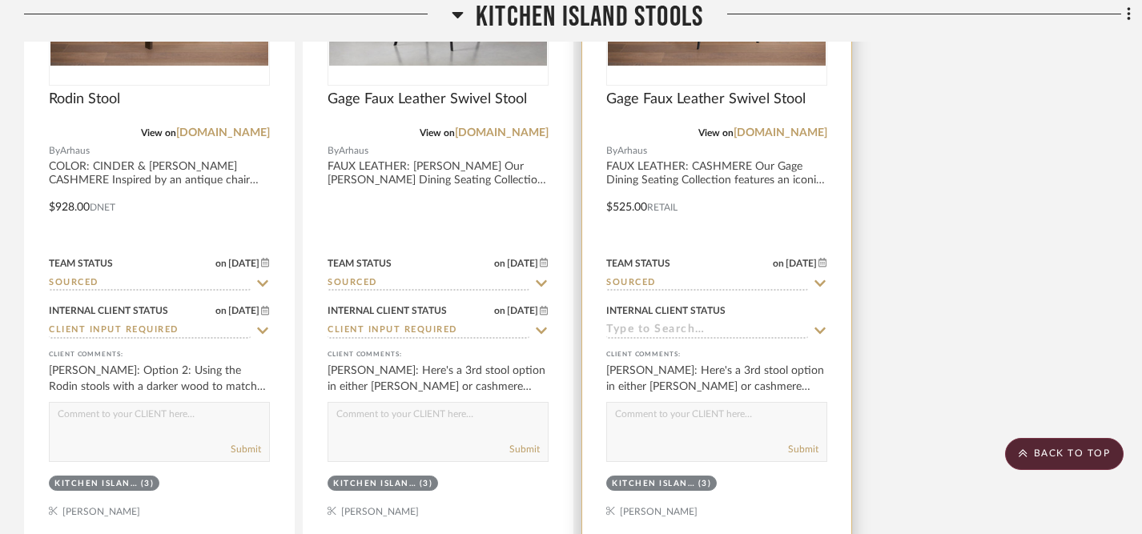
click at [820, 324] on icon at bounding box center [820, 330] width 14 height 13
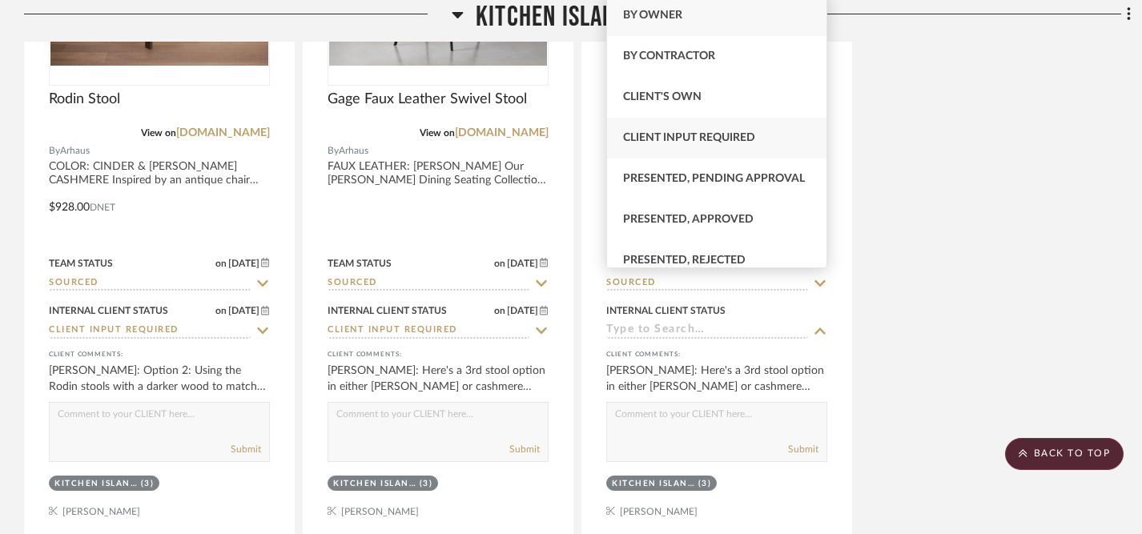
click at [741, 130] on div "Client Input Required" at bounding box center [717, 138] width 220 height 41
type input "[DATE]"
type input "Client Input Required"
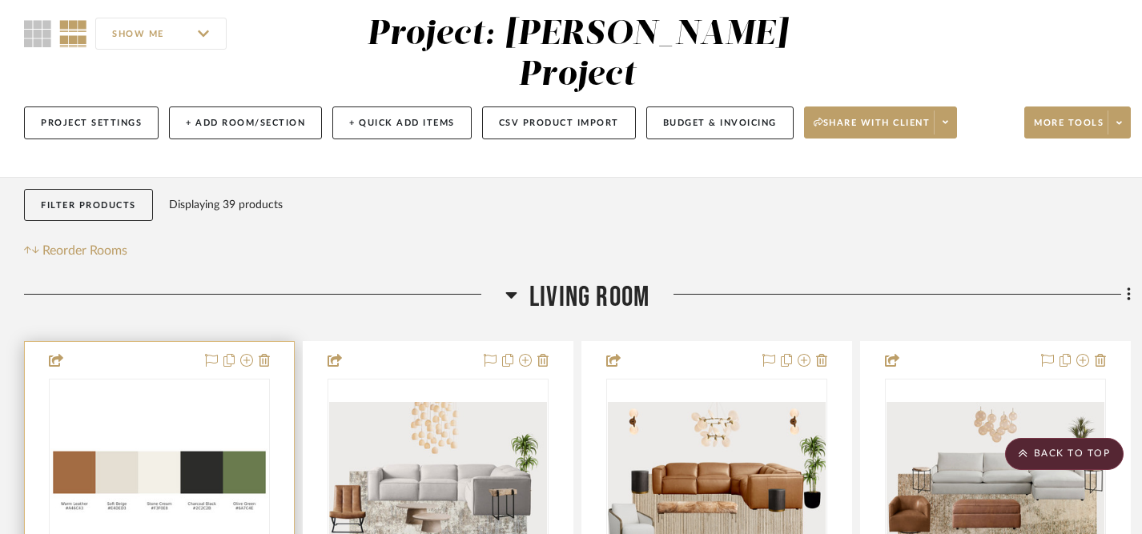
scroll to position [0, 0]
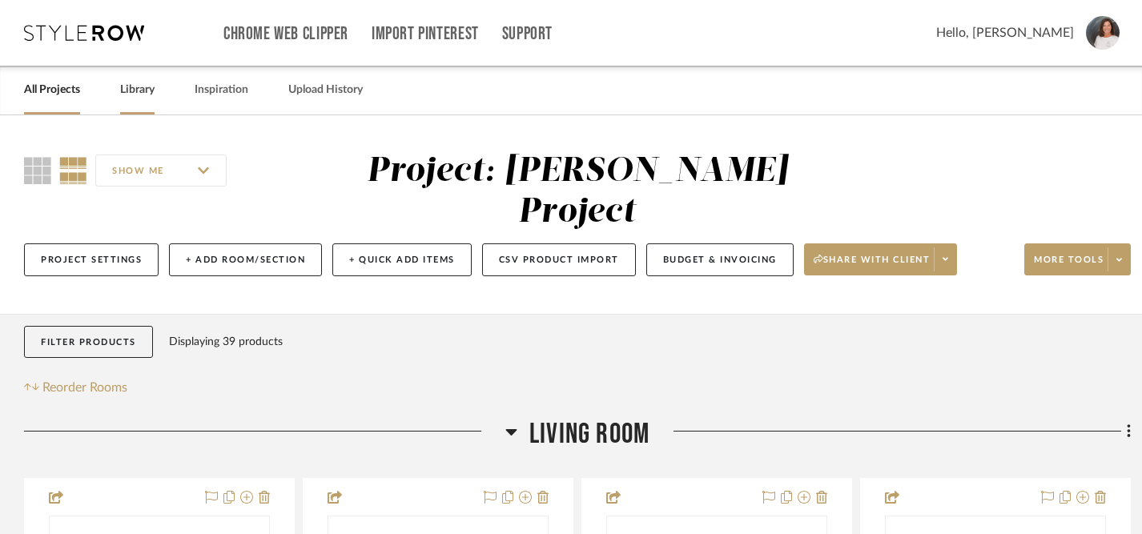
click at [138, 92] on link "Library" at bounding box center [137, 90] width 34 height 22
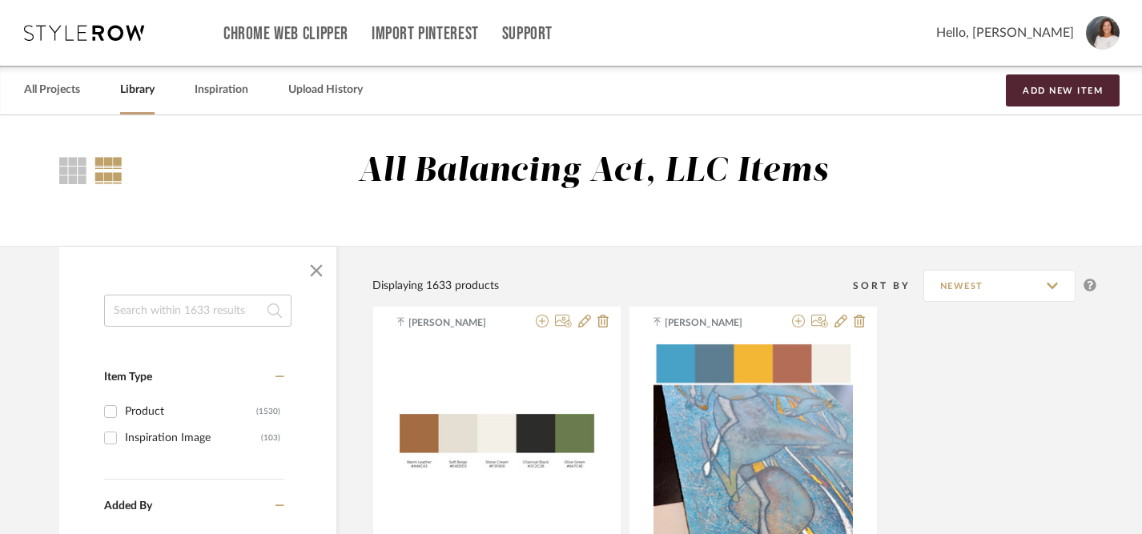
click at [220, 316] on input at bounding box center [197, 311] width 187 height 32
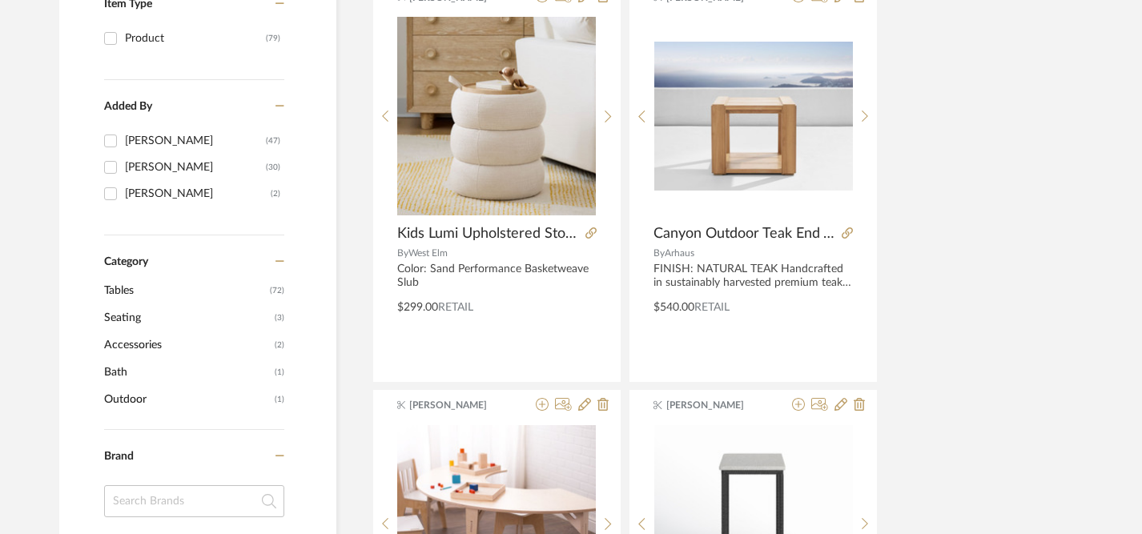
scroll to position [386, 0]
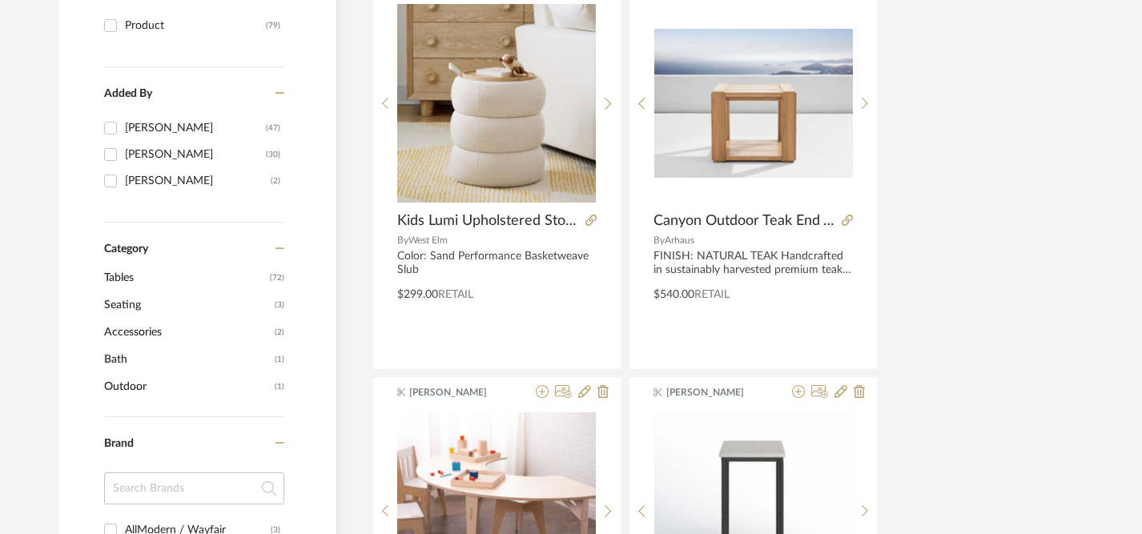
type input "side table"
click at [139, 277] on span "Tables" at bounding box center [185, 277] width 162 height 27
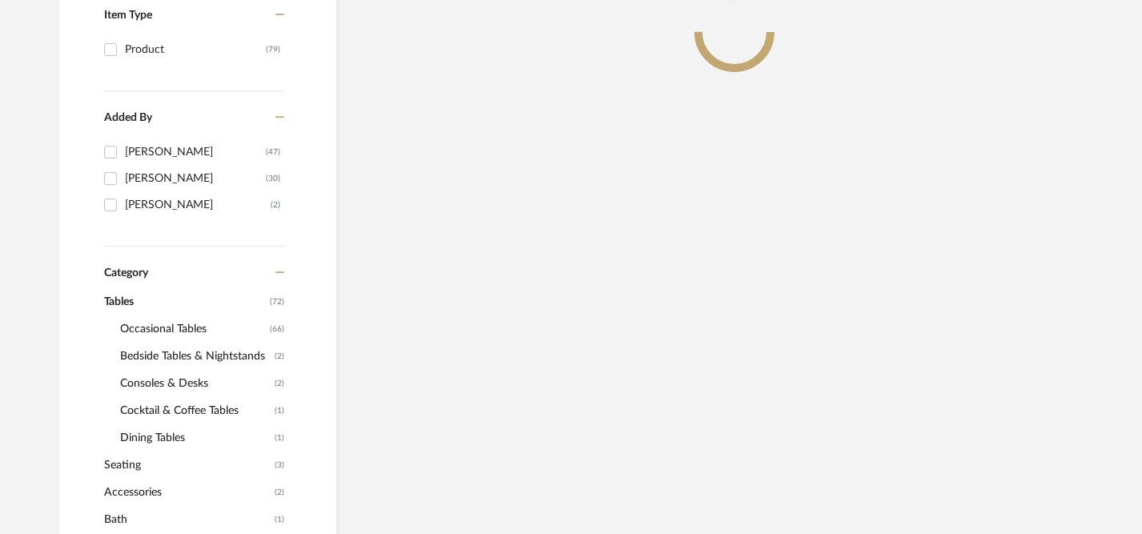
scroll to position [410, 0]
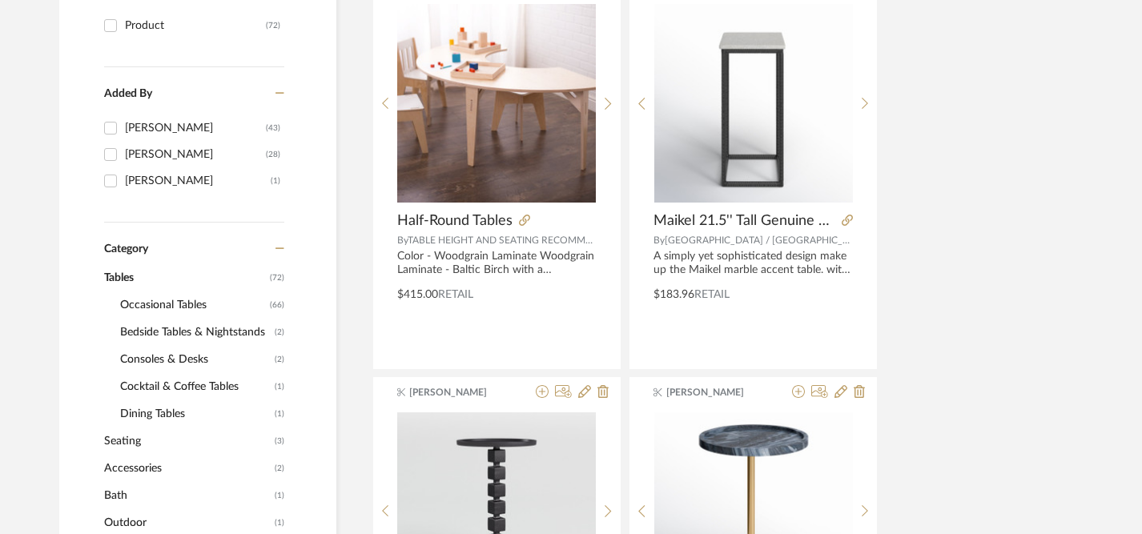
click at [176, 309] on span "Occasional Tables" at bounding box center [193, 305] width 146 height 27
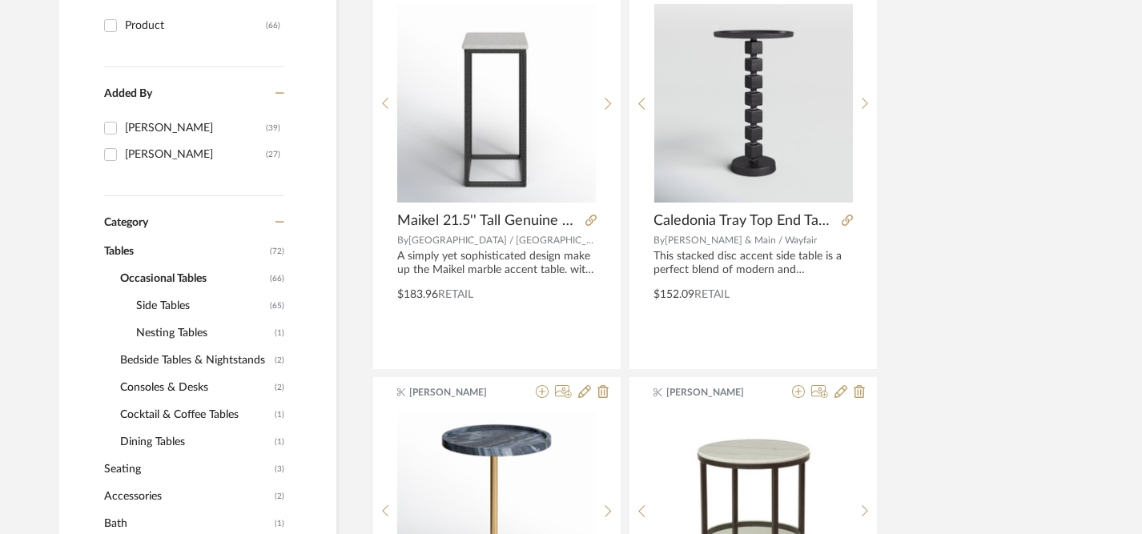
click at [159, 305] on span "Side Tables" at bounding box center [201, 305] width 130 height 27
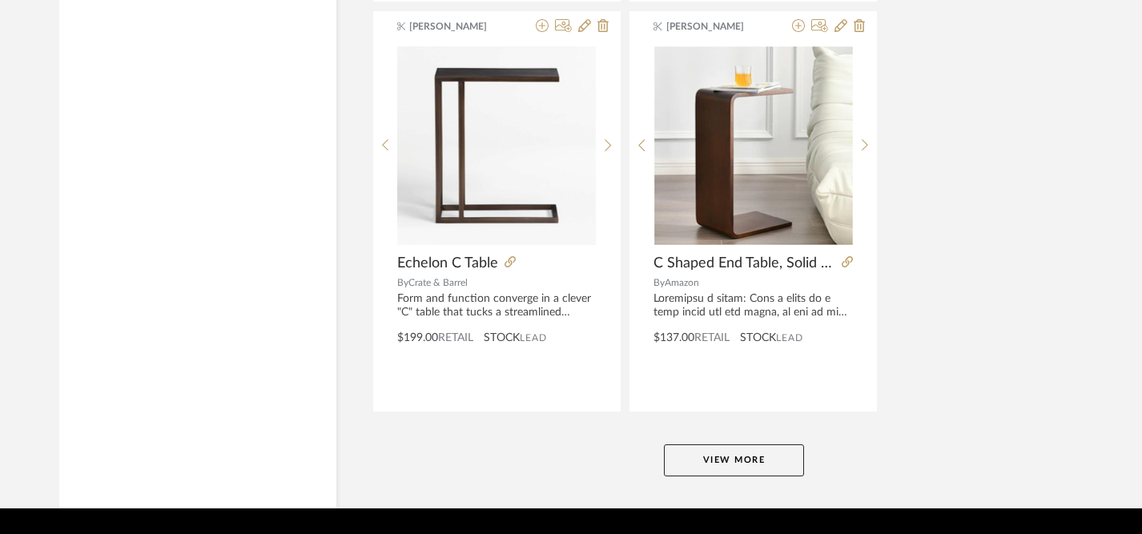
scroll to position [7380, 0]
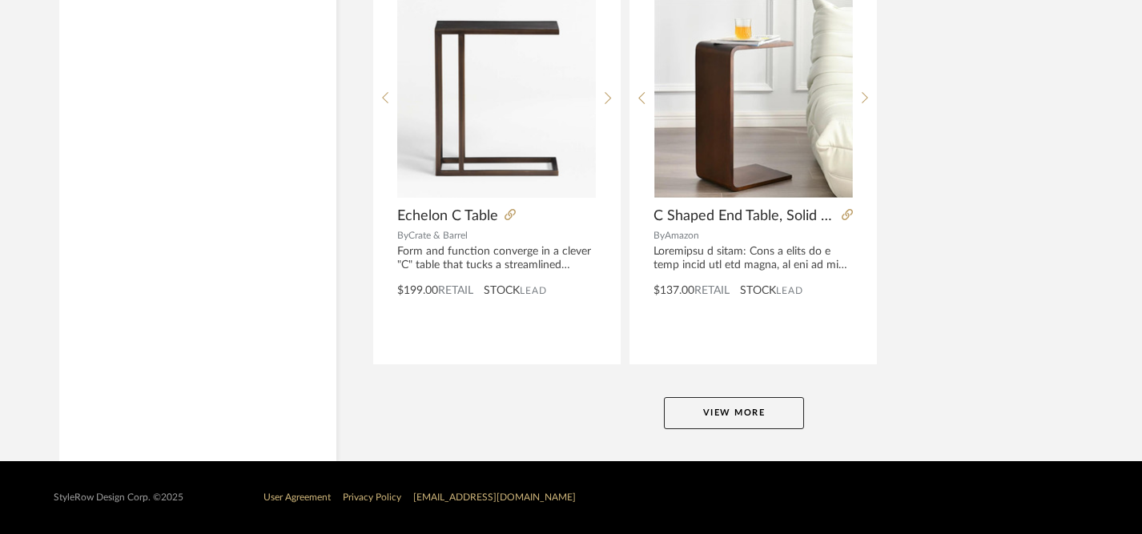
click at [712, 413] on button "View More" at bounding box center [734, 413] width 140 height 32
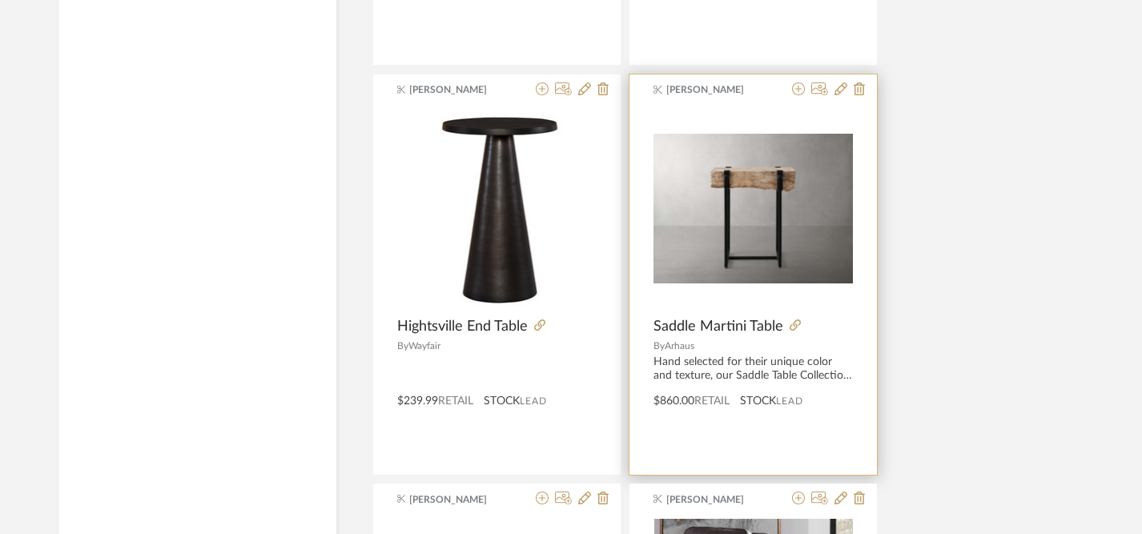
scroll to position [8906, 0]
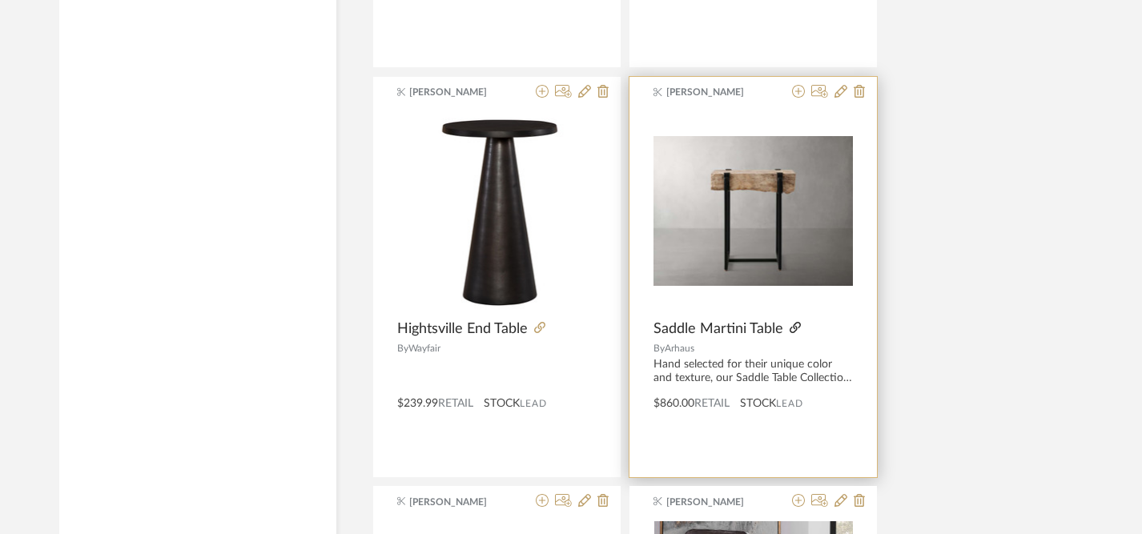
click at [796, 327] on icon at bounding box center [795, 327] width 11 height 11
click at [759, 242] on img "0" at bounding box center [753, 211] width 199 height 150
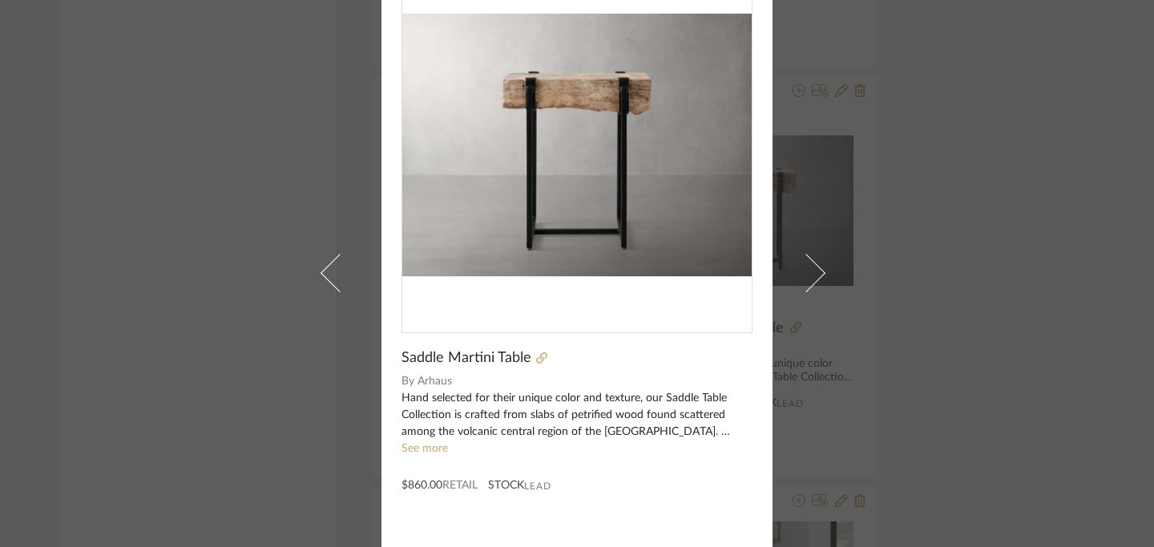
scroll to position [143, 0]
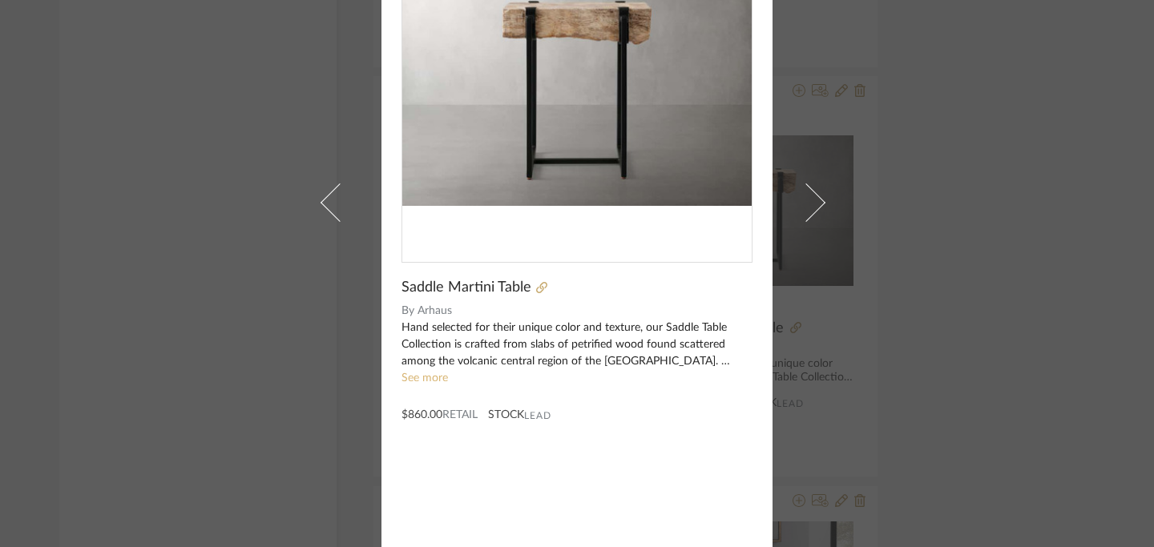
click at [425, 381] on link "See more" at bounding box center [424, 378] width 46 height 11
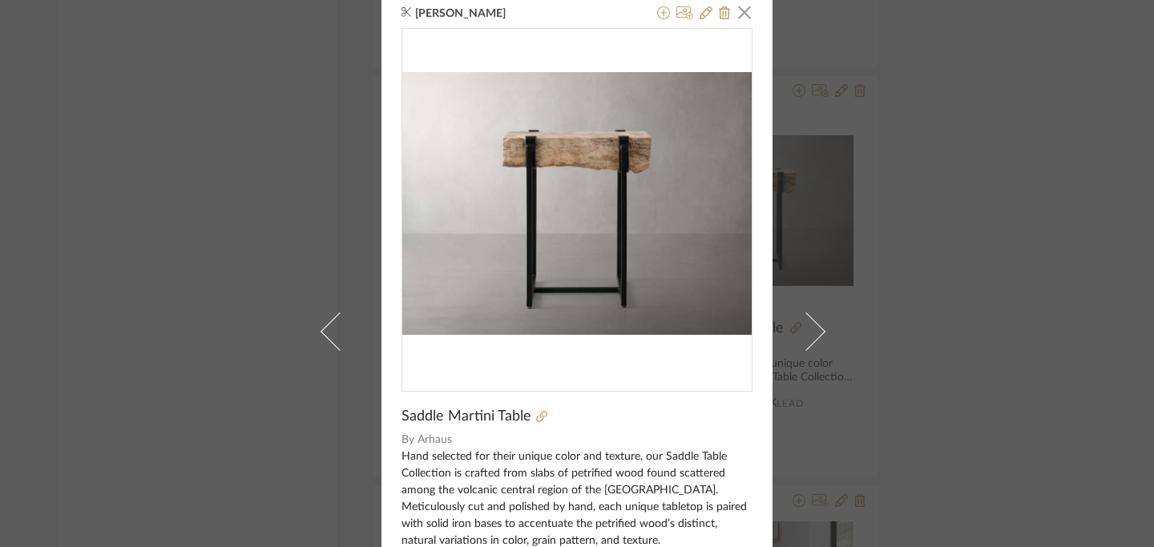
scroll to position [0, 0]
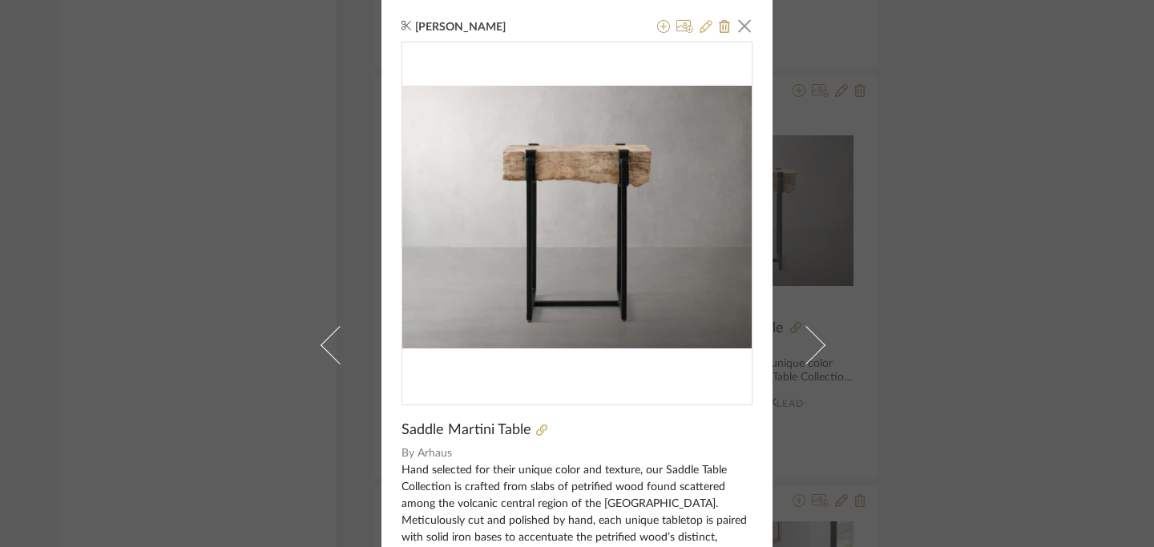
click at [699, 29] on icon at bounding box center [705, 26] width 13 height 13
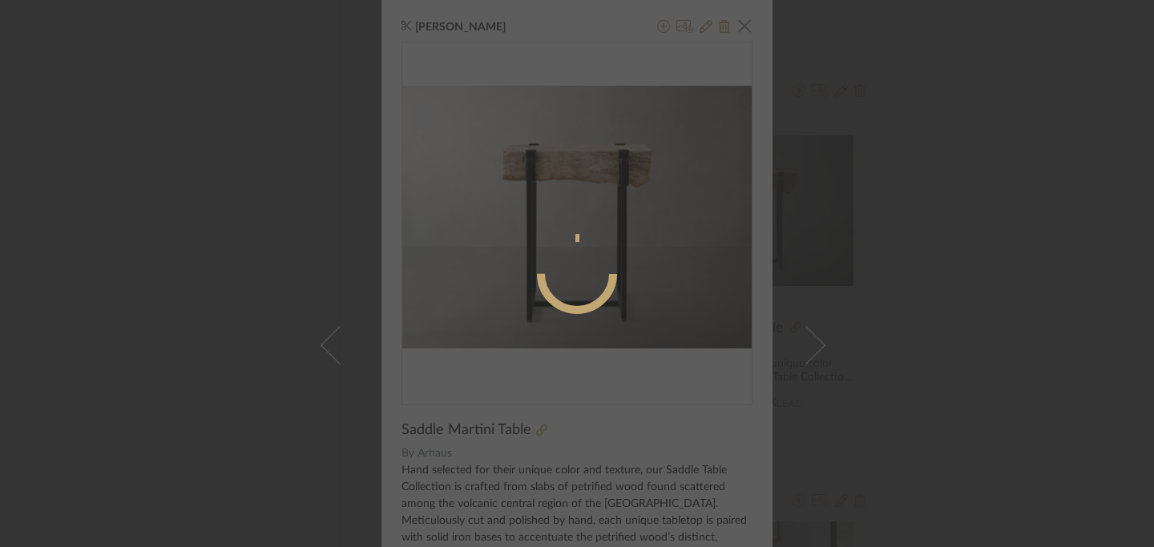
radio input "true"
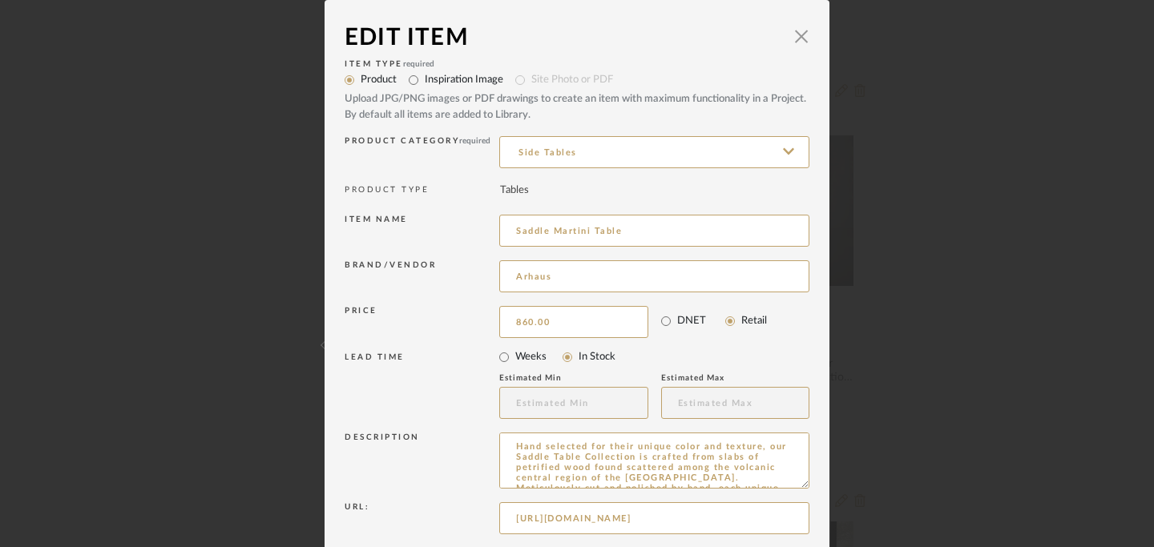
drag, startPoint x: 558, startPoint y: 326, endPoint x: 471, endPoint y: 324, distance: 86.6
click at [471, 324] on div "Price 860.00 DNET Retail" at bounding box center [576, 322] width 465 height 40
drag, startPoint x: 546, startPoint y: 324, endPoint x: 470, endPoint y: 321, distance: 76.1
click at [470, 322] on div "Price 860.00 DNET Retail" at bounding box center [576, 322] width 465 height 40
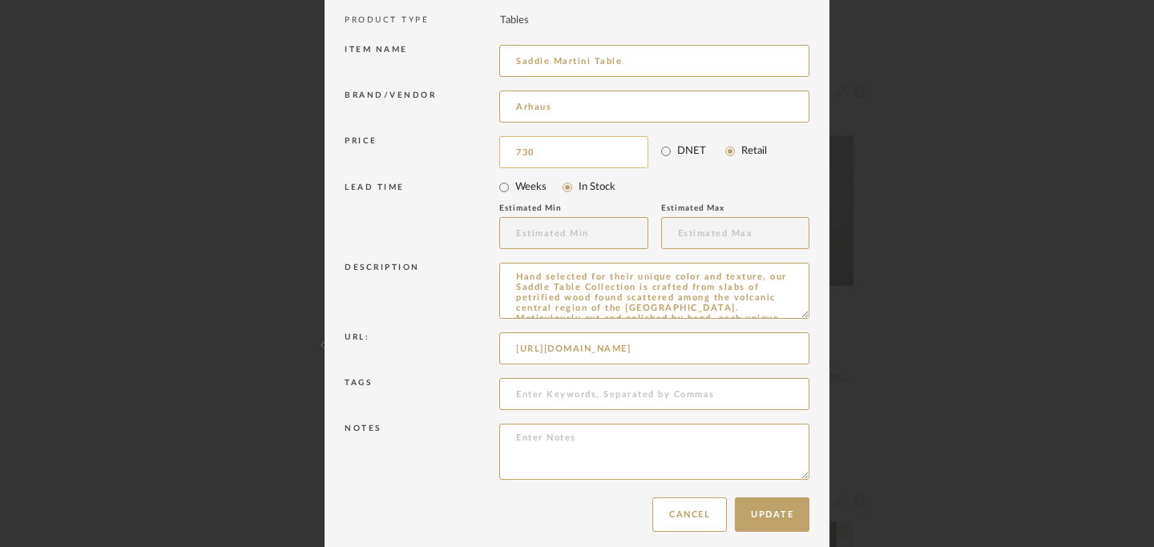
scroll to position [183, 0]
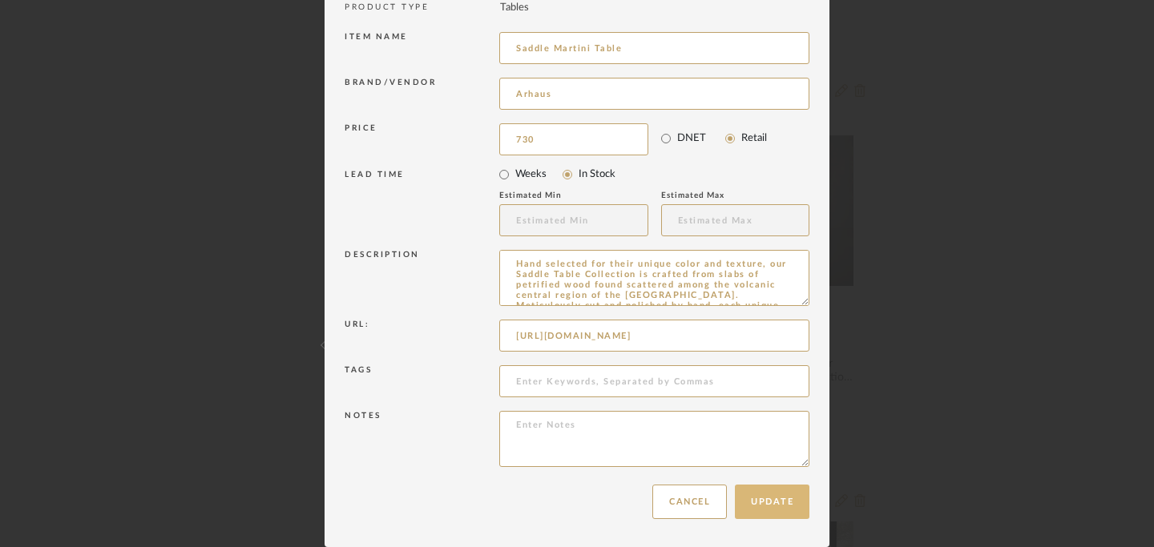
type input "$730.00"
click at [772, 513] on button "Update" at bounding box center [772, 502] width 75 height 34
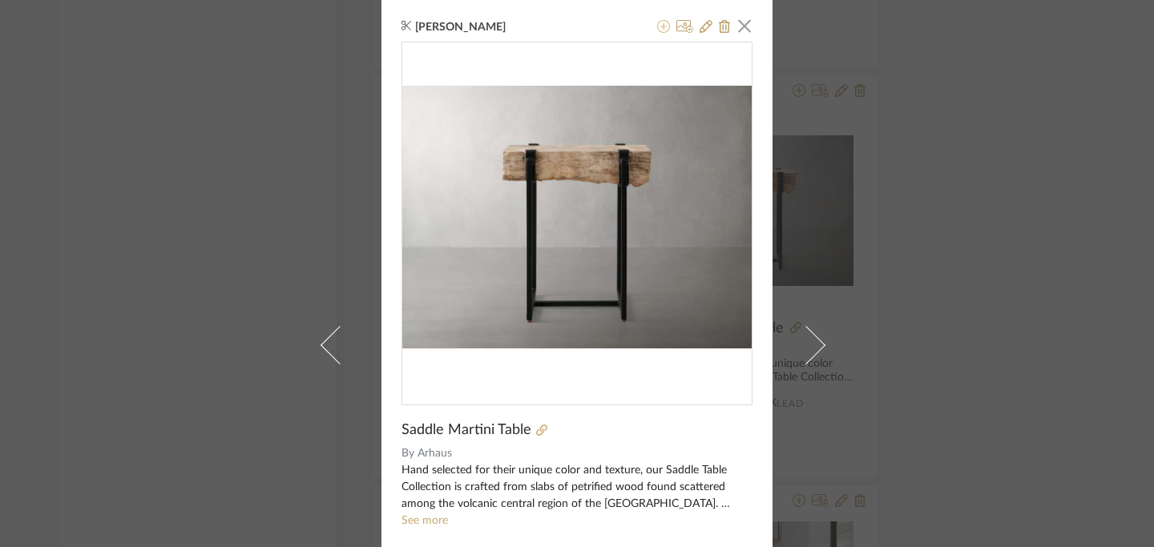
click at [659, 28] on icon at bounding box center [663, 26] width 13 height 13
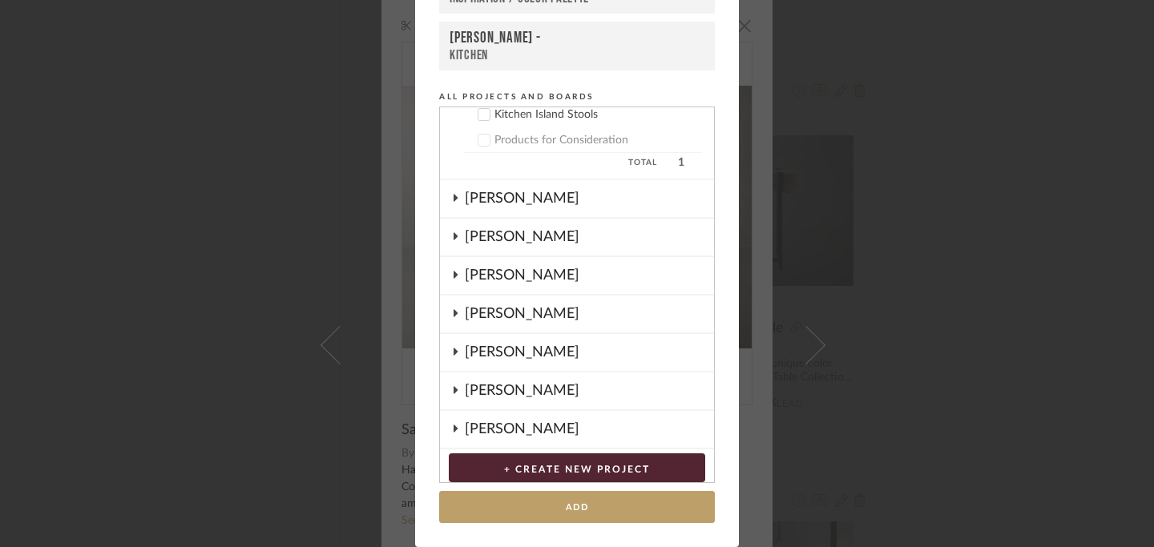
scroll to position [395, 0]
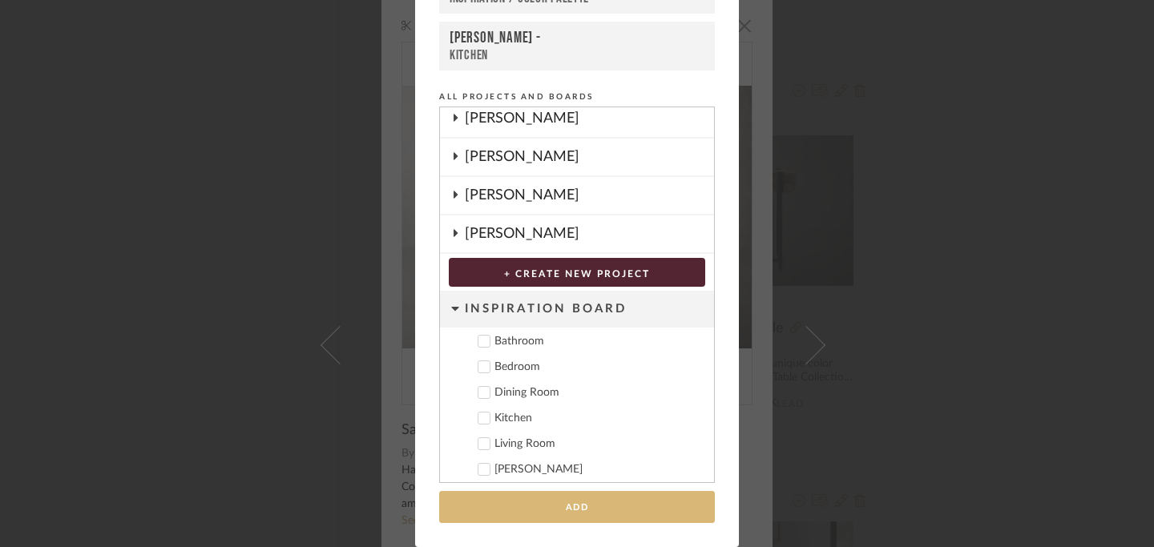
click at [575, 510] on button "Add" at bounding box center [577, 507] width 276 height 33
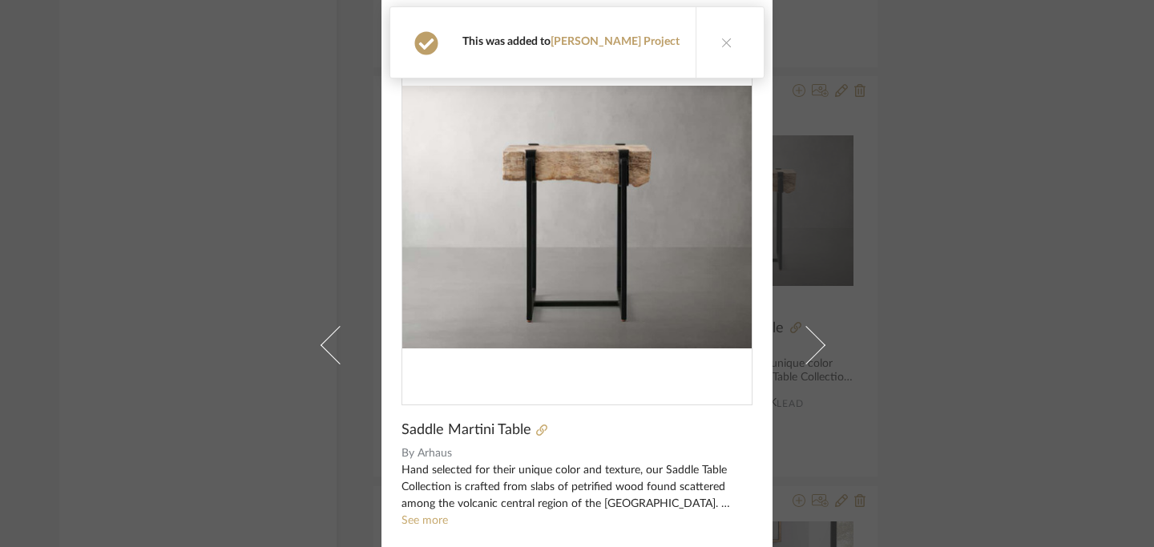
click at [747, 31] on div "Confirmation This was added to Jeff Priede Project" at bounding box center [577, 42] width 388 height 85
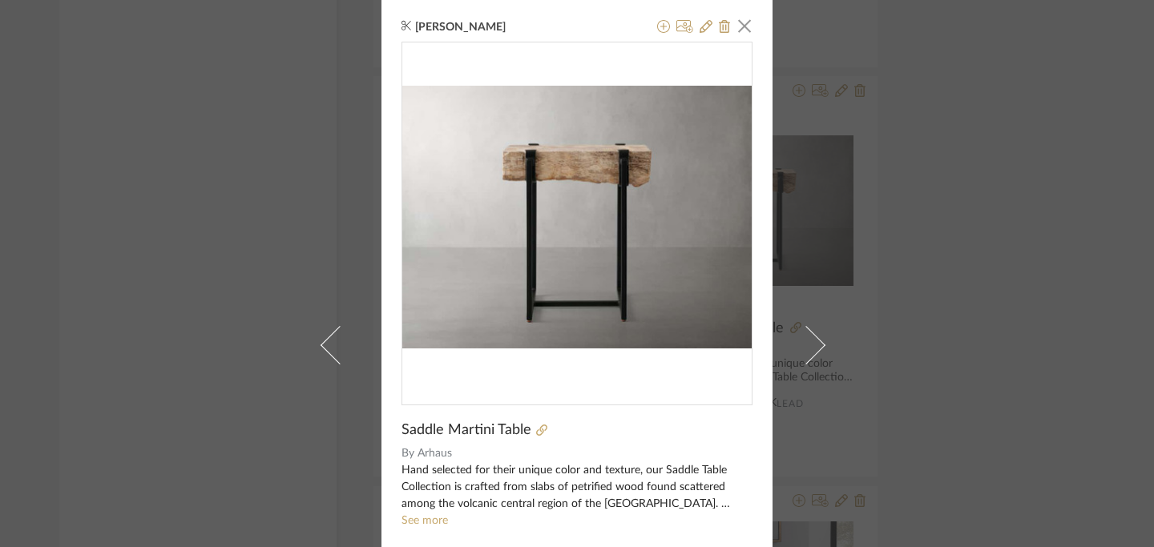
click at [742, 30] on span "button" at bounding box center [744, 26] width 32 height 32
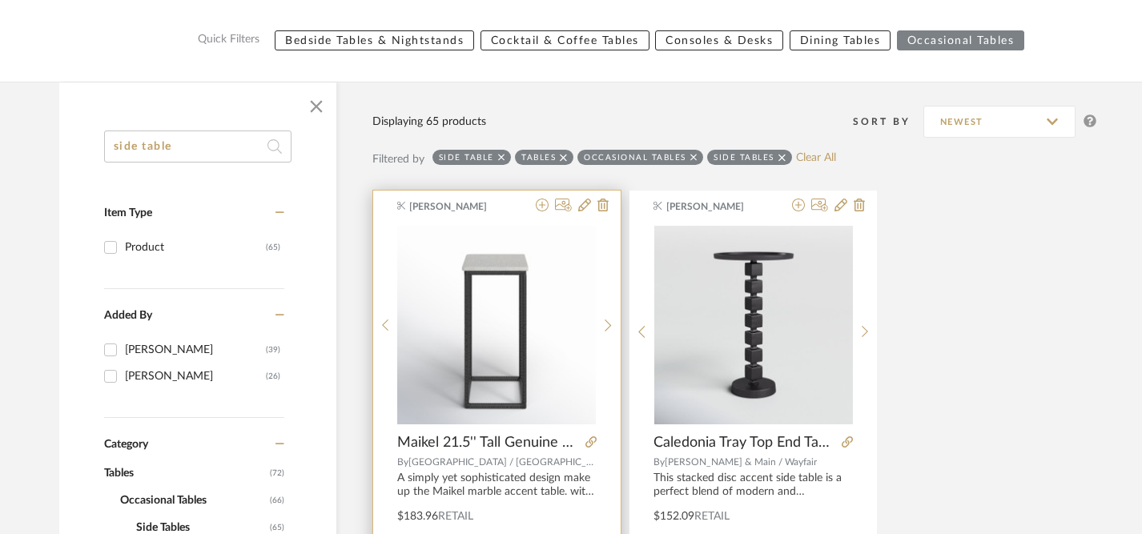
scroll to position [191, 0]
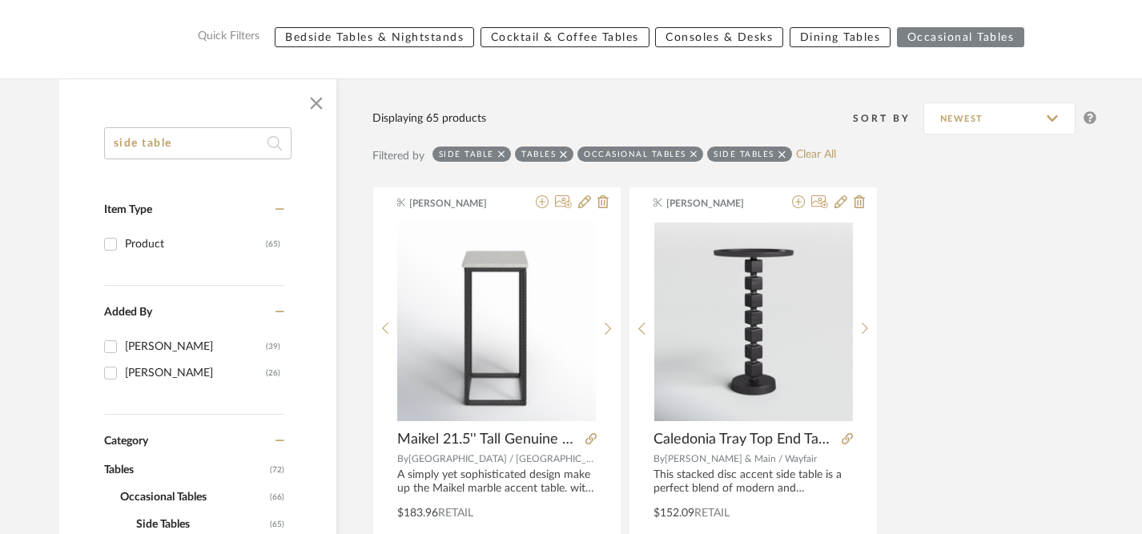
click at [273, 139] on icon at bounding box center [275, 143] width 14 height 32
drag, startPoint x: 189, startPoint y: 147, endPoint x: 59, endPoint y: 147, distance: 129.8
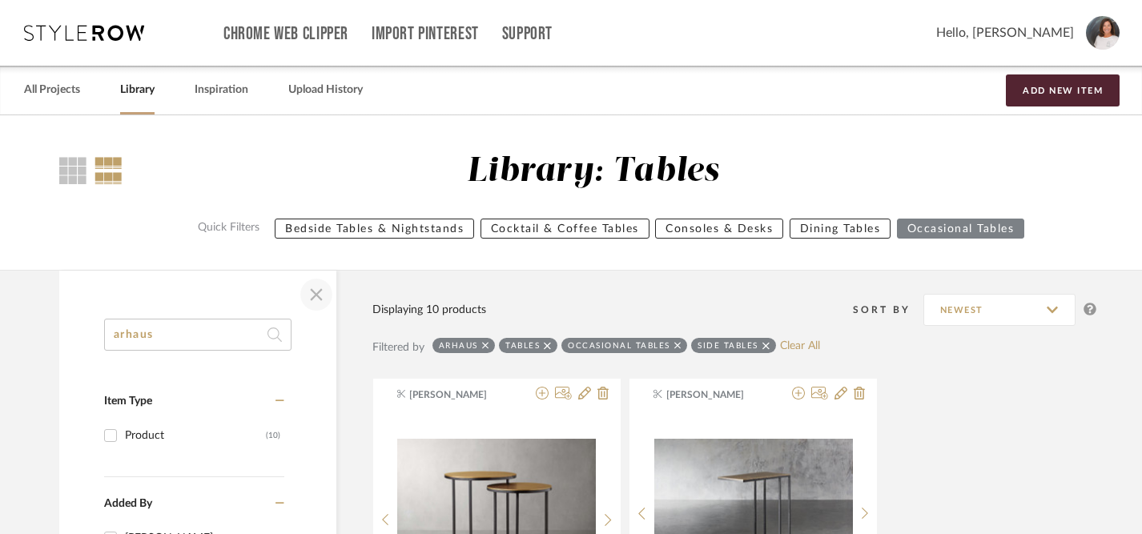
click at [320, 292] on span "button" at bounding box center [316, 295] width 38 height 38
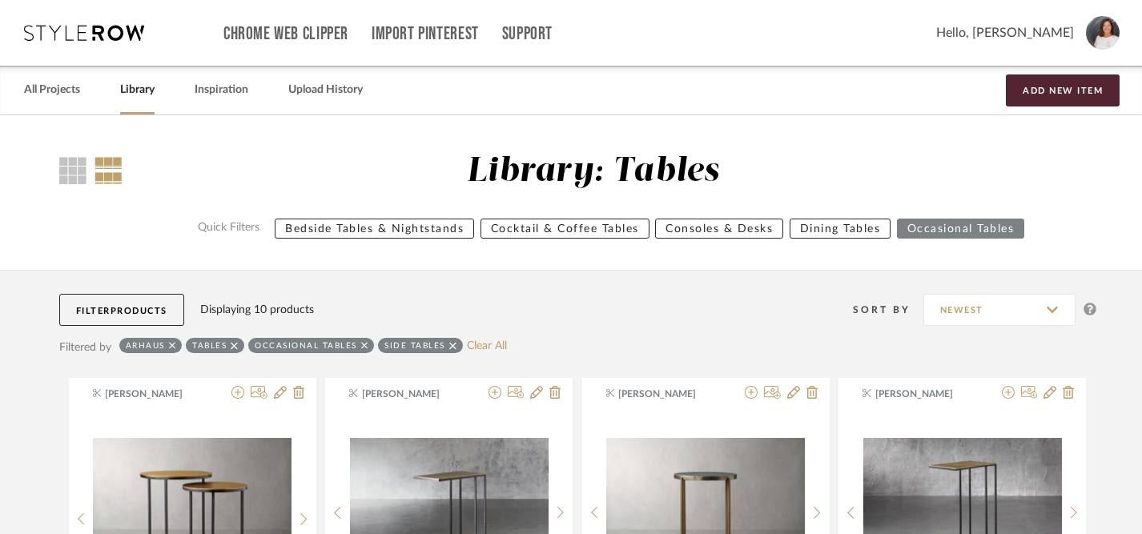
click at [137, 91] on link "Library" at bounding box center [137, 90] width 34 height 22
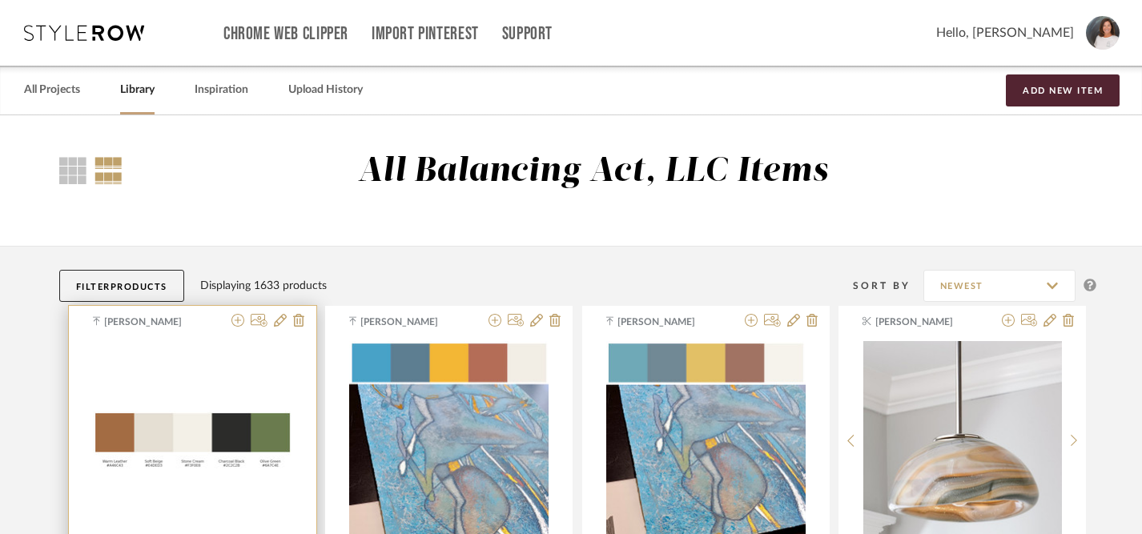
scroll to position [6, 0]
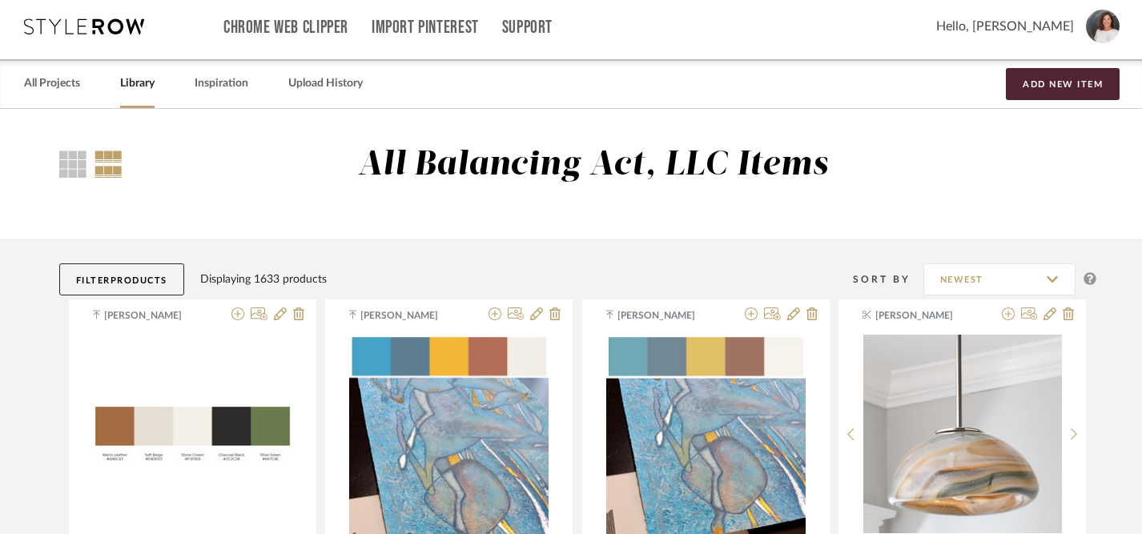
click at [159, 280] on span "Products" at bounding box center [139, 280] width 57 height 9
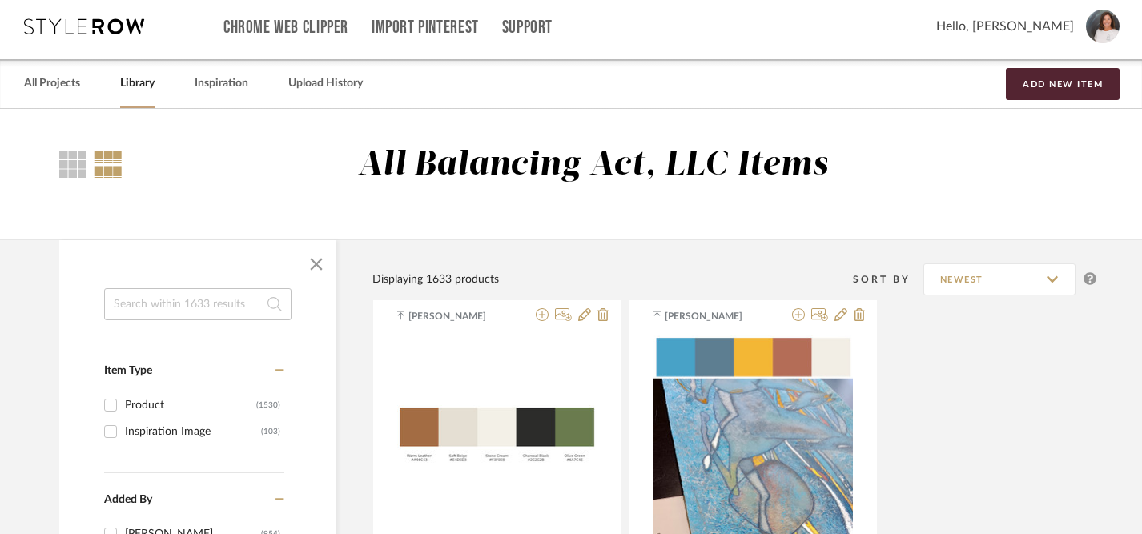
click at [160, 303] on input at bounding box center [197, 304] width 187 height 32
type input "arhaus table"
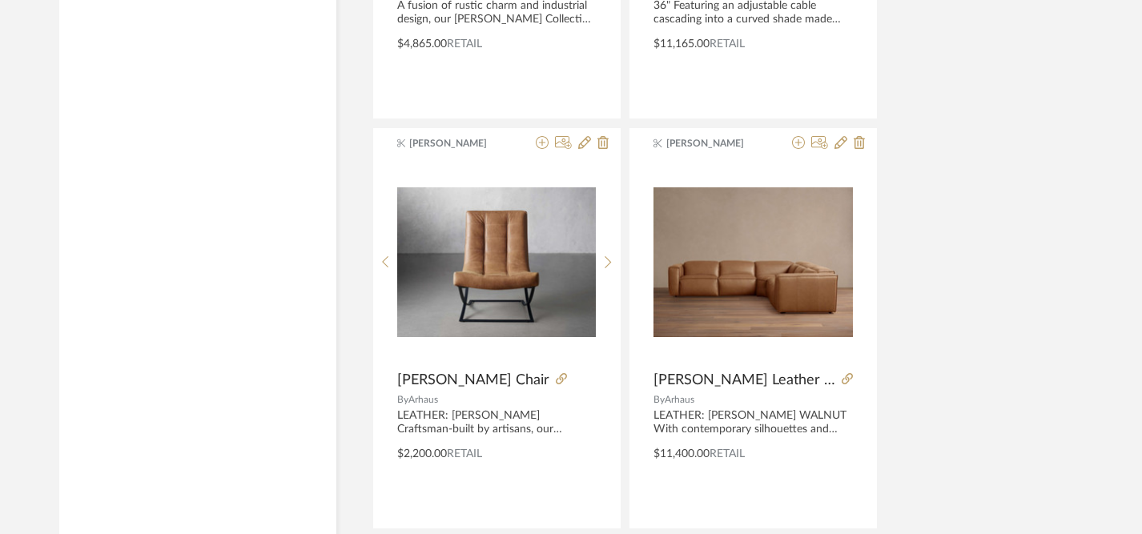
scroll to position [7356, 0]
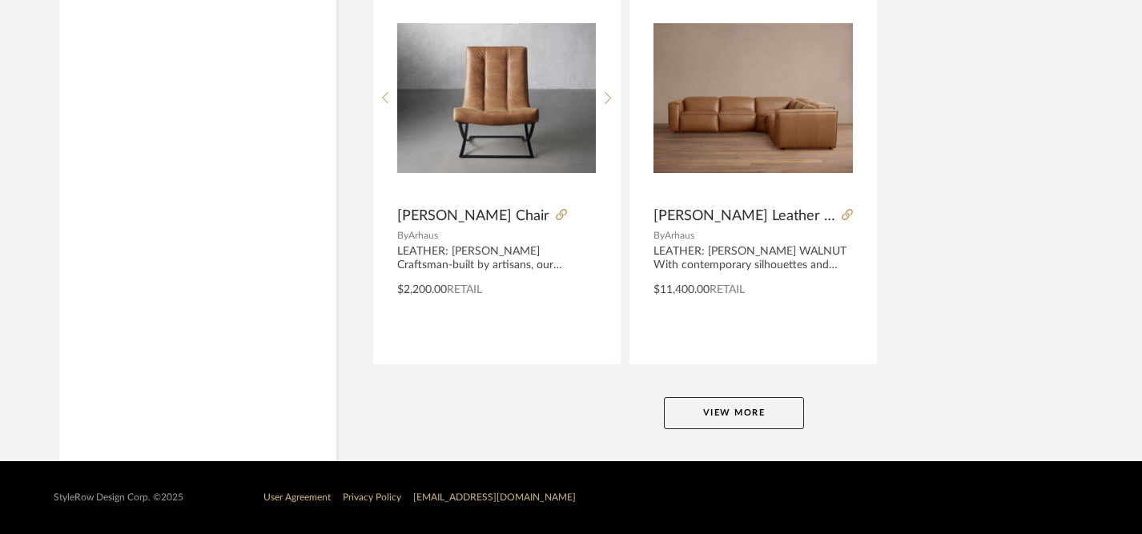
click at [727, 405] on button "View More" at bounding box center [734, 413] width 140 height 32
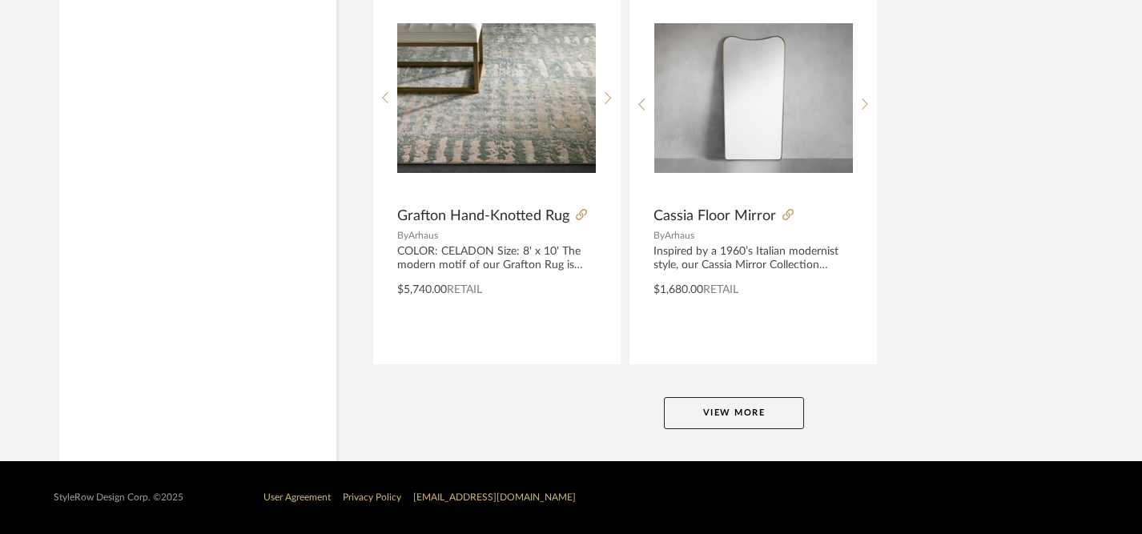
click at [727, 405] on button "View More" at bounding box center [734, 413] width 140 height 32
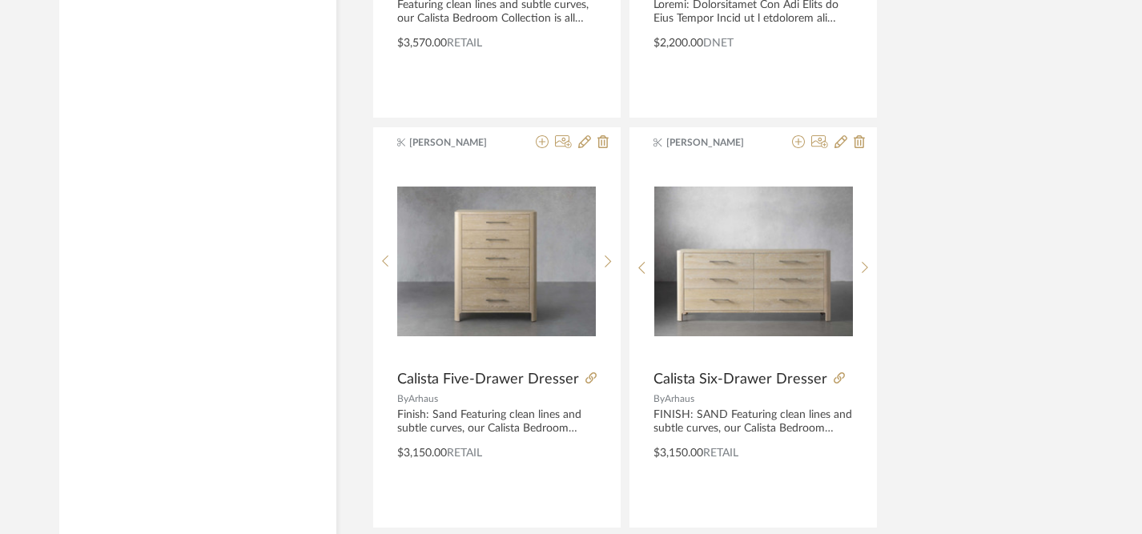
scroll to position [22108, 0]
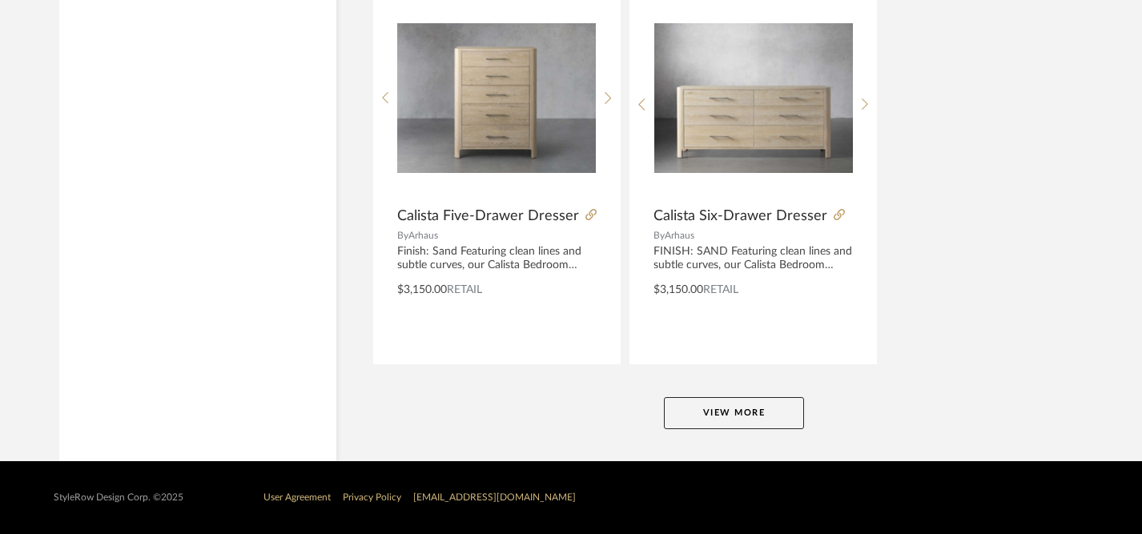
click at [715, 417] on button "View More" at bounding box center [734, 413] width 140 height 32
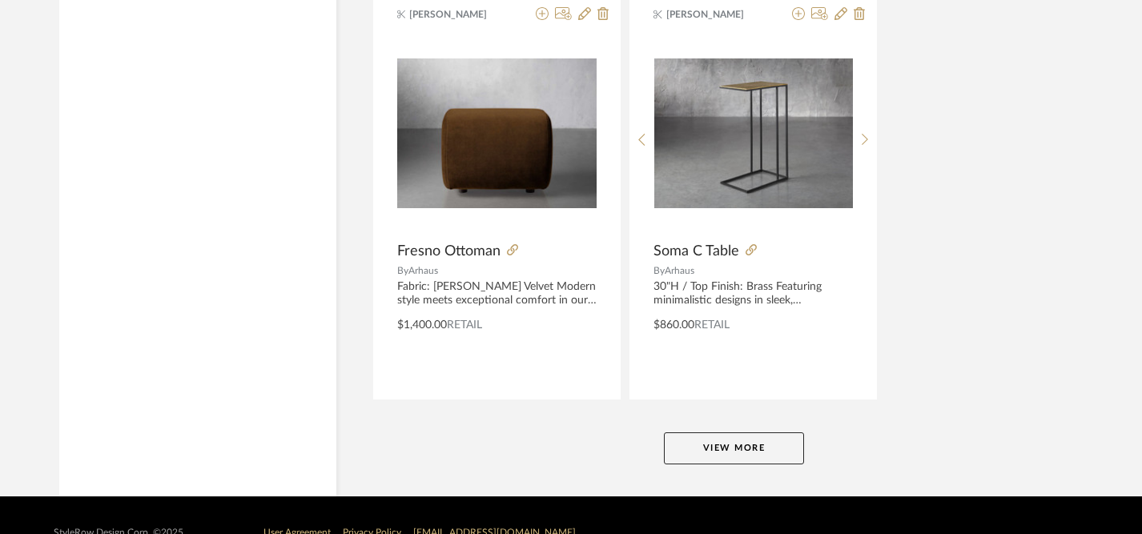
scroll to position [29485, 0]
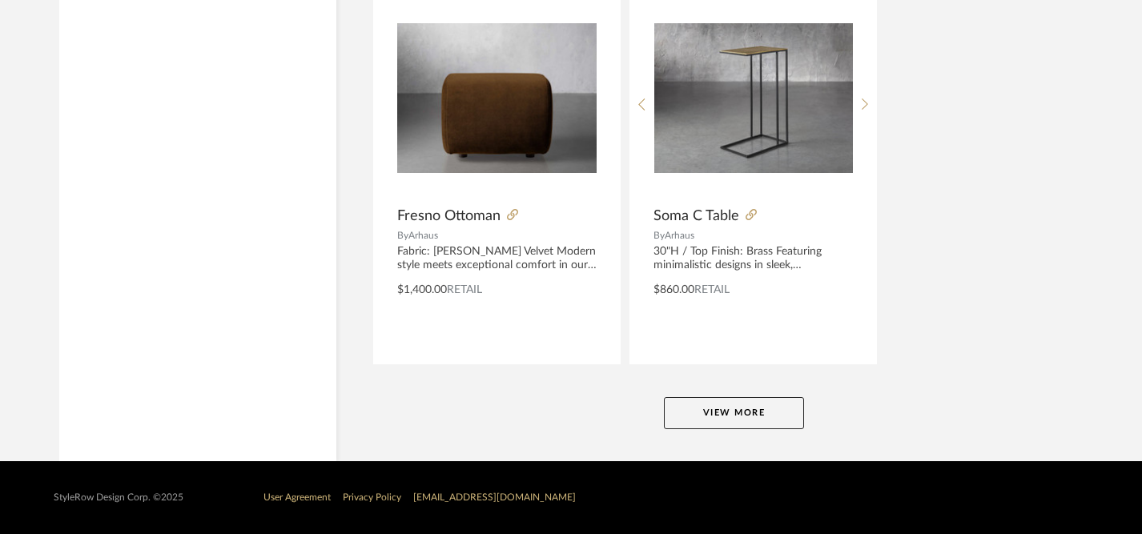
click at [725, 414] on button "View More" at bounding box center [734, 413] width 140 height 32
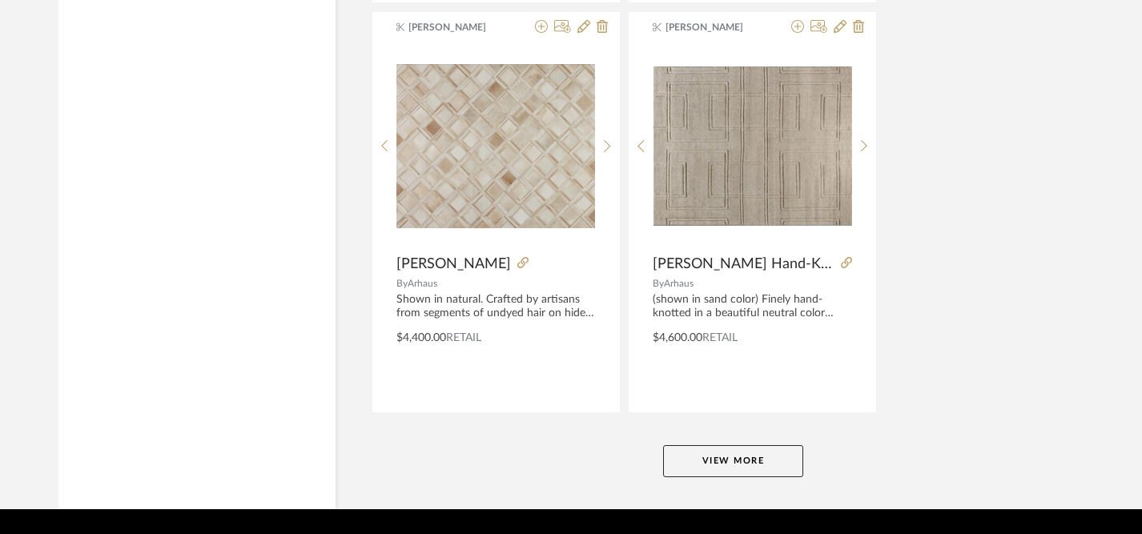
scroll to position [36861, 1]
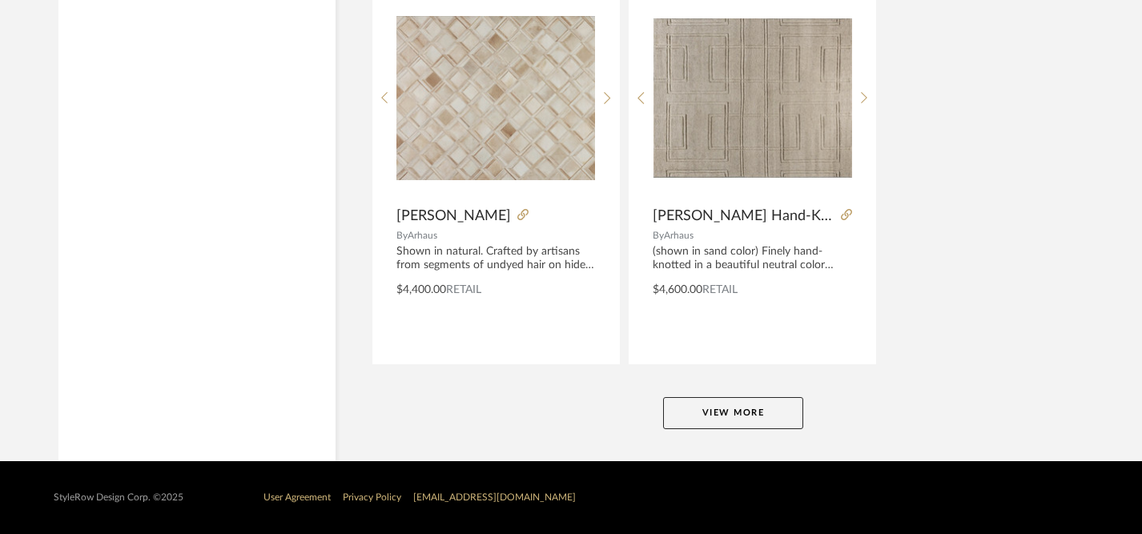
click at [727, 411] on button "View More" at bounding box center [733, 413] width 140 height 32
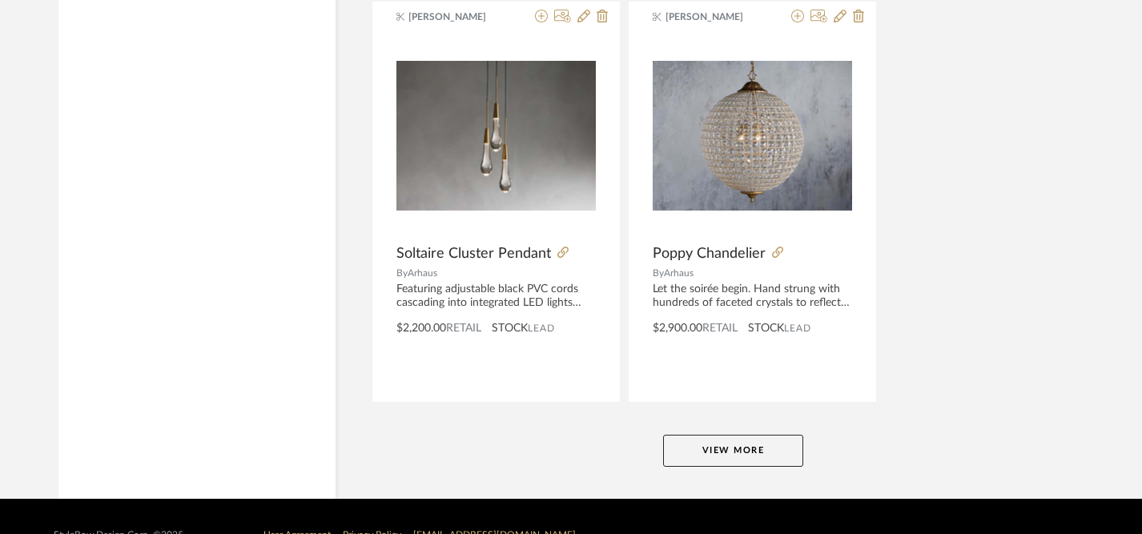
scroll to position [44237, 1]
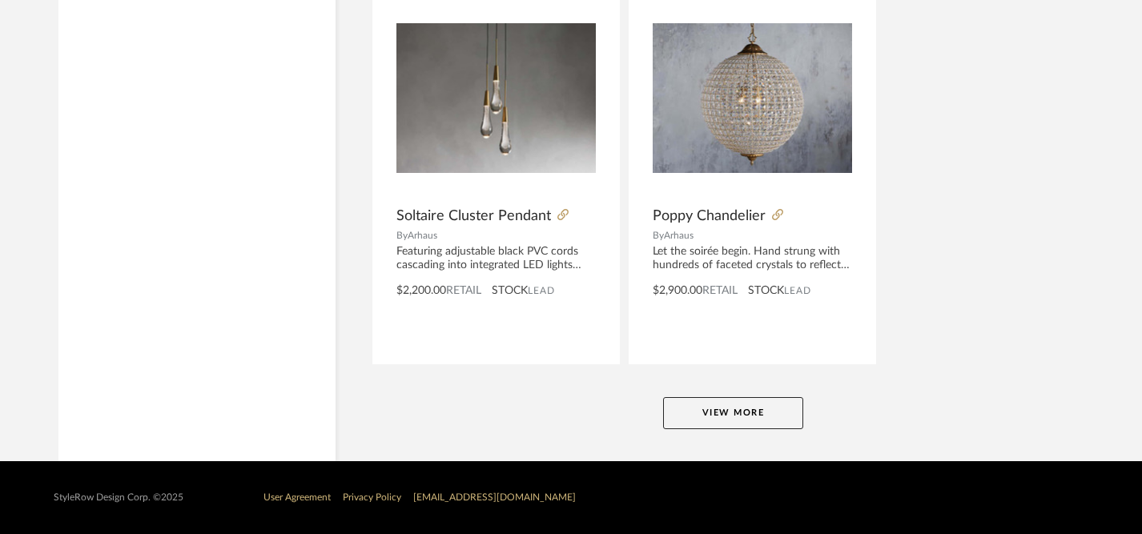
click at [727, 421] on button "View More" at bounding box center [733, 413] width 140 height 32
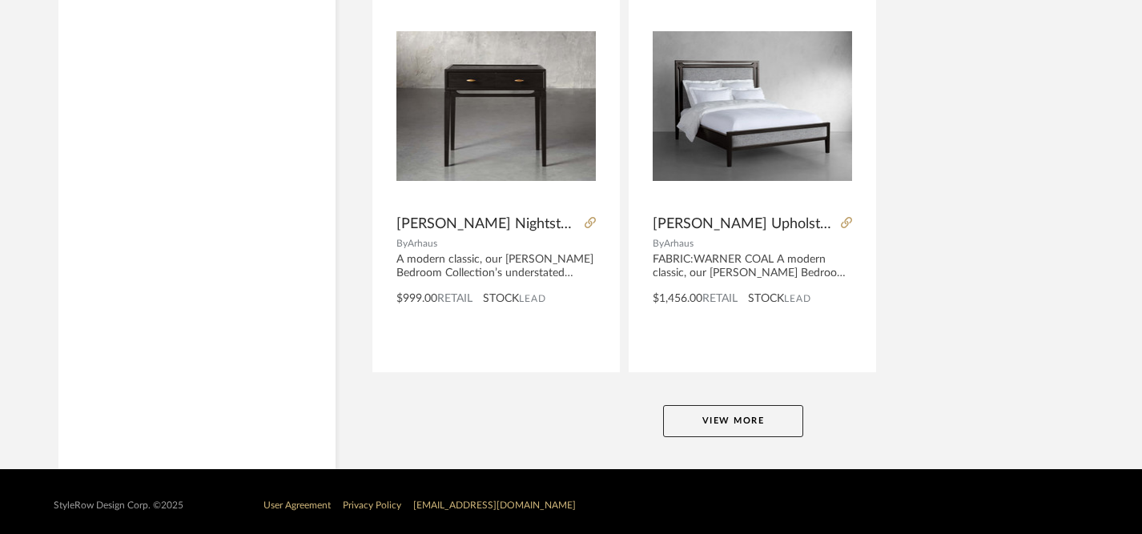
scroll to position [51613, 1]
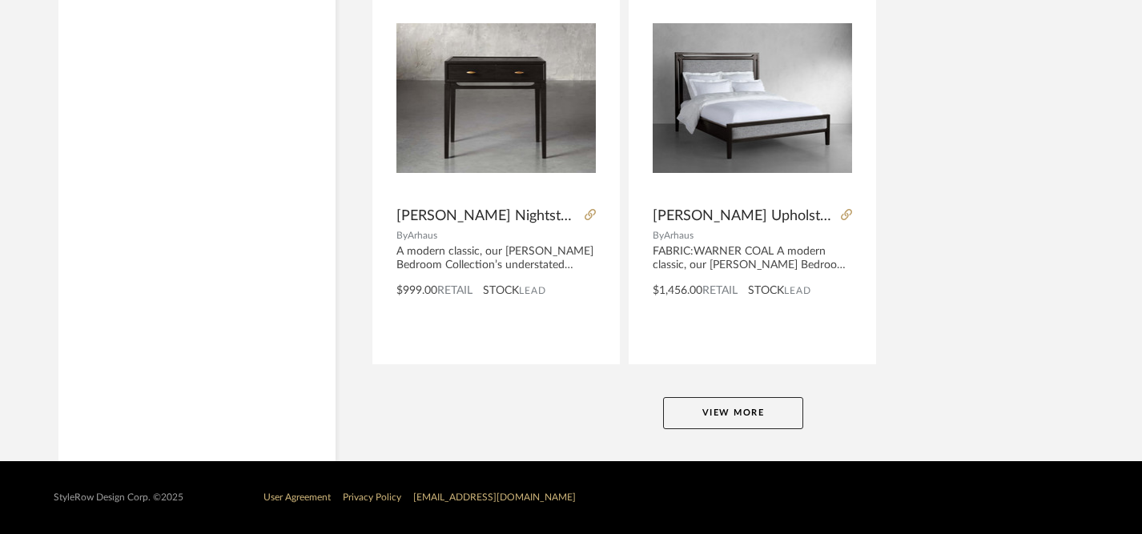
click at [727, 419] on button "View More" at bounding box center [733, 413] width 140 height 32
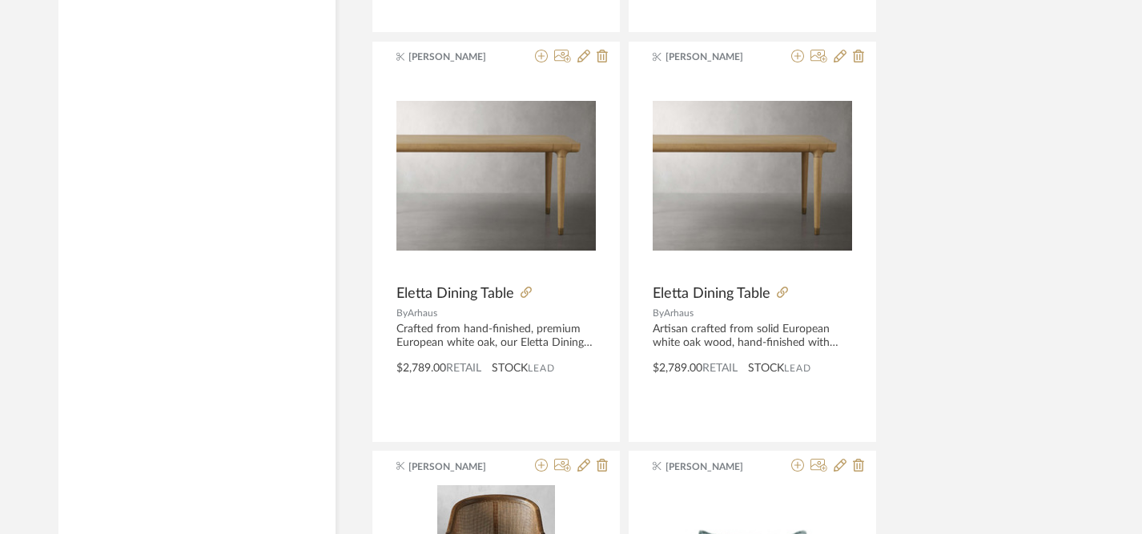
scroll to position [53995, 1]
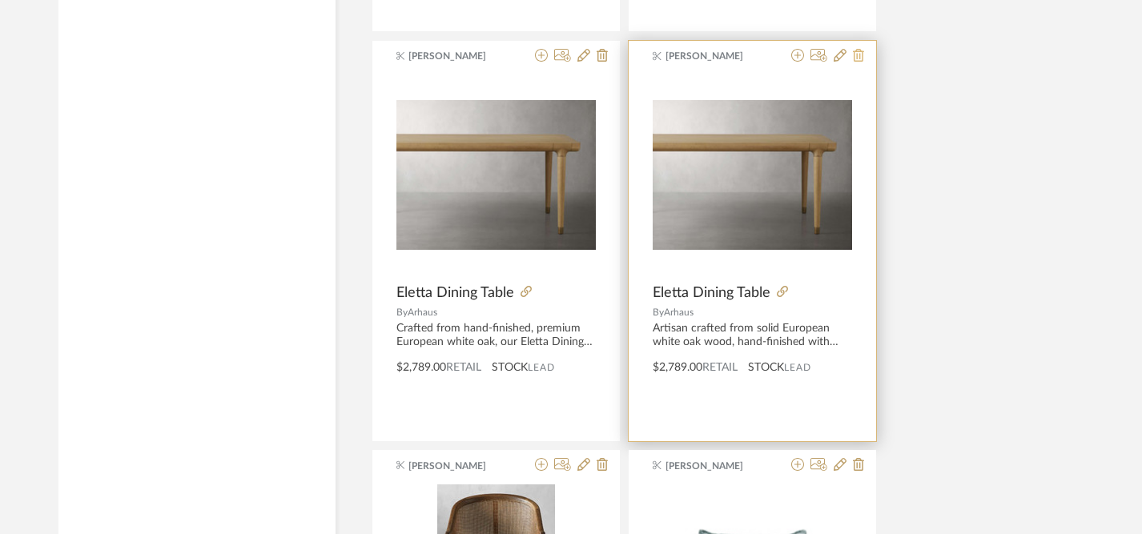
click at [863, 56] on icon at bounding box center [858, 55] width 11 height 13
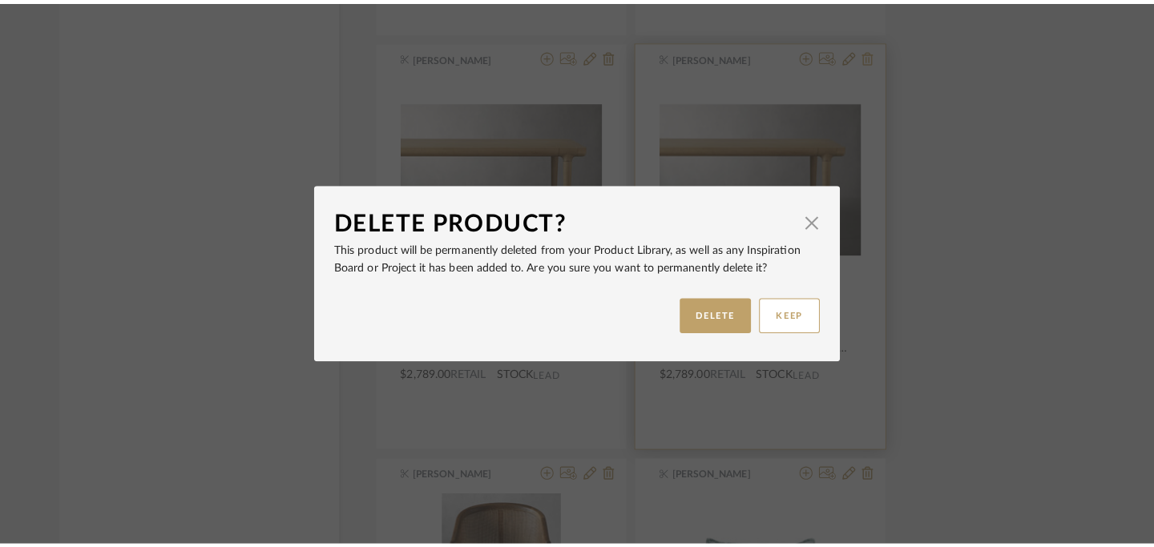
scroll to position [0, 0]
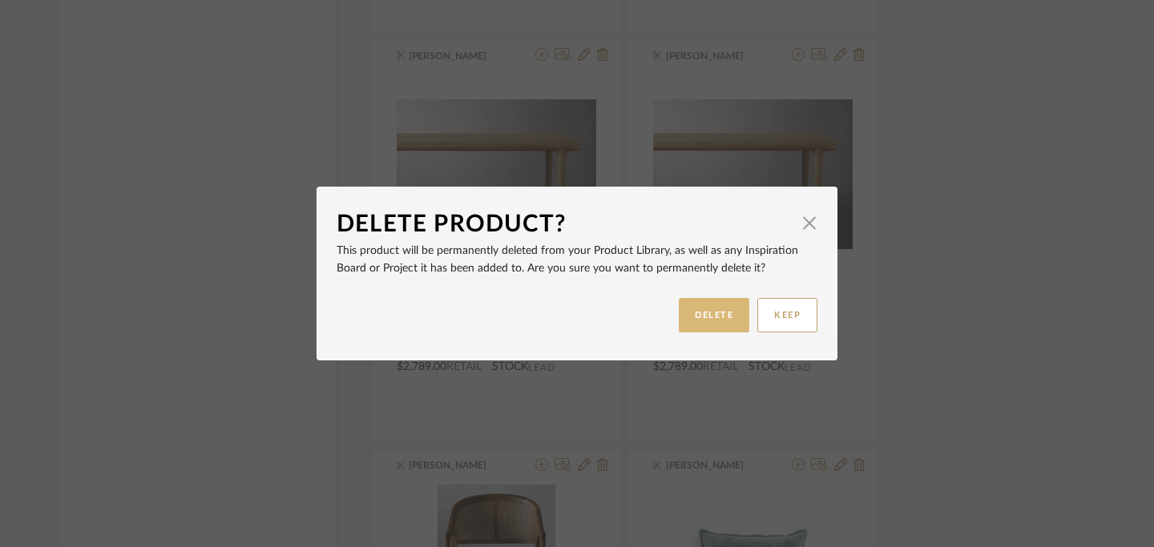
click at [715, 312] on button "DELETE" at bounding box center [714, 315] width 71 height 34
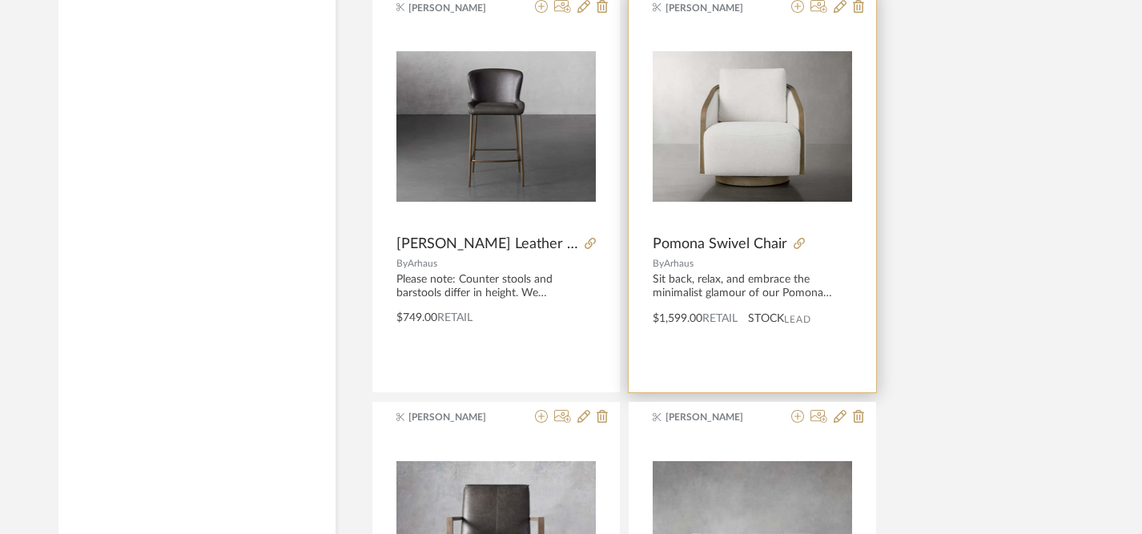
scroll to position [56050, 1]
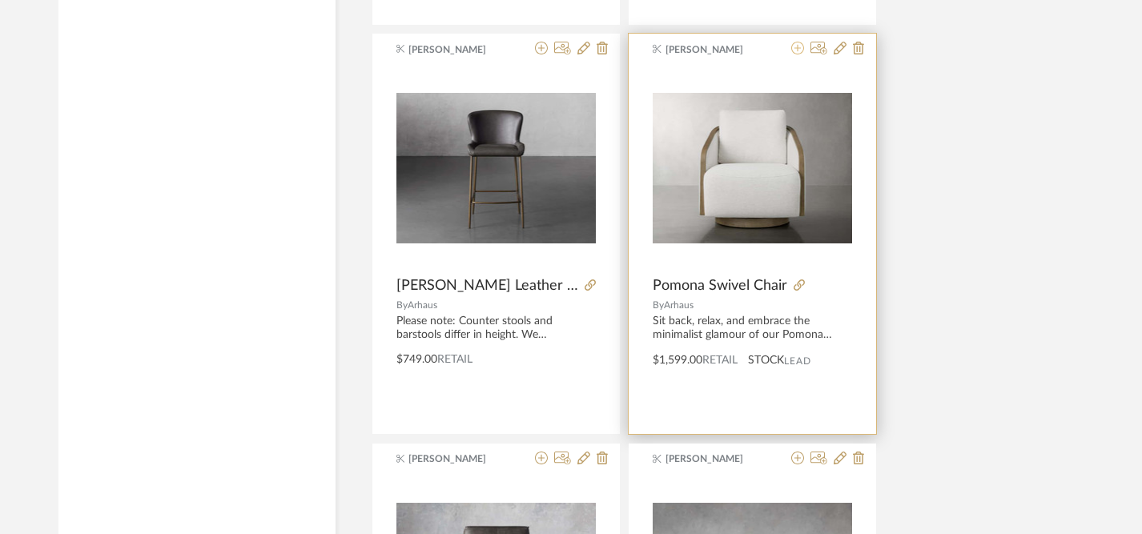
click at [799, 47] on icon at bounding box center [798, 48] width 13 height 13
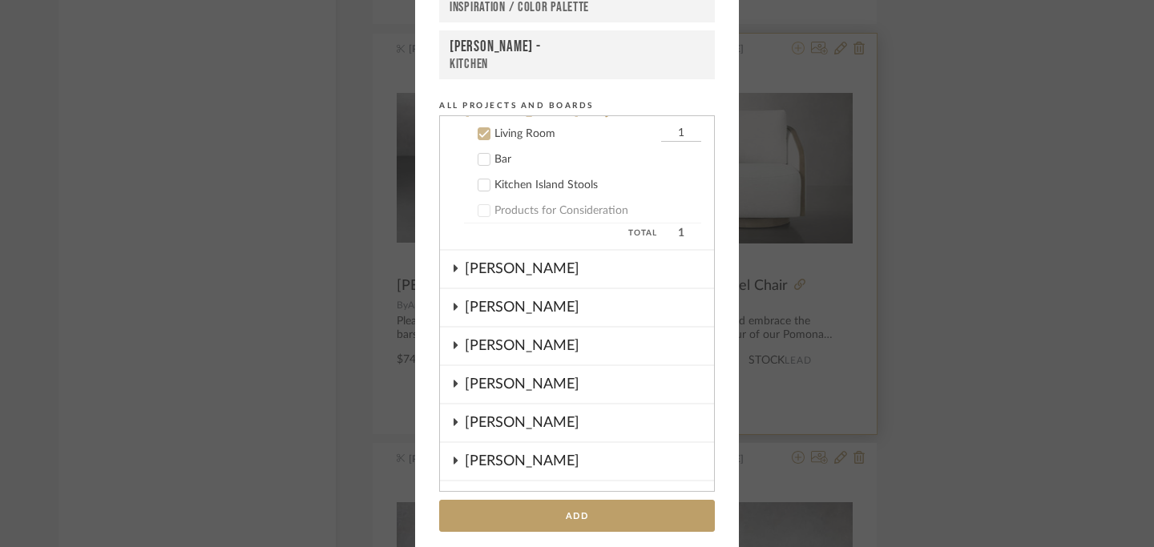
scroll to position [142, 0]
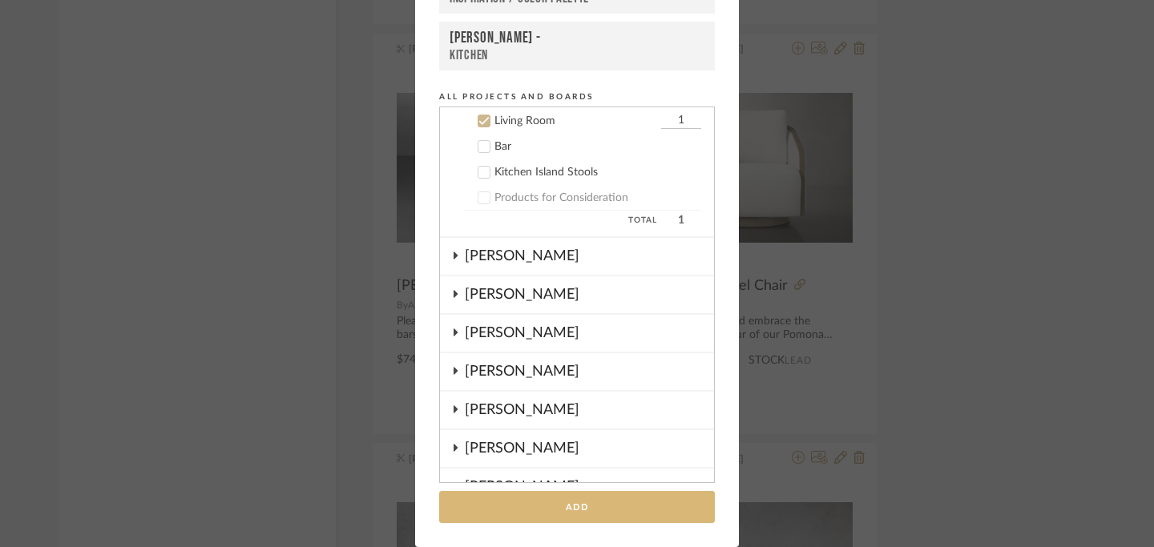
click at [574, 510] on button "Add" at bounding box center [577, 507] width 276 height 33
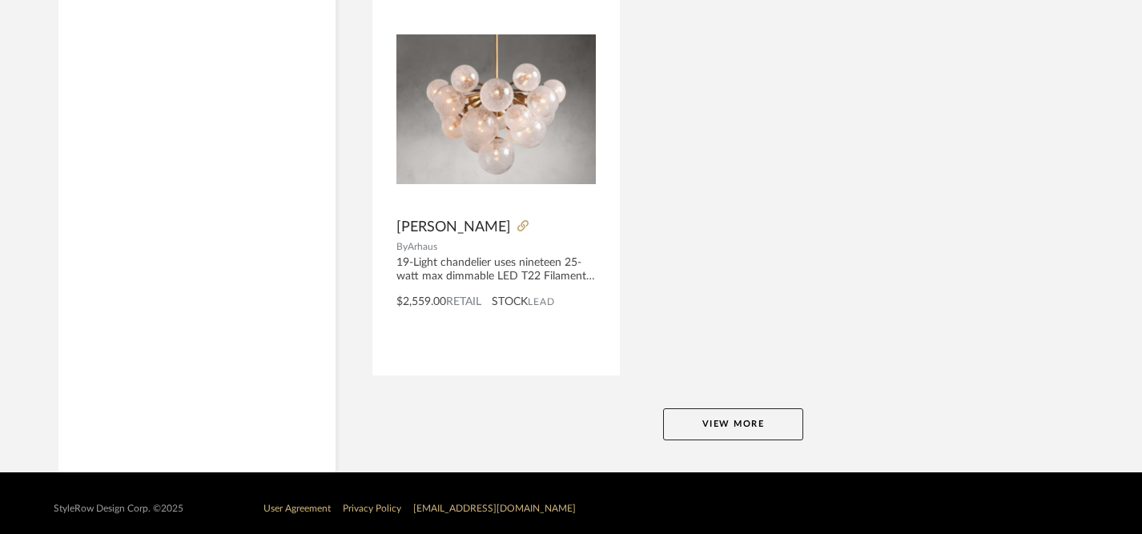
scroll to position [58989, 1]
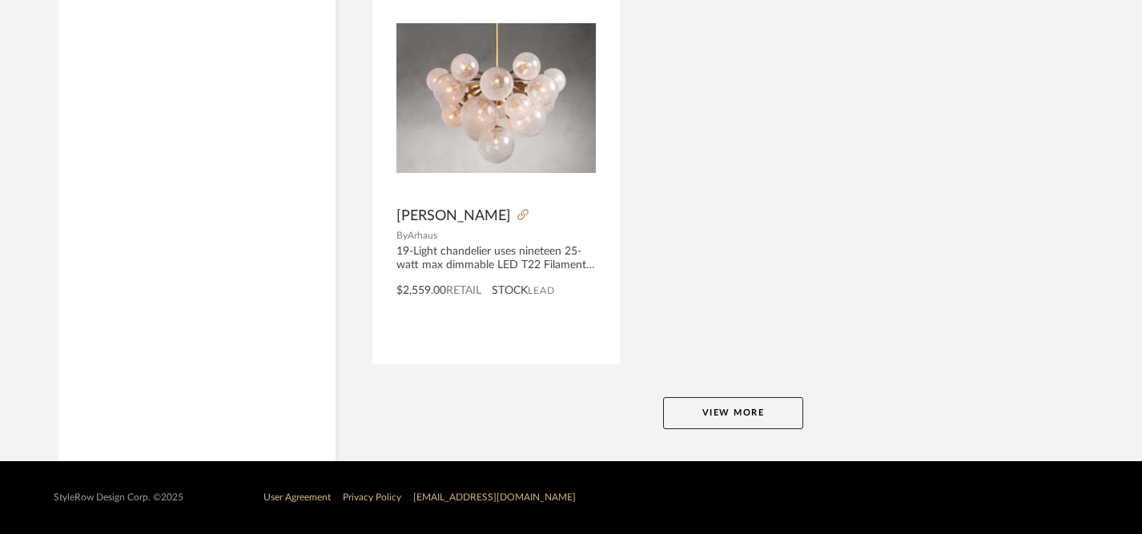
click at [711, 411] on button "View More" at bounding box center [733, 413] width 140 height 32
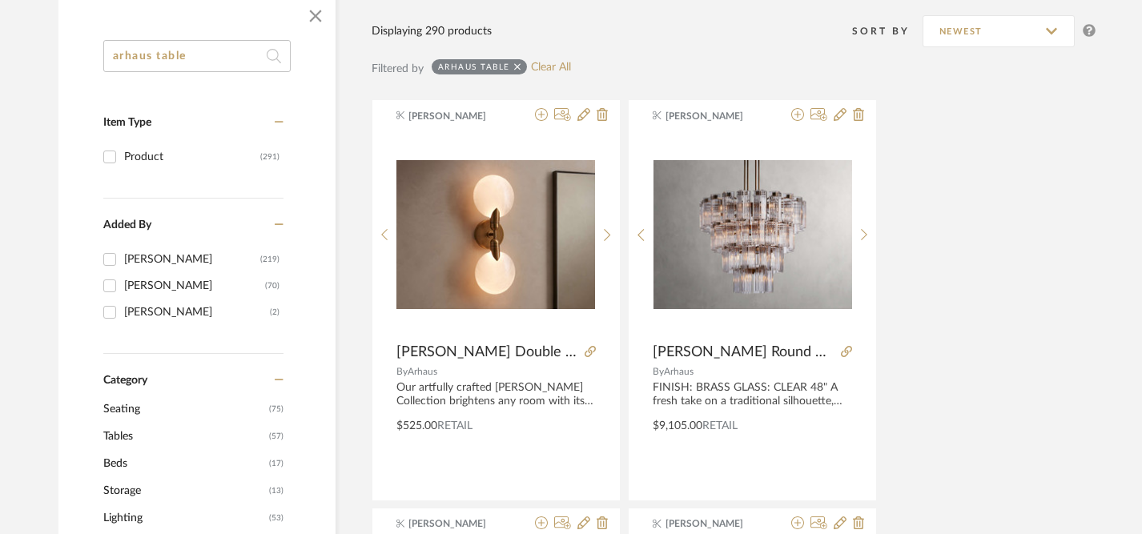
scroll to position [0, 1]
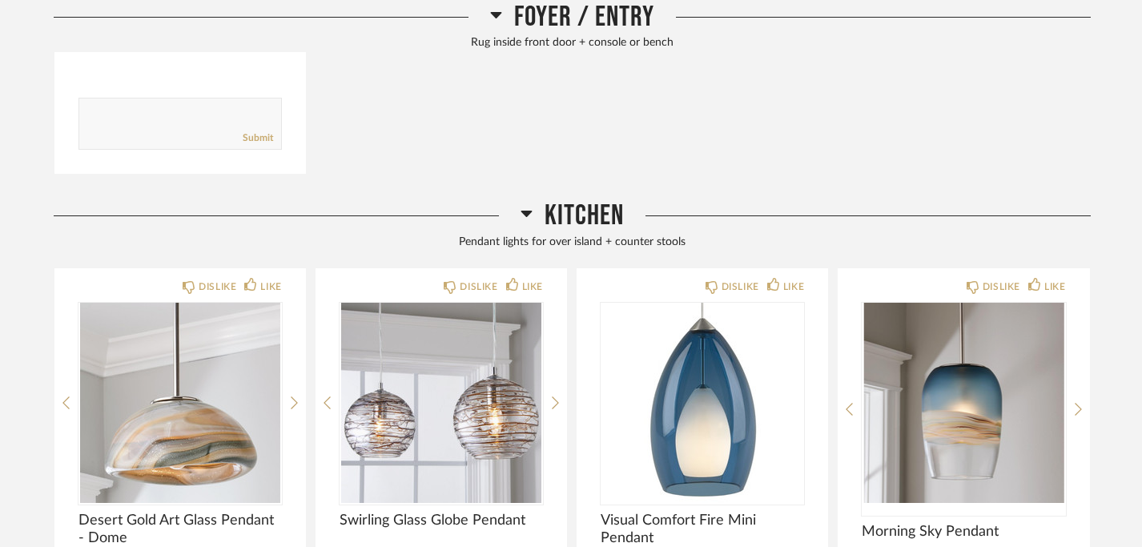
scroll to position [1181, 0]
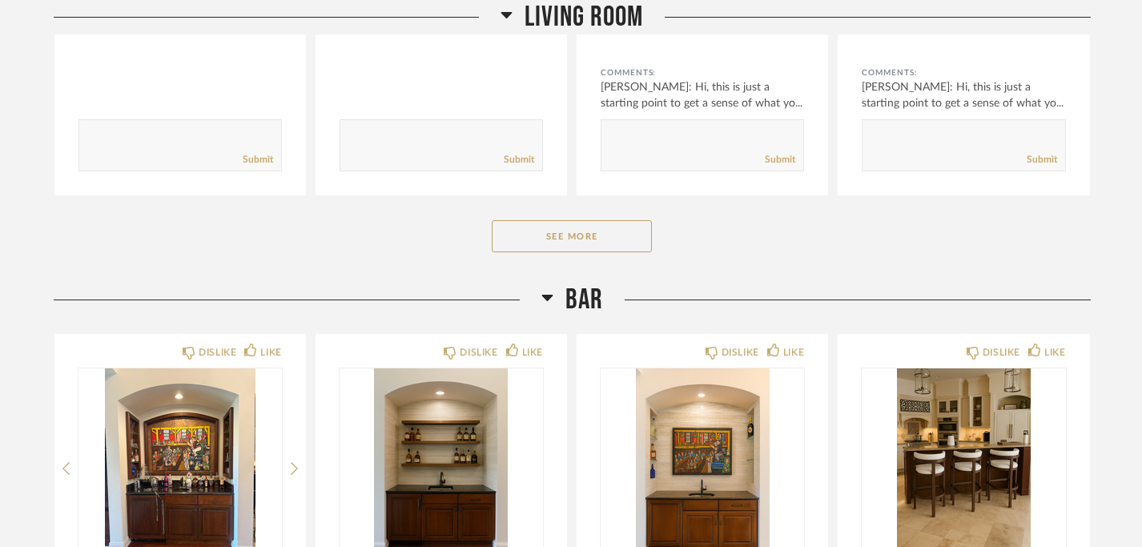
scroll to position [598, 0]
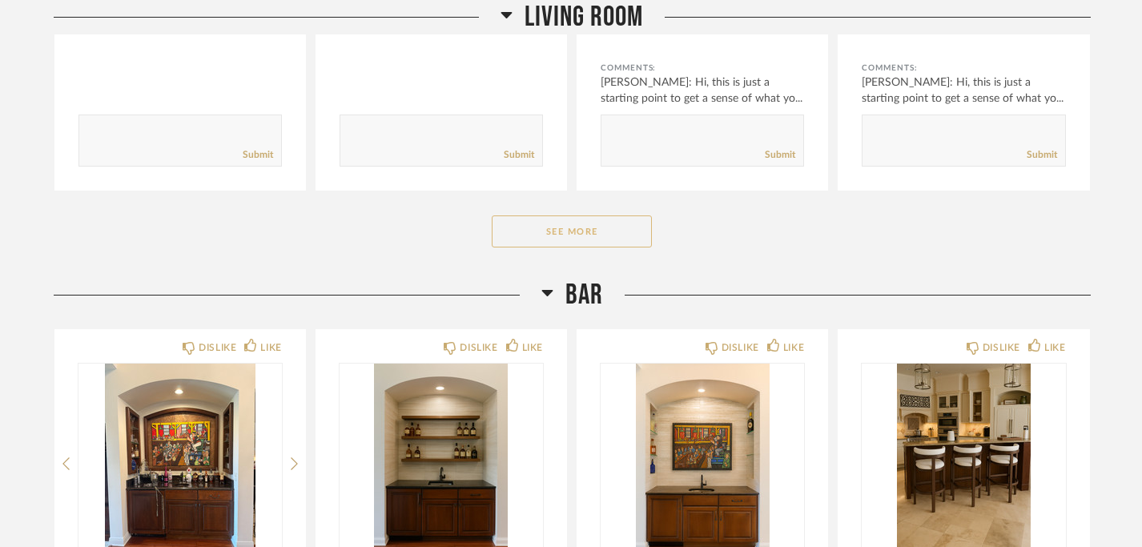
click at [598, 232] on button "See More" at bounding box center [572, 232] width 160 height 32
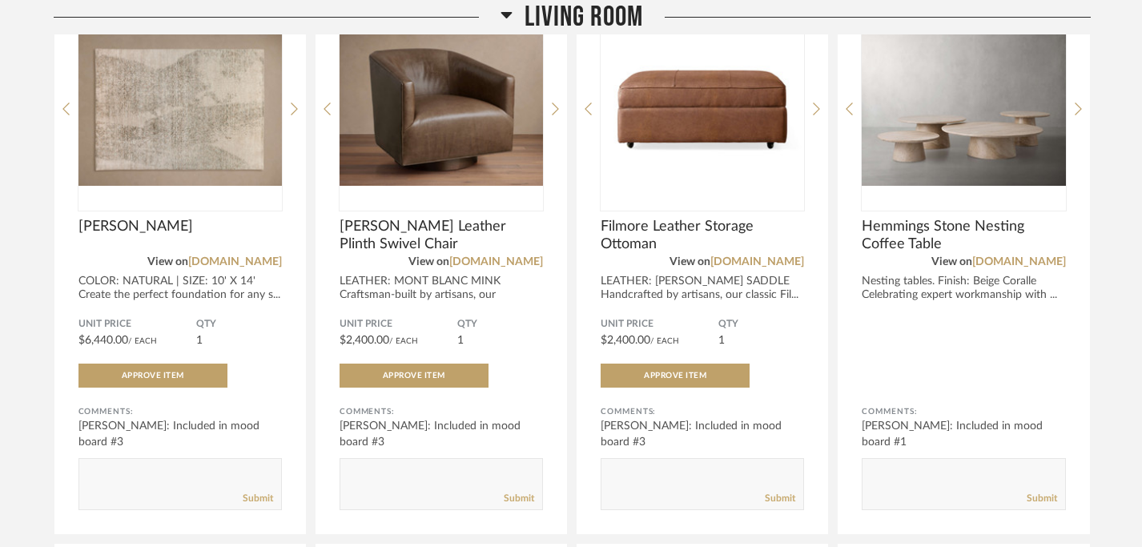
scroll to position [1412, 0]
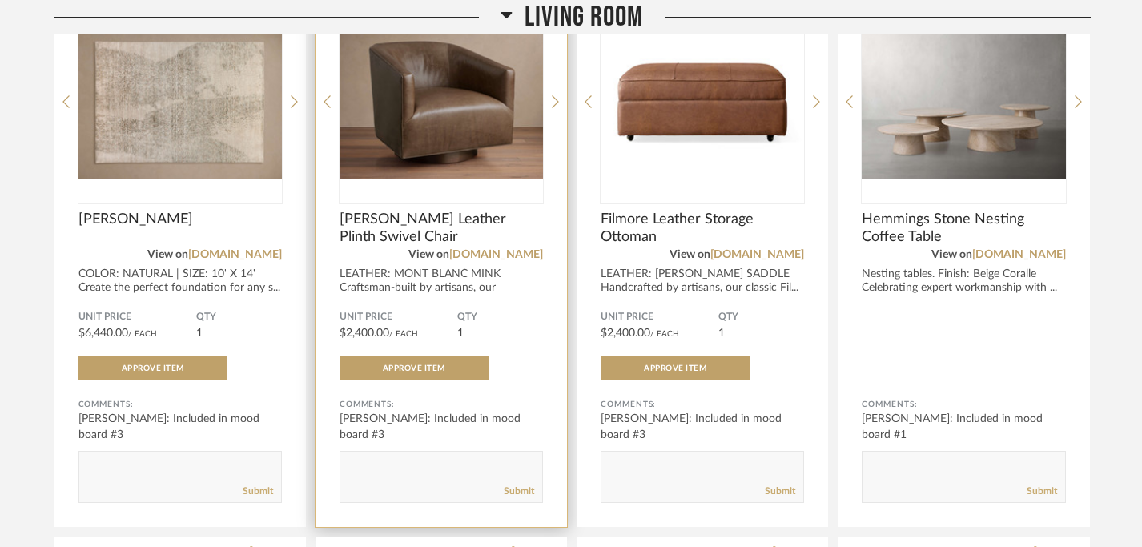
click at [449, 470] on textarea at bounding box center [441, 470] width 202 height 22
type textarea "W"
click at [389, 468] on textarea at bounding box center [441, 470] width 202 height 22
click at [449, 481] on textarea at bounding box center [441, 470] width 202 height 22
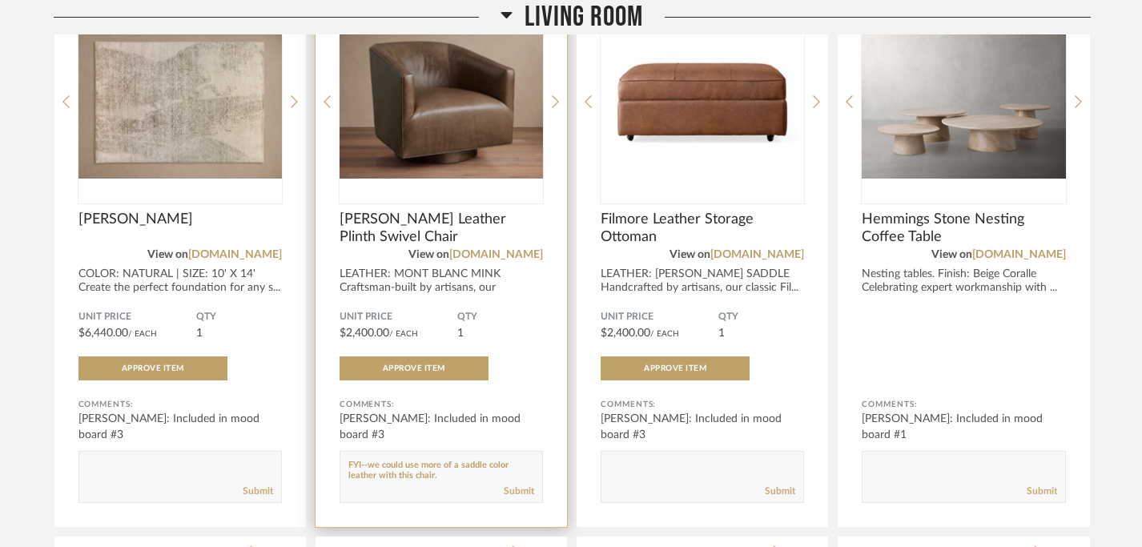
click at [367, 469] on textarea at bounding box center [441, 470] width 202 height 22
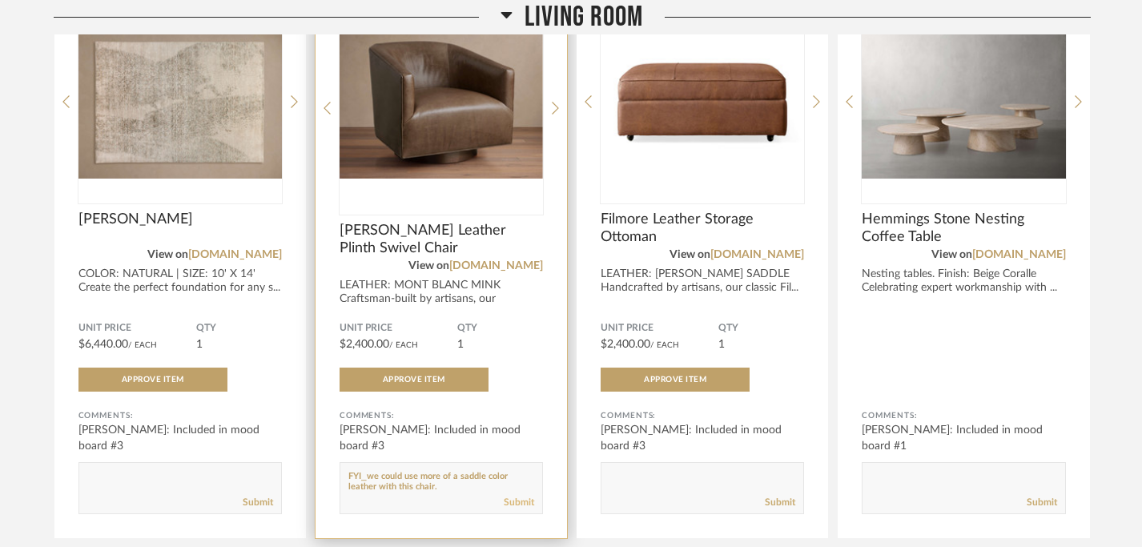
type textarea "FYI⎯we could use more of a saddle color leather with this chair."
click at [517, 507] on link "Submit" at bounding box center [519, 503] width 30 height 14
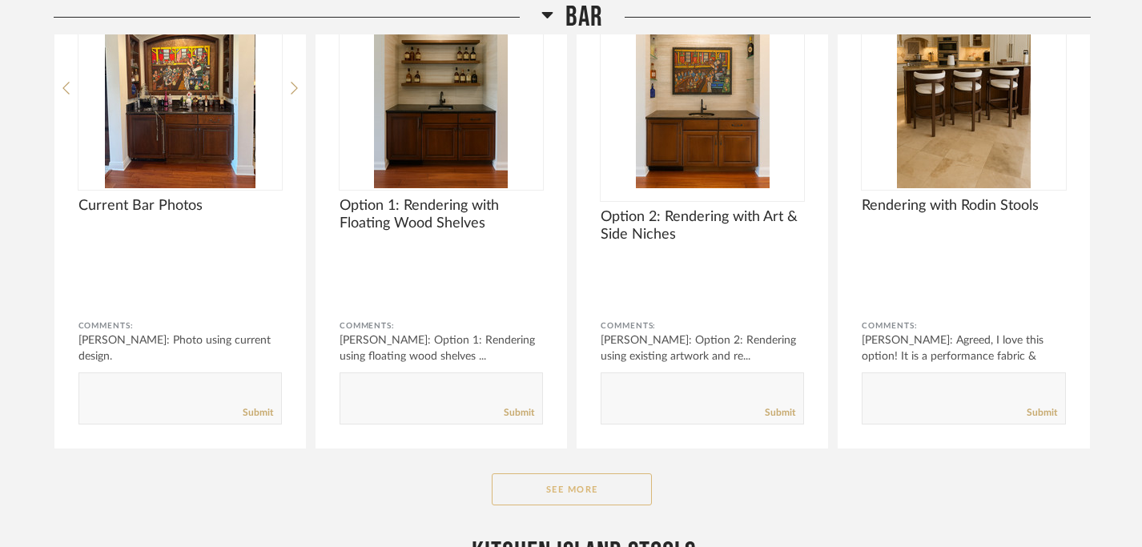
scroll to position [3254, 0]
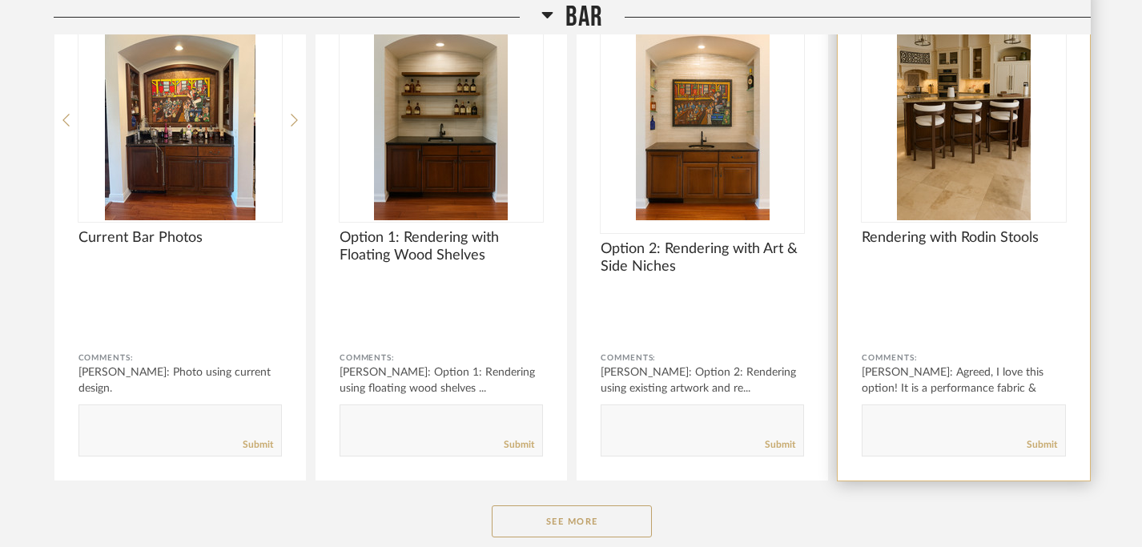
click at [932, 294] on div "DISLIKE LIKE Rendering with Rodin Stools Comments: PEGGY HERRMANN: Agreed, I lo…" at bounding box center [964, 233] width 252 height 495
click at [983, 163] on img "0" at bounding box center [963, 120] width 203 height 200
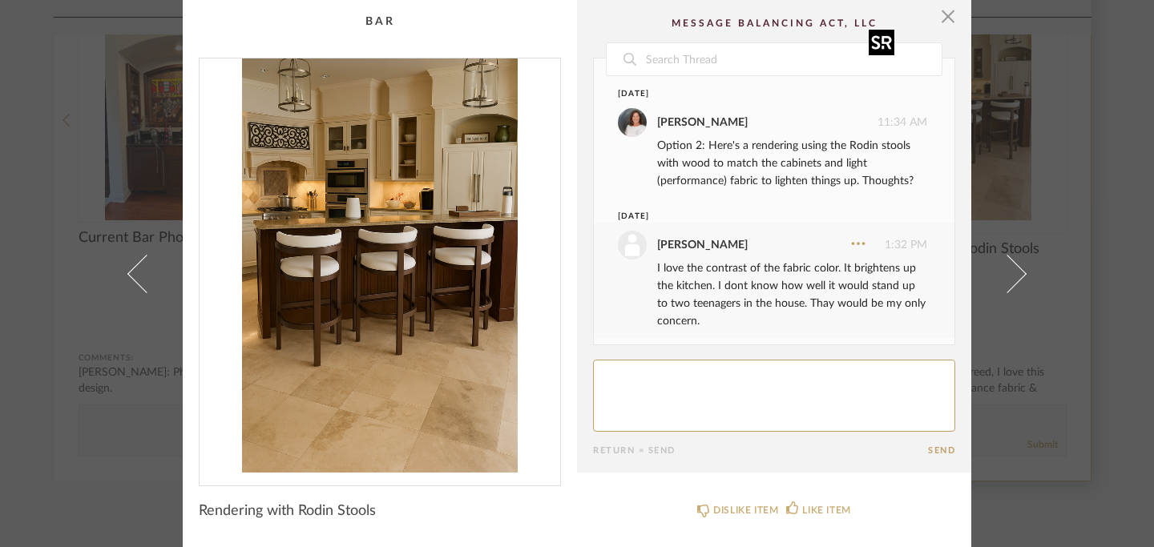
scroll to position [199, 0]
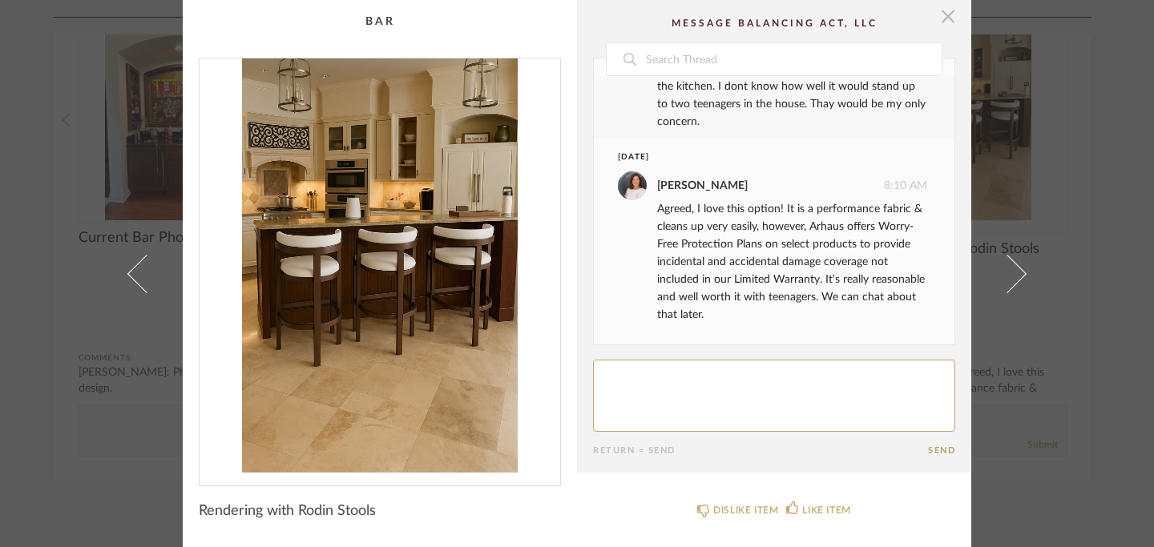
click at [945, 20] on span "button" at bounding box center [948, 16] width 32 height 32
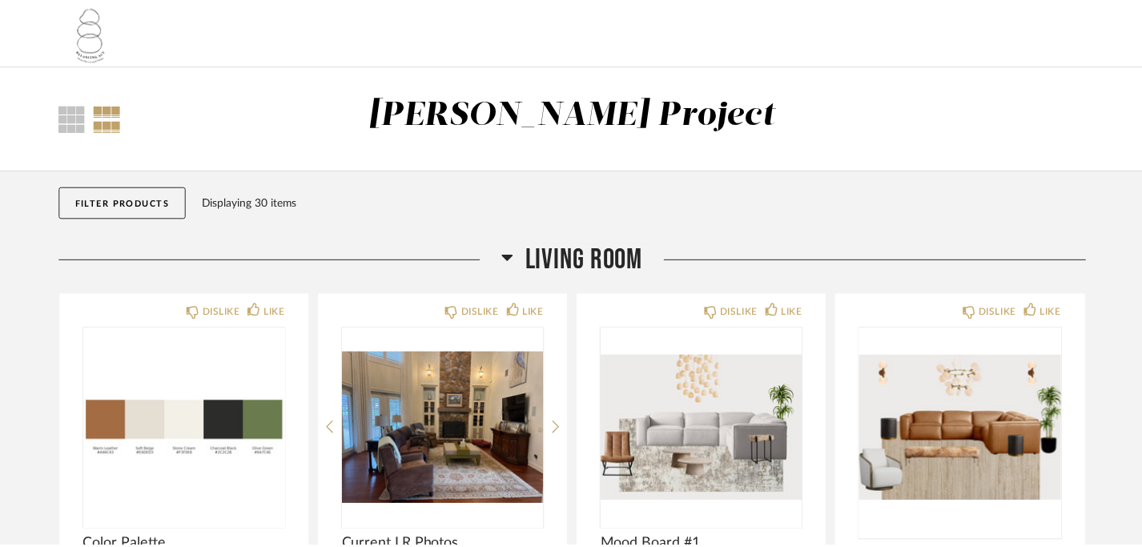
scroll to position [3254, 0]
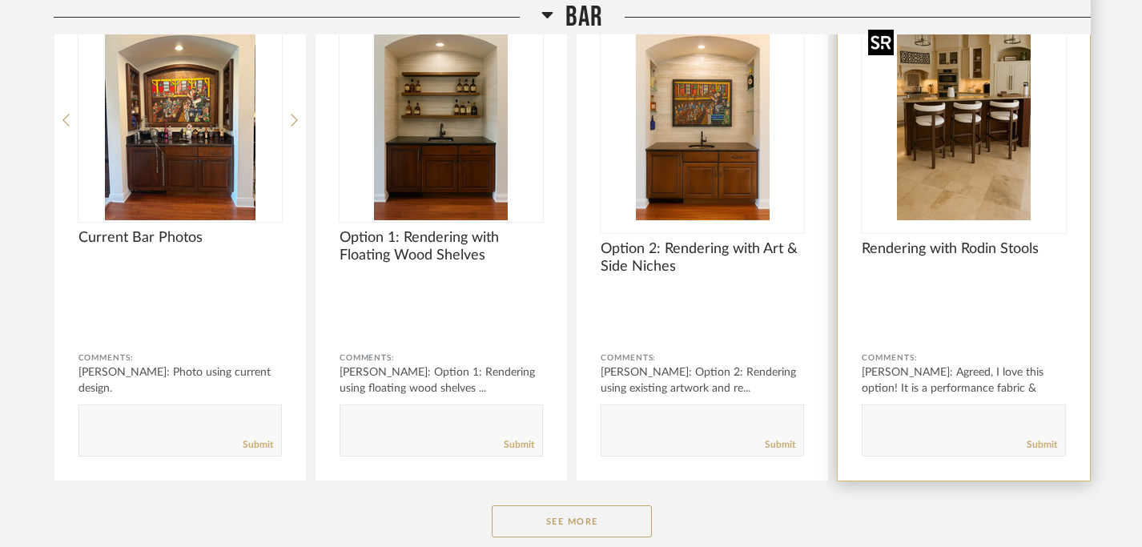
click at [952, 163] on img "0" at bounding box center [963, 120] width 203 height 200
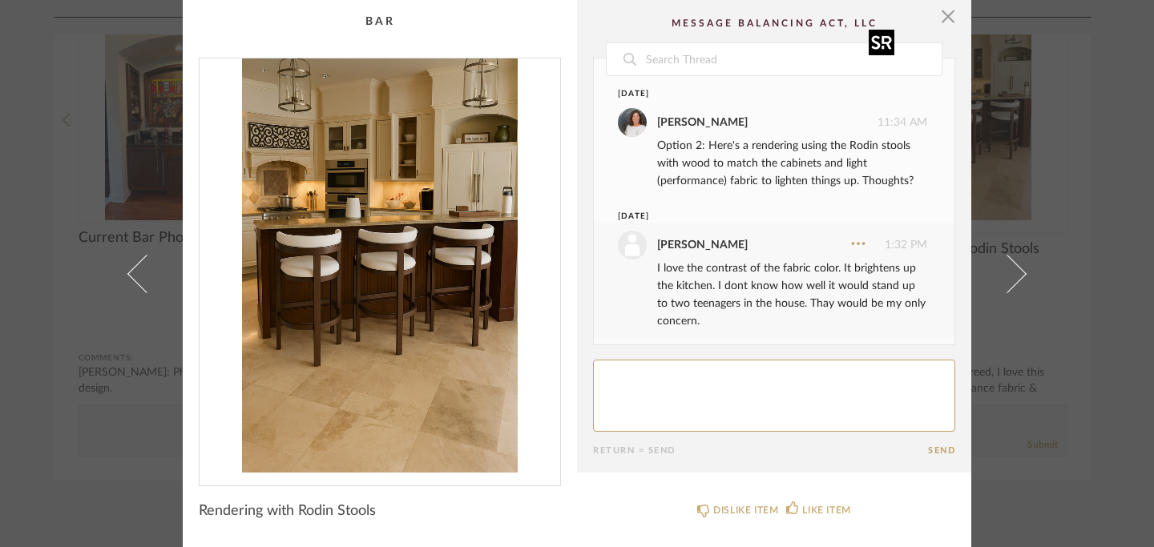
scroll to position [199, 0]
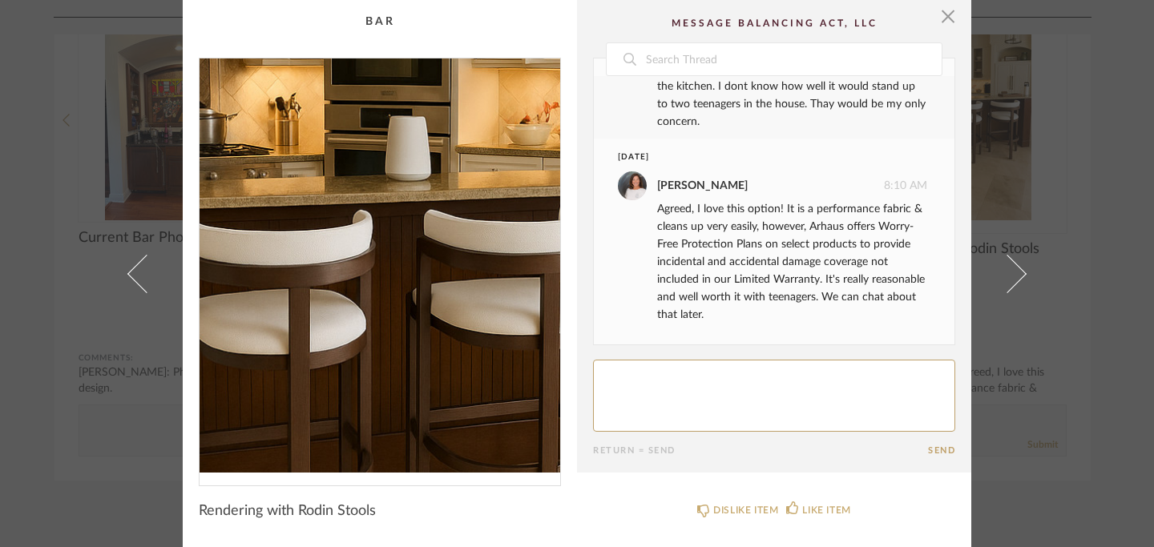
click at [338, 248] on img "0" at bounding box center [379, 265] width 361 height 414
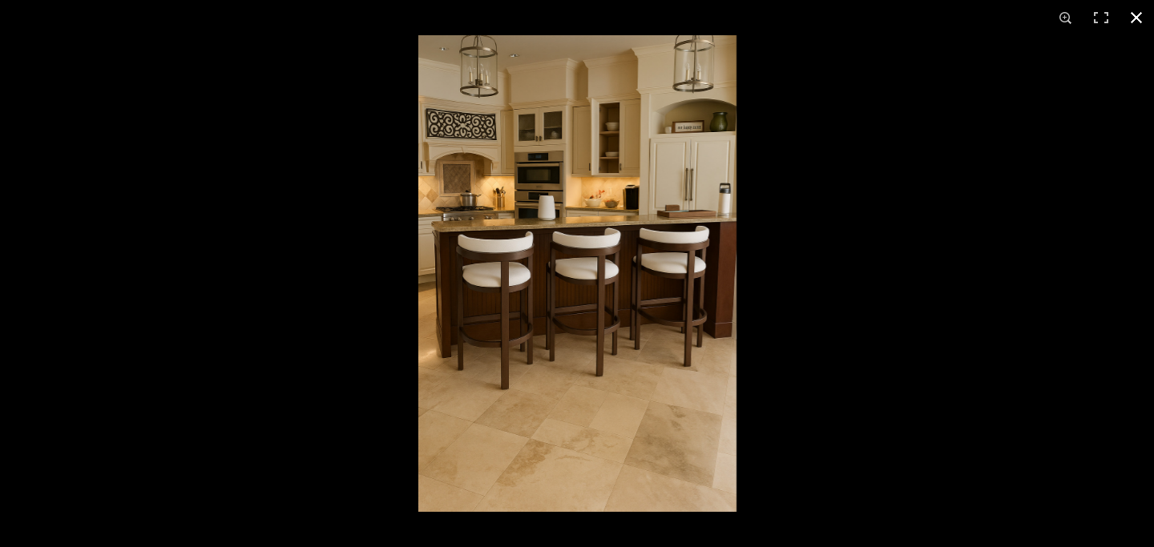
click at [1139, 15] on button at bounding box center [1135, 17] width 35 height 35
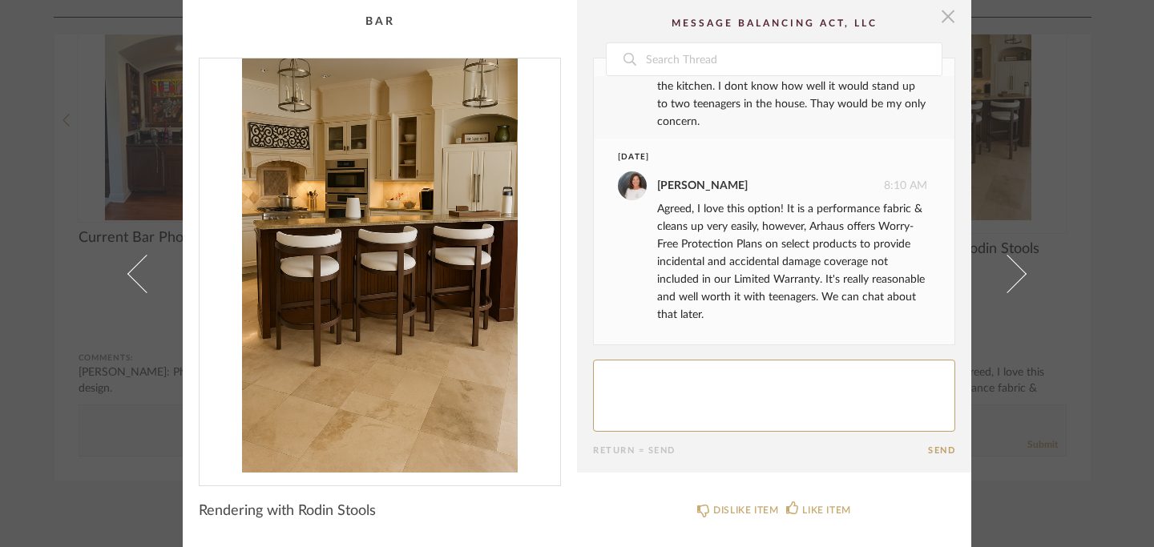
click at [941, 17] on span "button" at bounding box center [948, 16] width 32 height 32
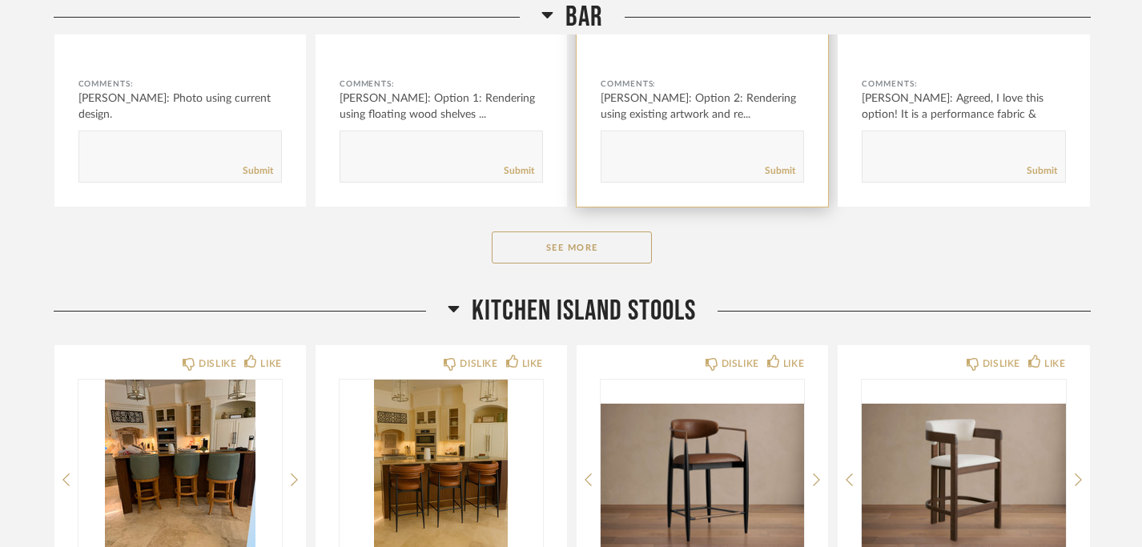
scroll to position [3532, 0]
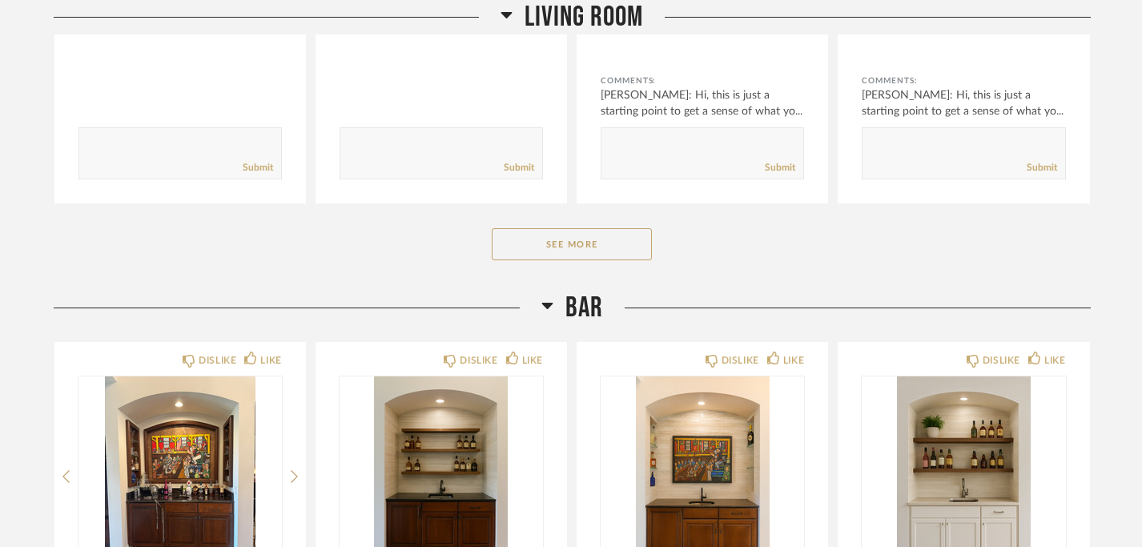
scroll to position [569, 0]
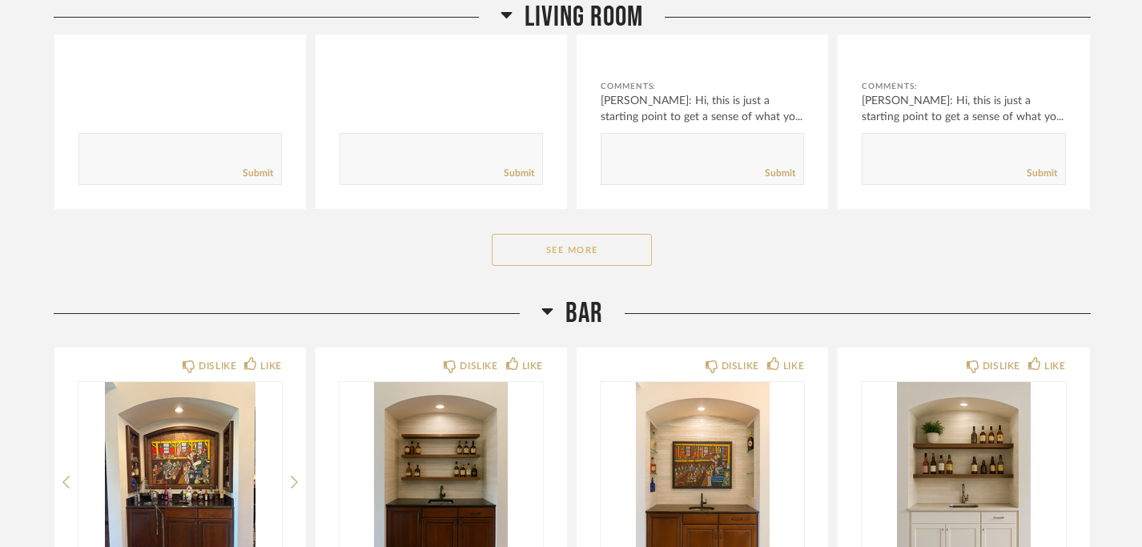
click at [587, 259] on button "See More" at bounding box center [572, 250] width 160 height 32
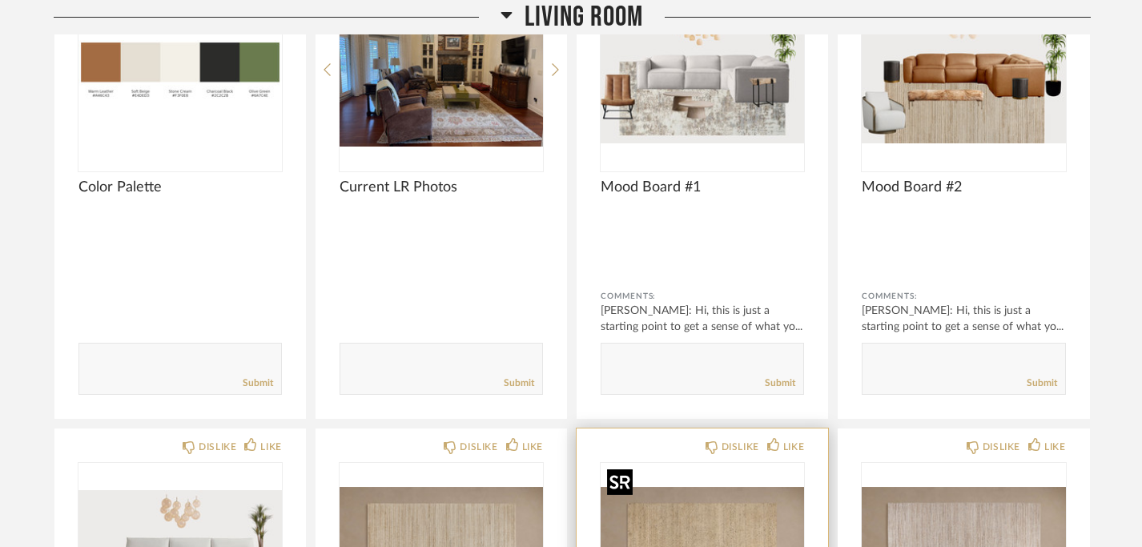
scroll to position [369, 0]
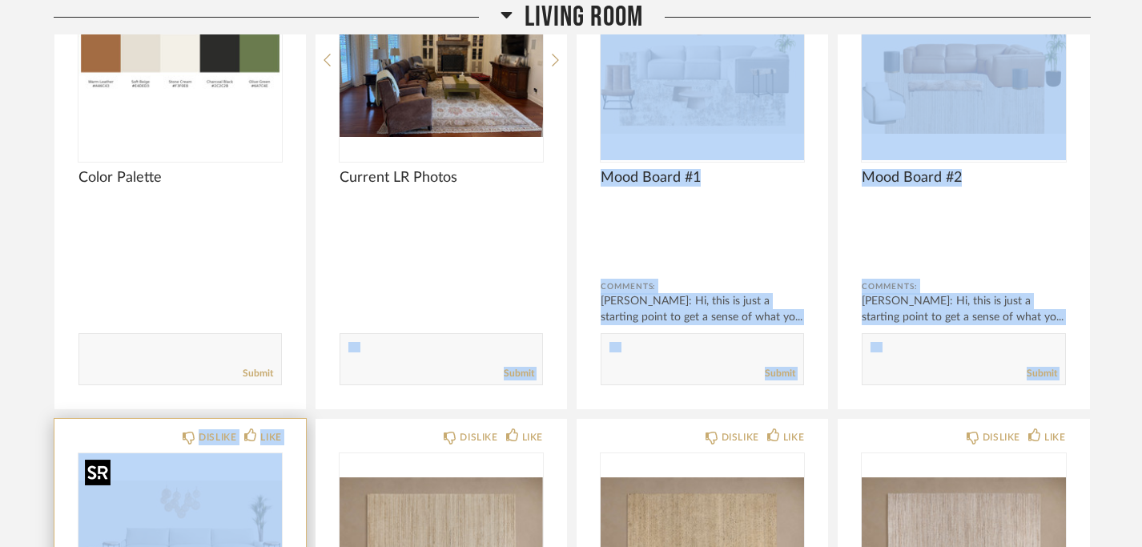
drag, startPoint x: 399, startPoint y: 281, endPoint x: 191, endPoint y: 503, distance: 304.4
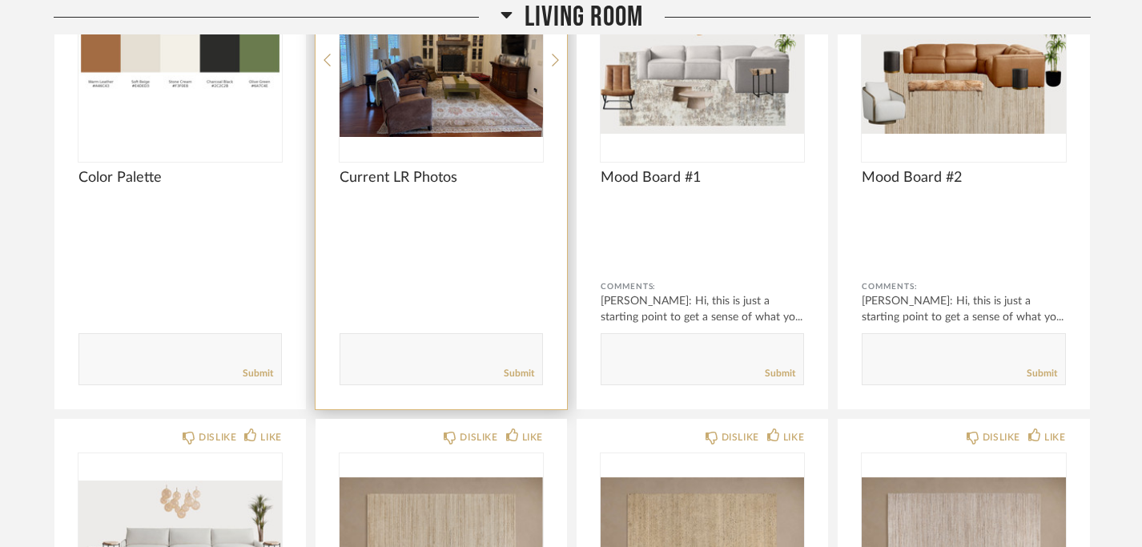
click at [461, 199] on div "Current LR Photos" at bounding box center [441, 186] width 203 height 35
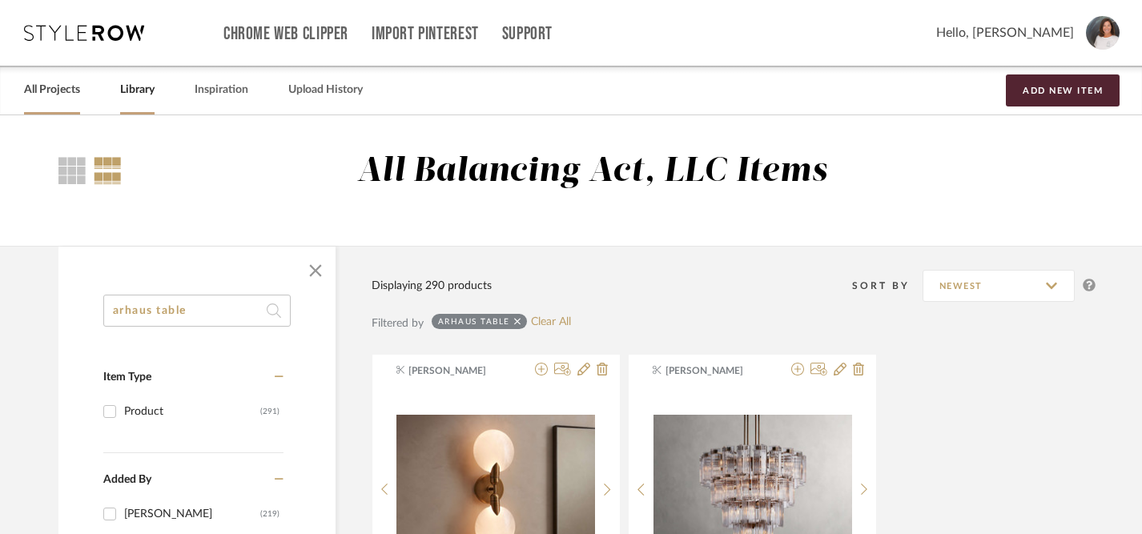
click at [65, 99] on link "All Projects" at bounding box center [52, 90] width 56 height 22
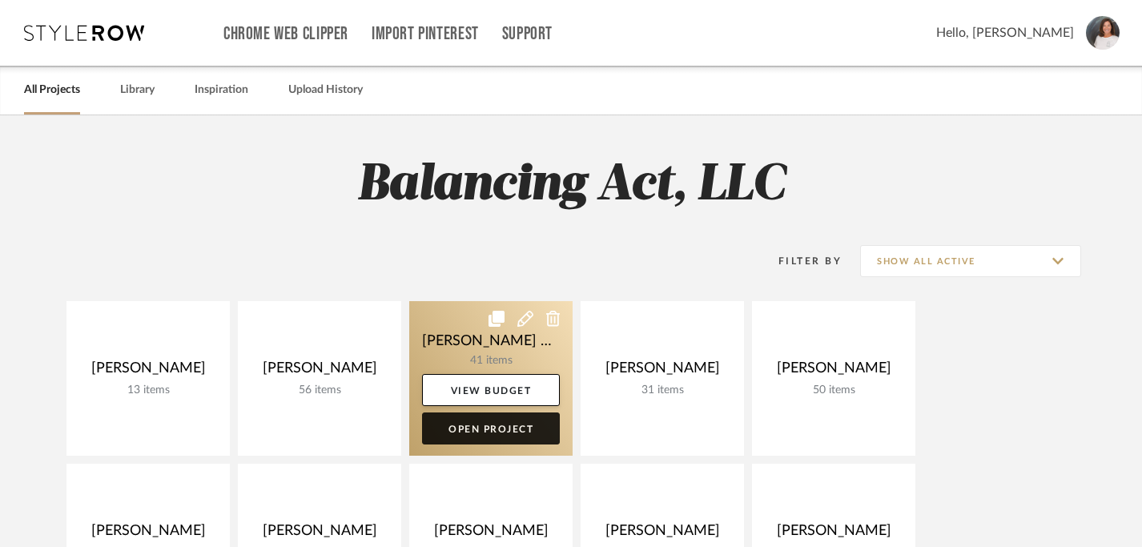
click at [512, 427] on link "Open Project" at bounding box center [491, 429] width 138 height 32
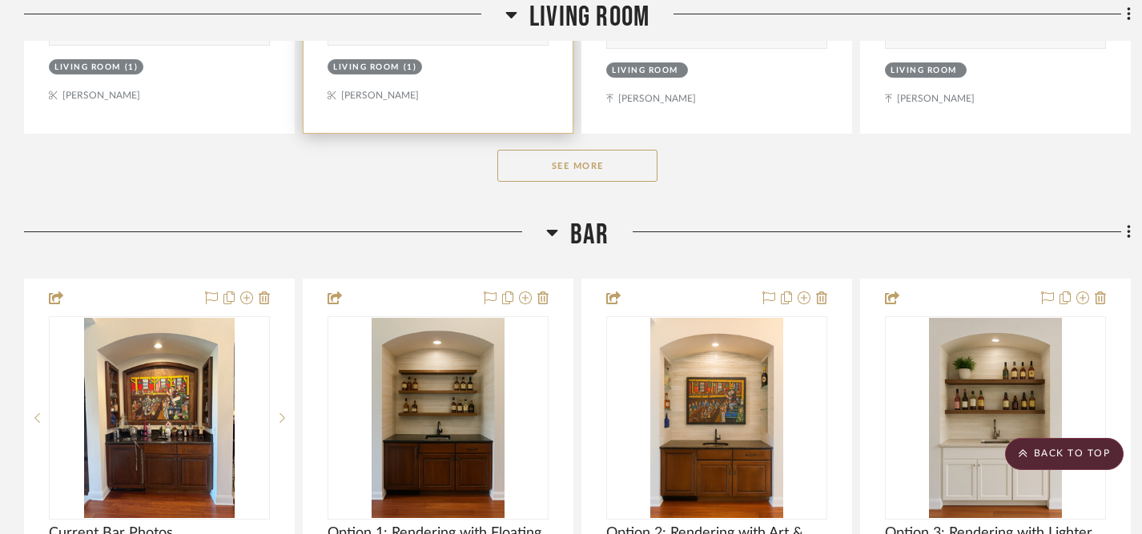
scroll to position [1044, 0]
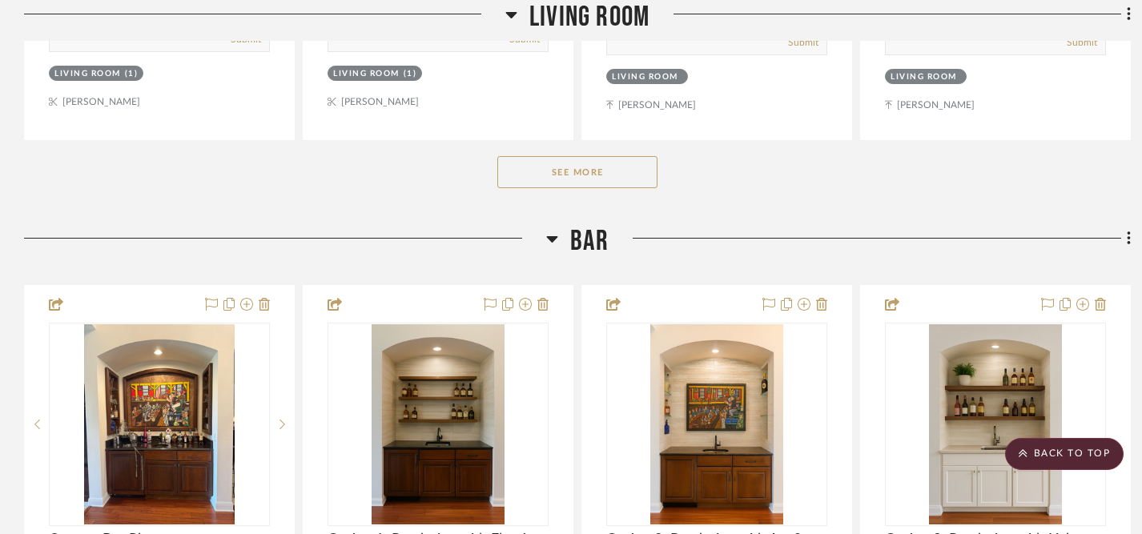
click at [598, 156] on button "See More" at bounding box center [578, 172] width 160 height 32
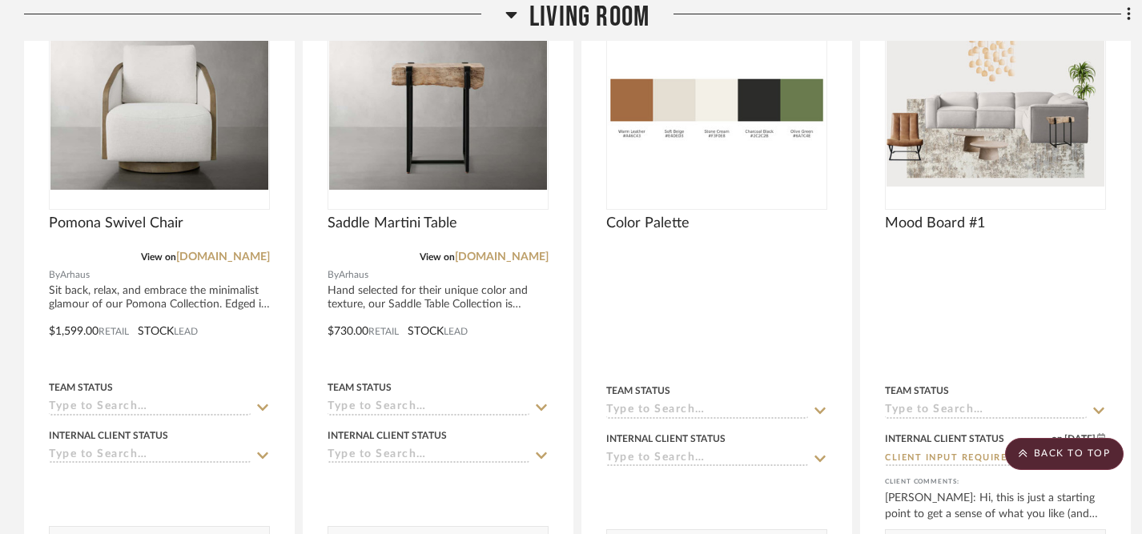
scroll to position [518, 0]
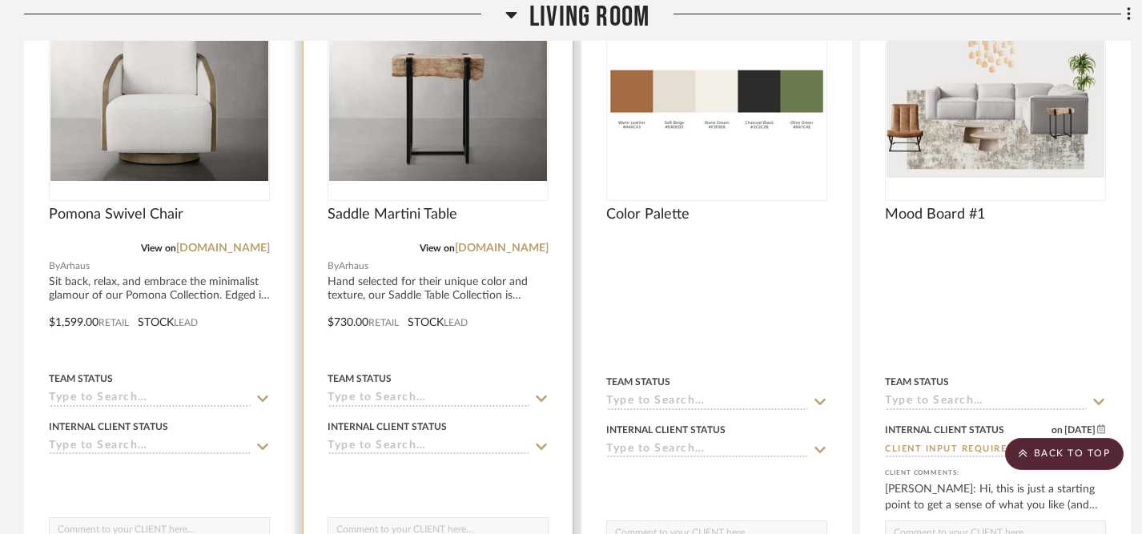
click at [541, 393] on icon at bounding box center [541, 399] width 14 height 13
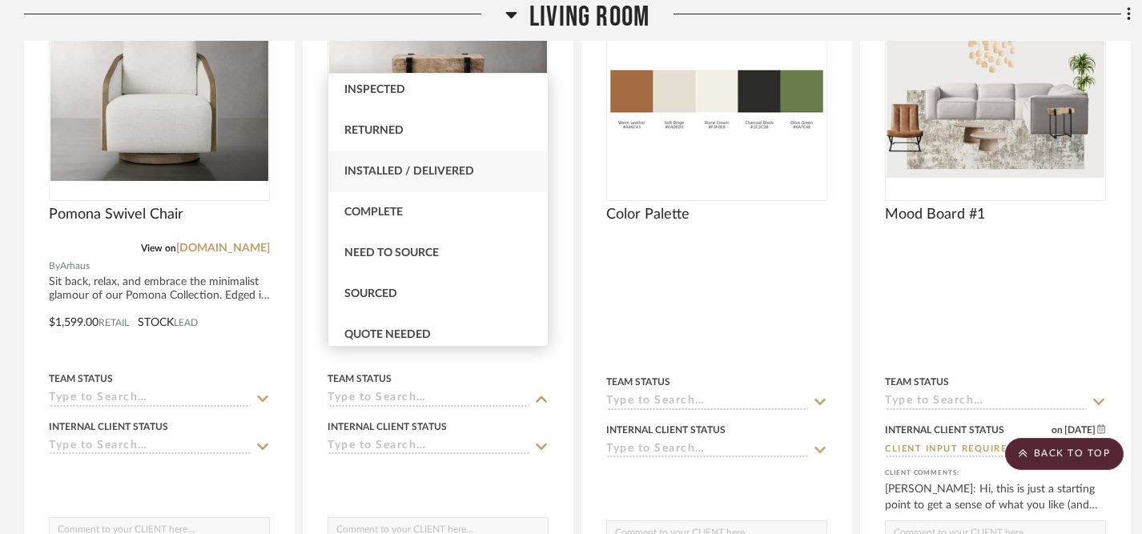
scroll to position [332, 0]
click at [436, 296] on div "Sourced" at bounding box center [438, 292] width 220 height 41
type input "[DATE]"
type input "Sourced"
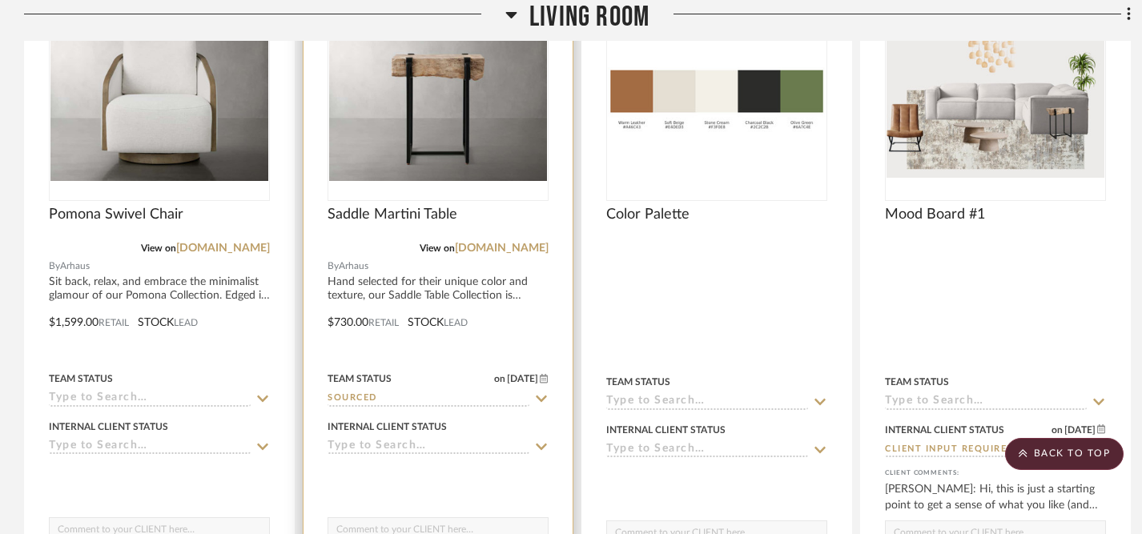
click at [542, 441] on icon at bounding box center [541, 447] width 14 height 13
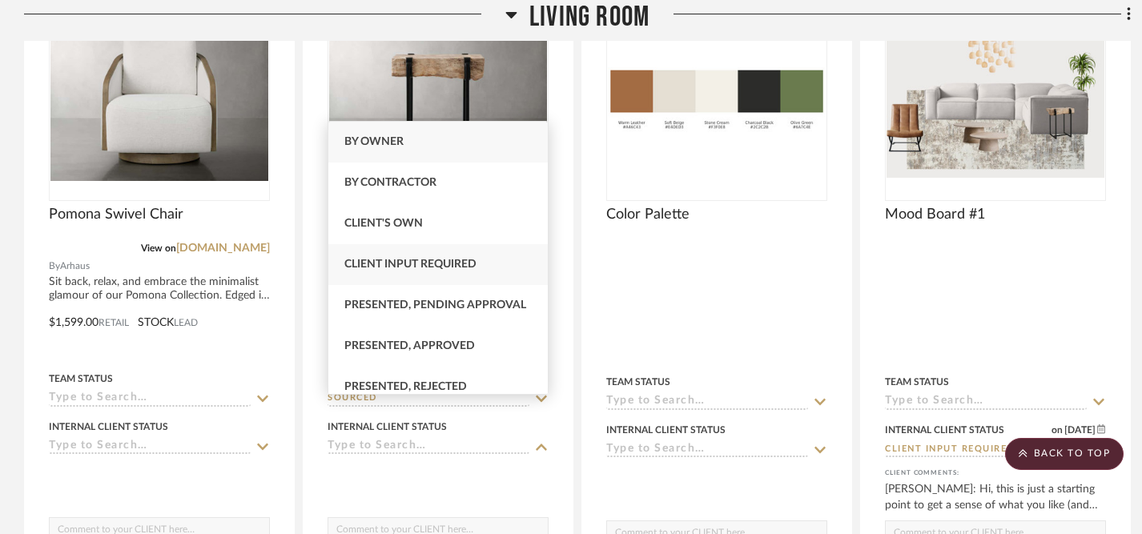
click at [473, 260] on span "Client Input Required" at bounding box center [410, 264] width 132 height 11
type input "[DATE]"
type input "Client Input Required"
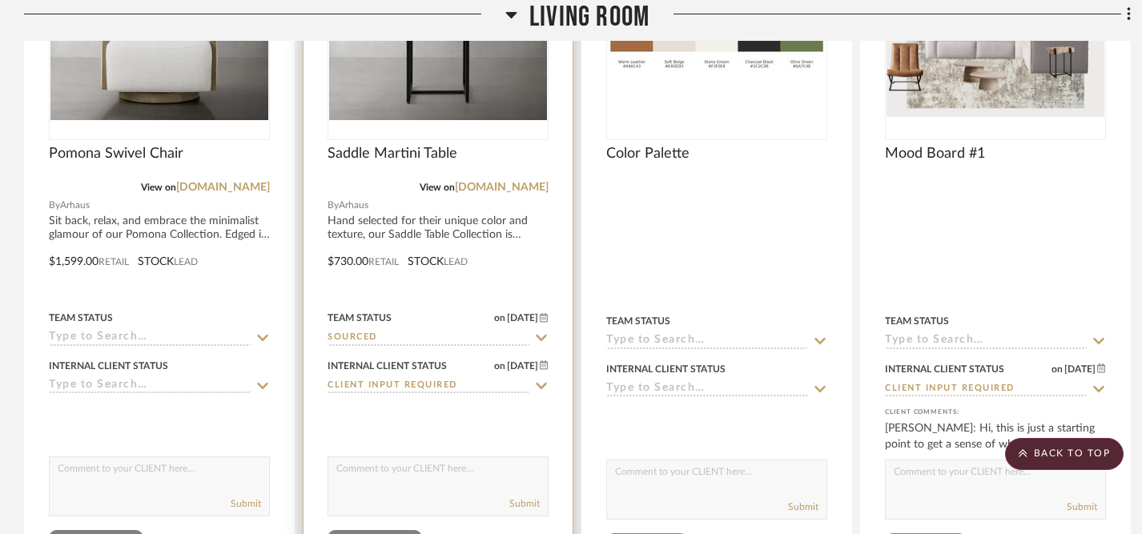
scroll to position [582, 0]
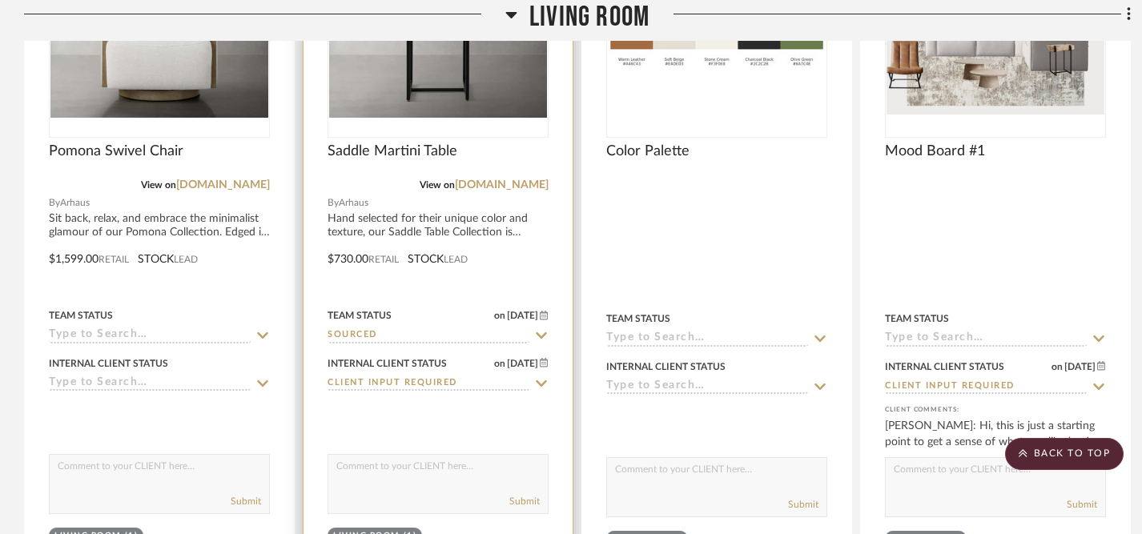
click at [438, 455] on textarea at bounding box center [438, 470] width 220 height 30
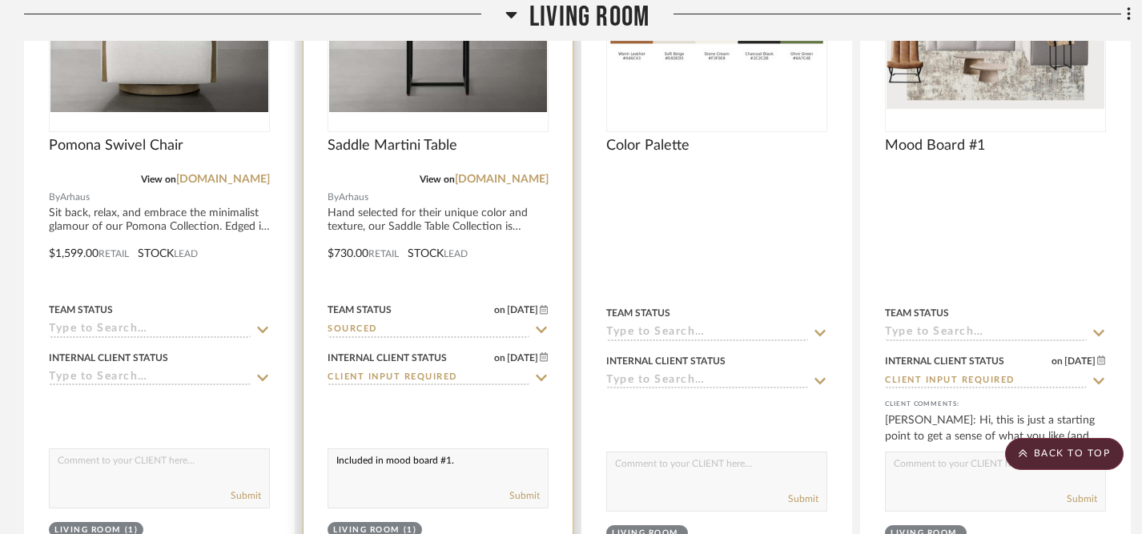
scroll to position [602, 0]
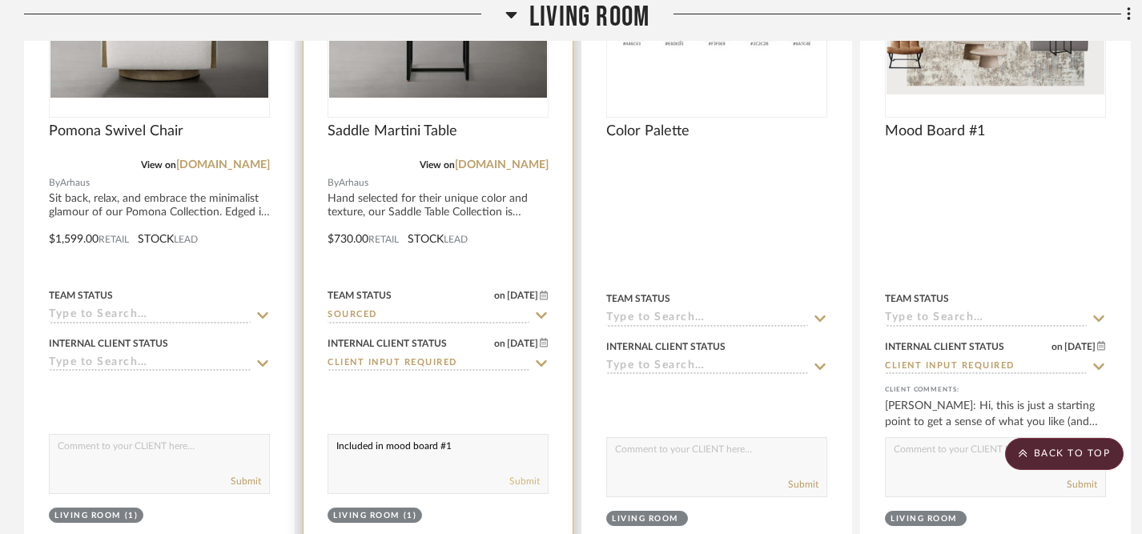
type textarea "Included in mood board #1"
click at [526, 474] on button "Submit" at bounding box center [525, 481] width 30 height 14
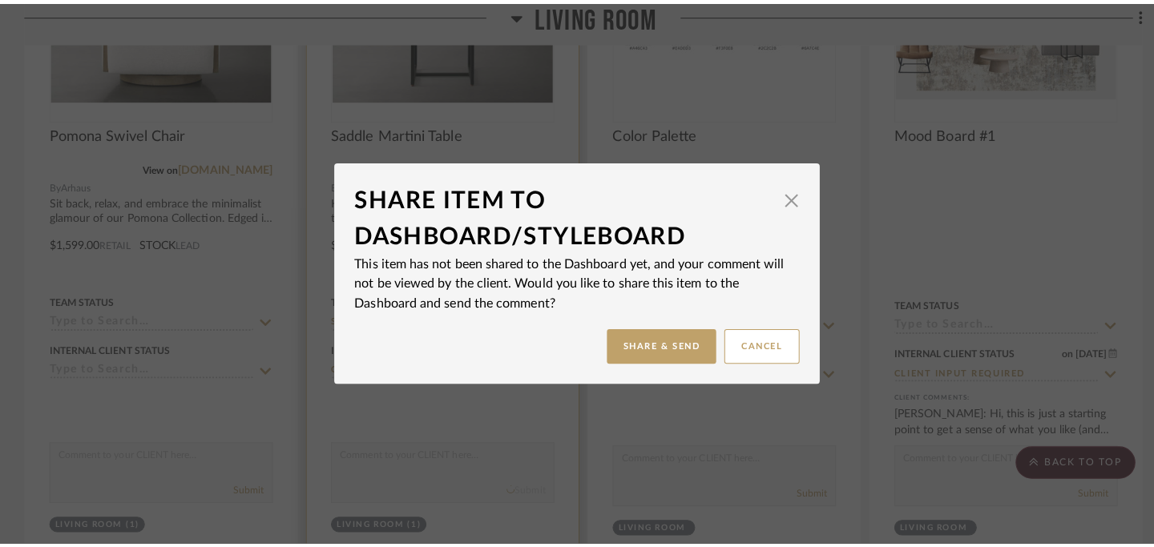
scroll to position [0, 0]
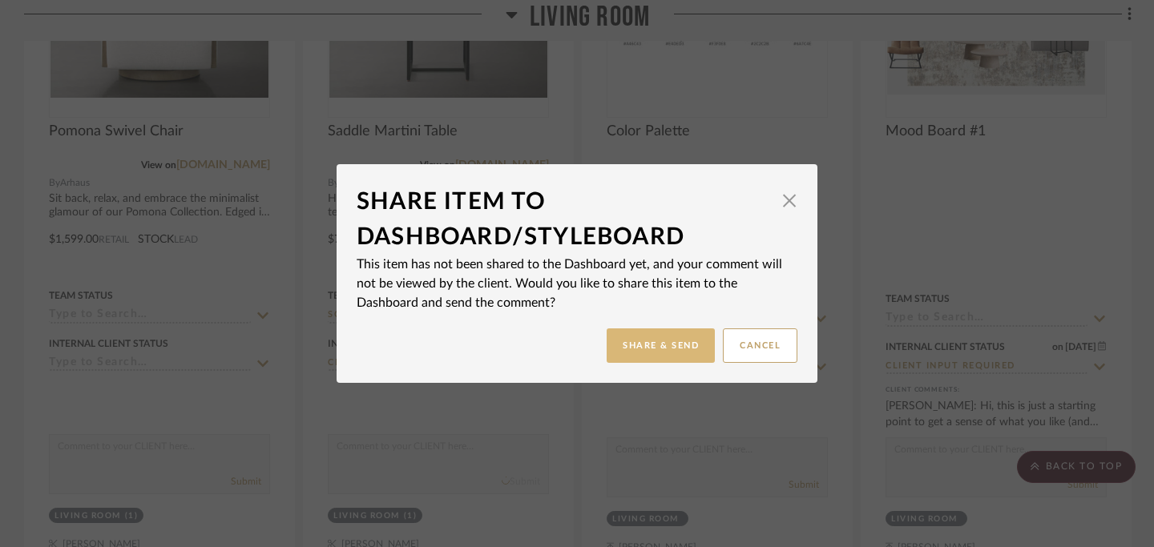
click at [652, 350] on button "Share & Send" at bounding box center [660, 345] width 108 height 34
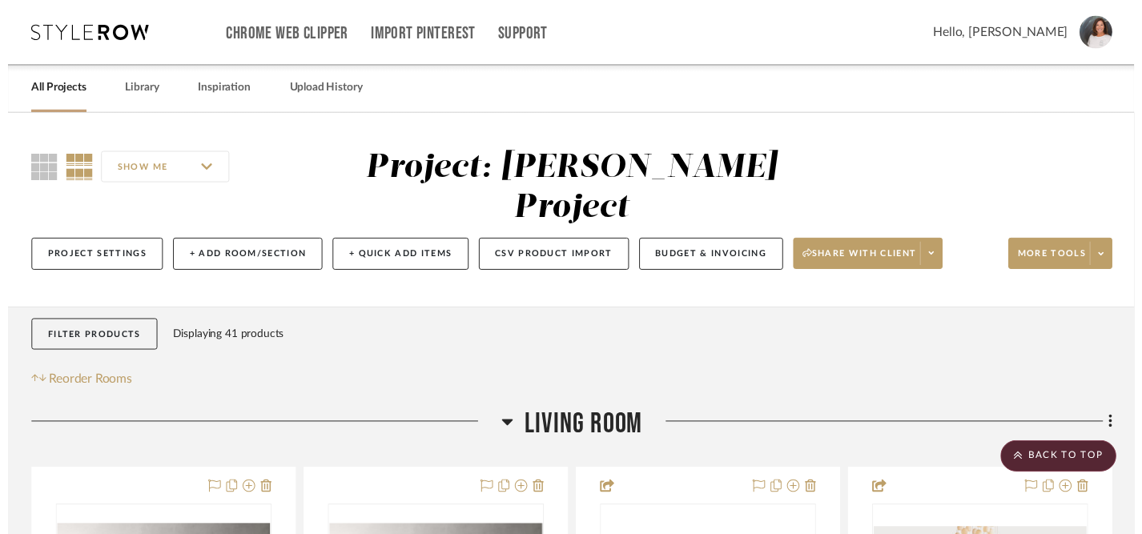
scroll to position [602, 0]
